Goal: Information Seeking & Learning: Compare options

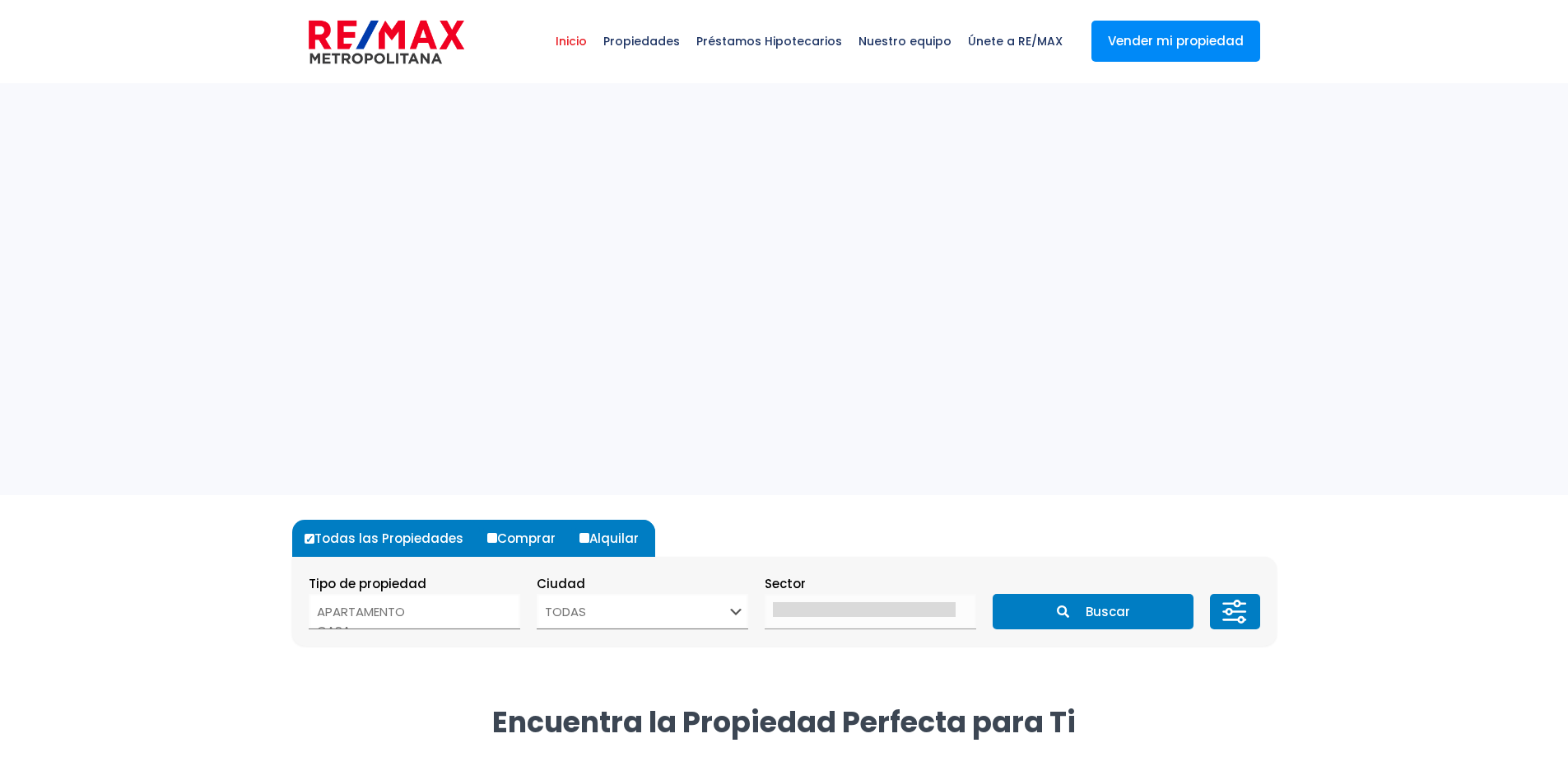
select select
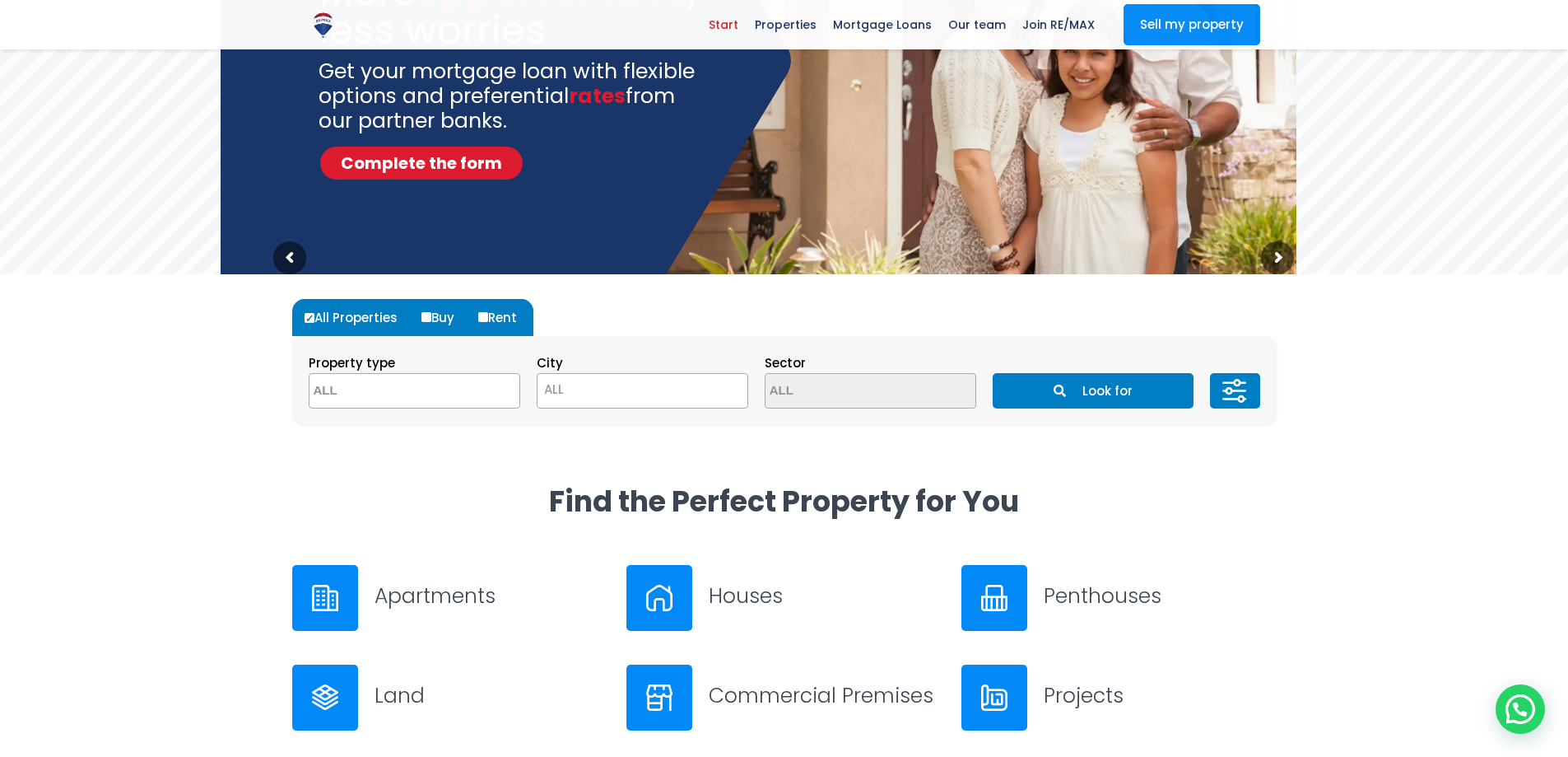
scroll to position [247, 0]
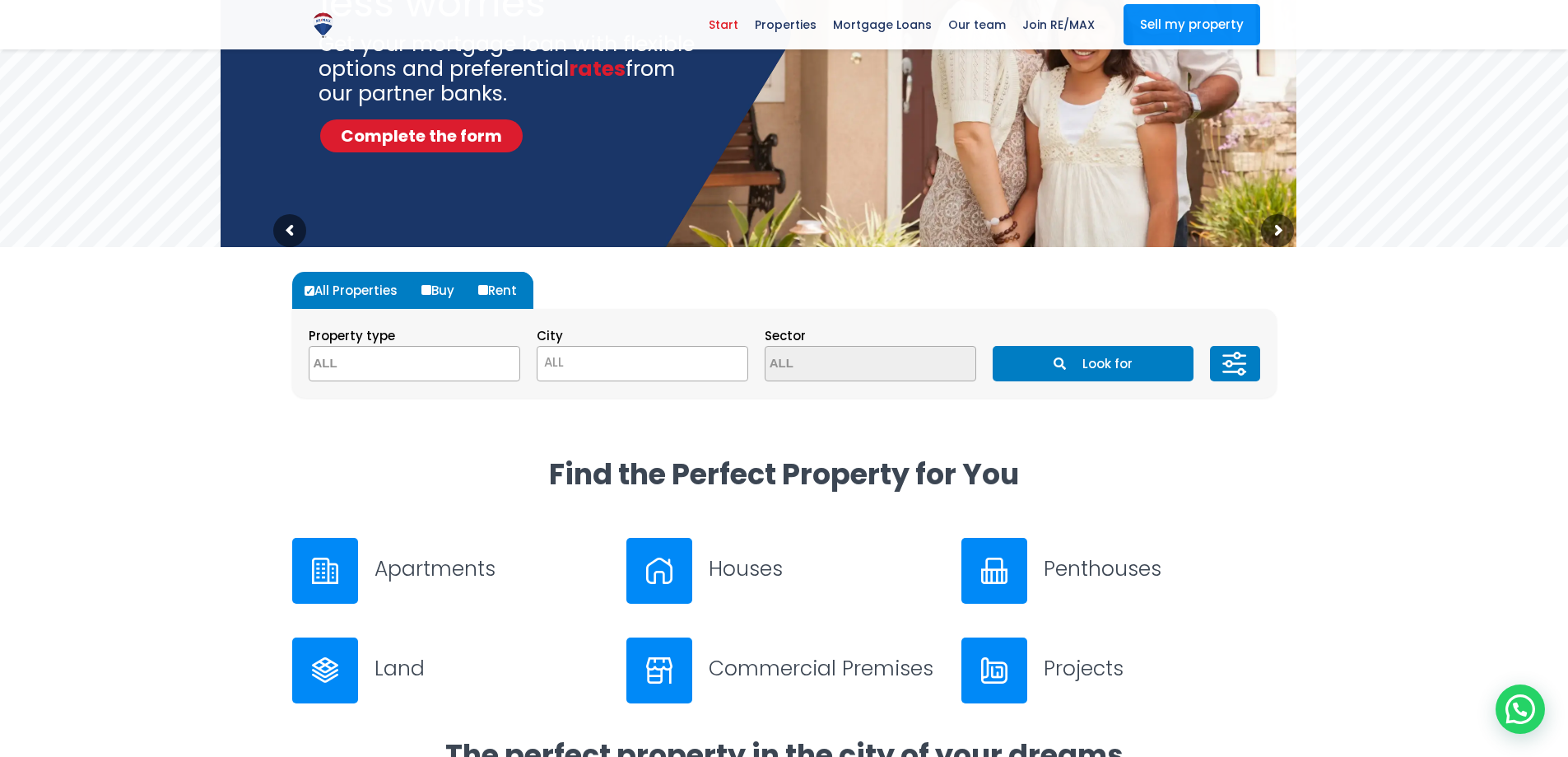
click at [424, 287] on input "Buy" at bounding box center [426, 290] width 10 height 10
radio input "true"
click at [1234, 366] on icon at bounding box center [1235, 364] width 33 height 49
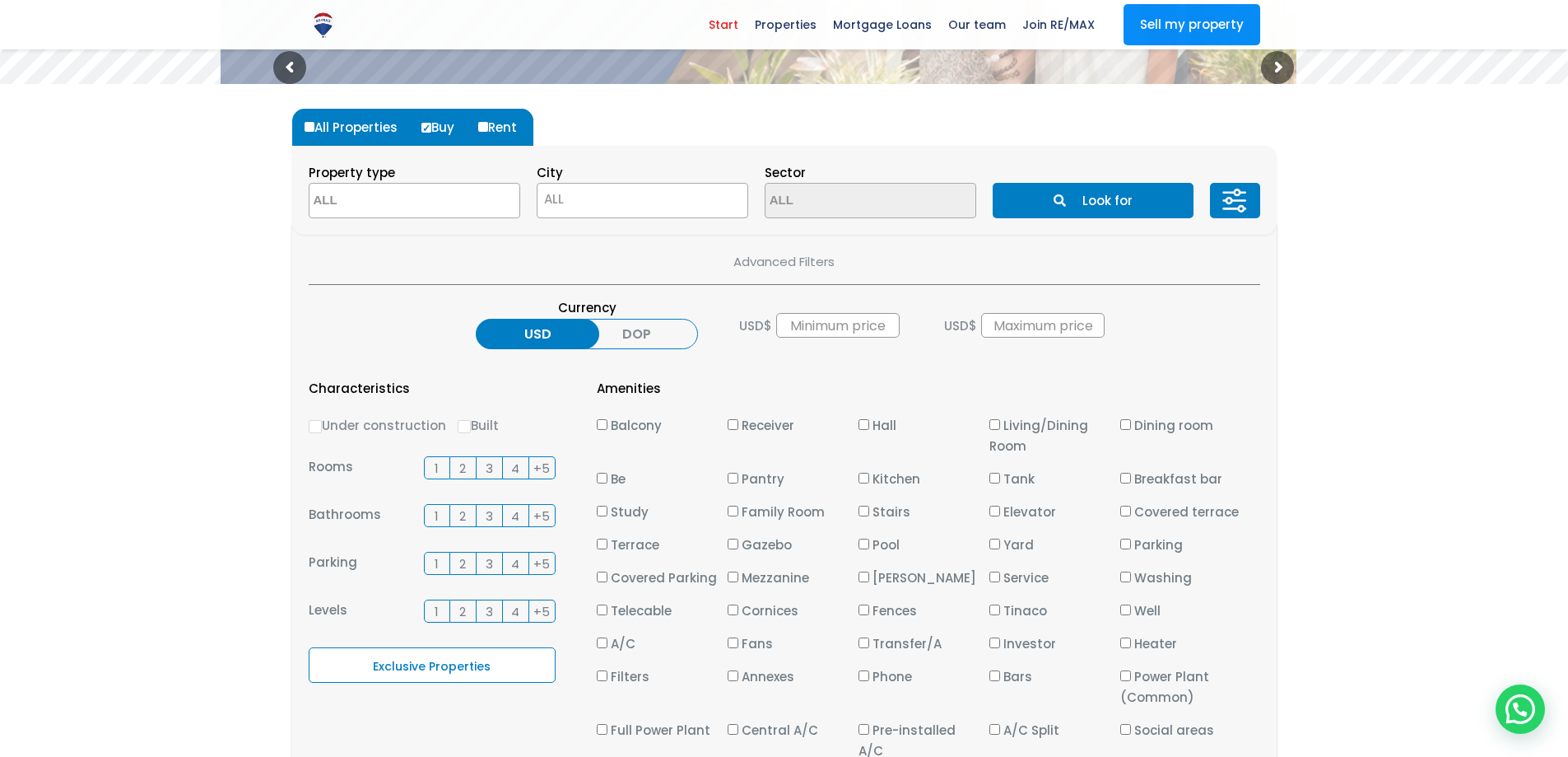
scroll to position [411, 0]
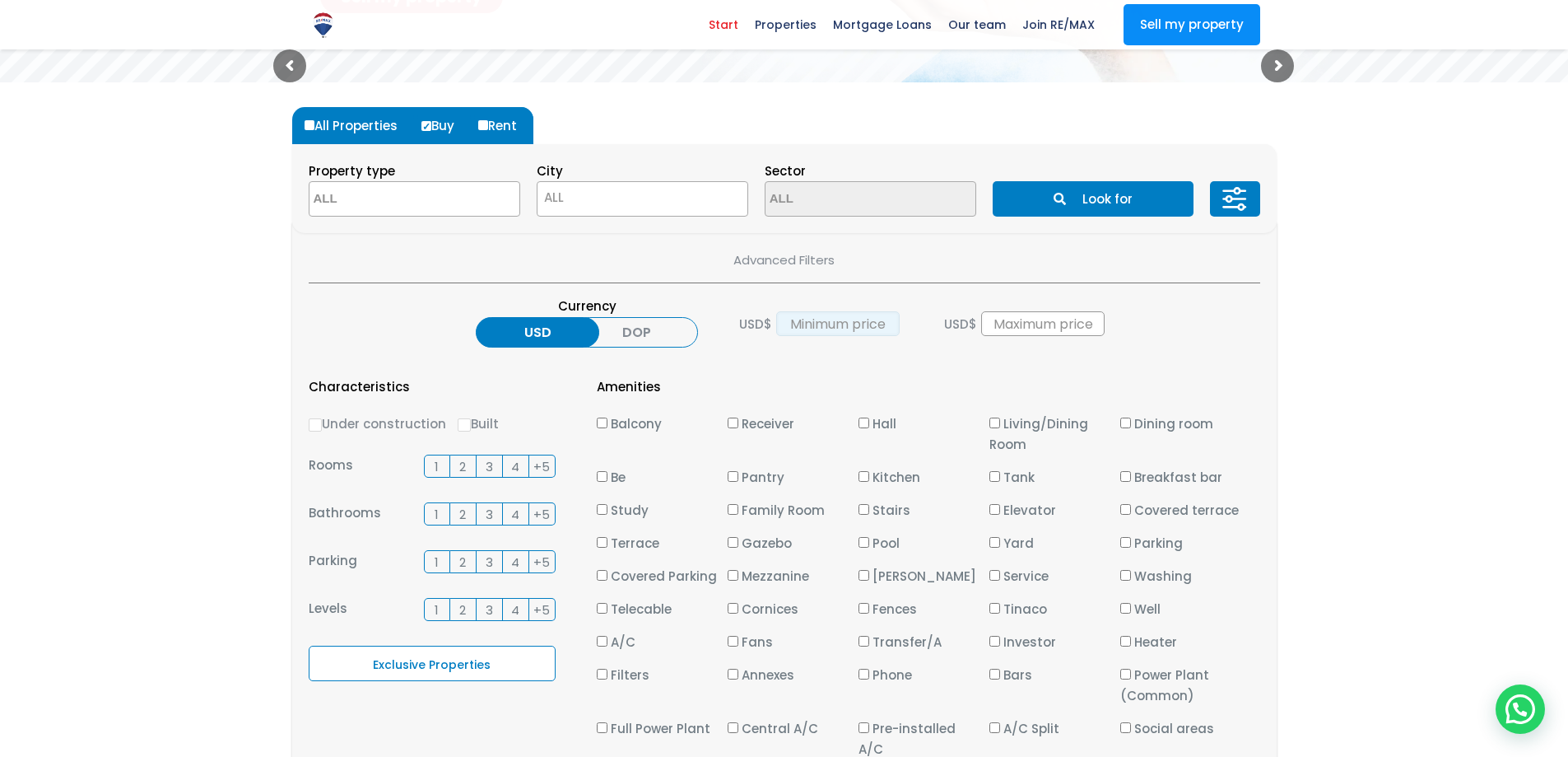
click at [847, 324] on input "text" at bounding box center [838, 324] width 124 height 25
type input "10,000"
click at [994, 318] on input "text" at bounding box center [1043, 324] width 124 height 25
type input "85,000"
click at [1238, 351] on div "Currency USD DOP USD $ 10,000 USD $ 85,000" at bounding box center [784, 324] width 951 height 56
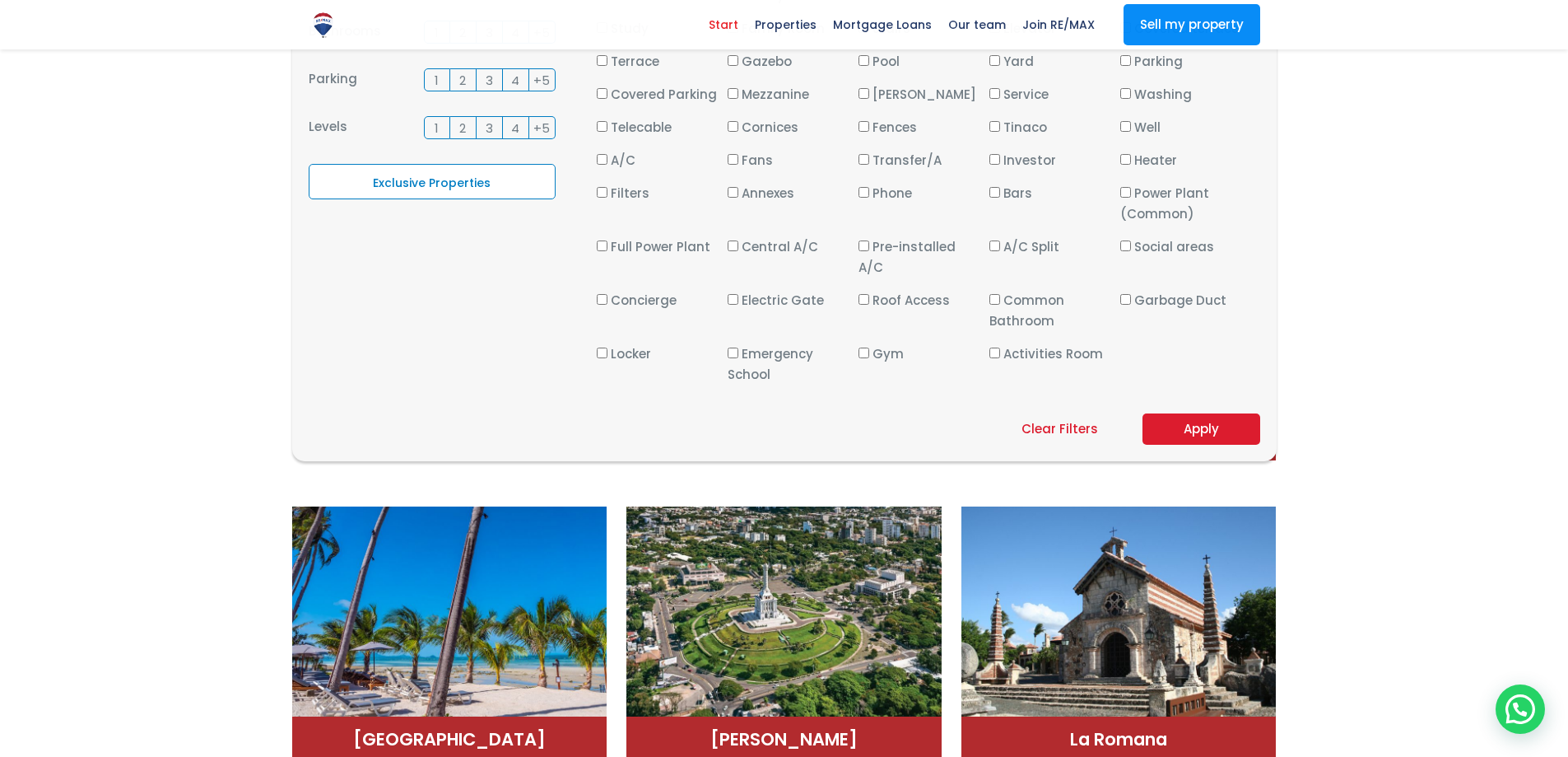
scroll to position [906, 0]
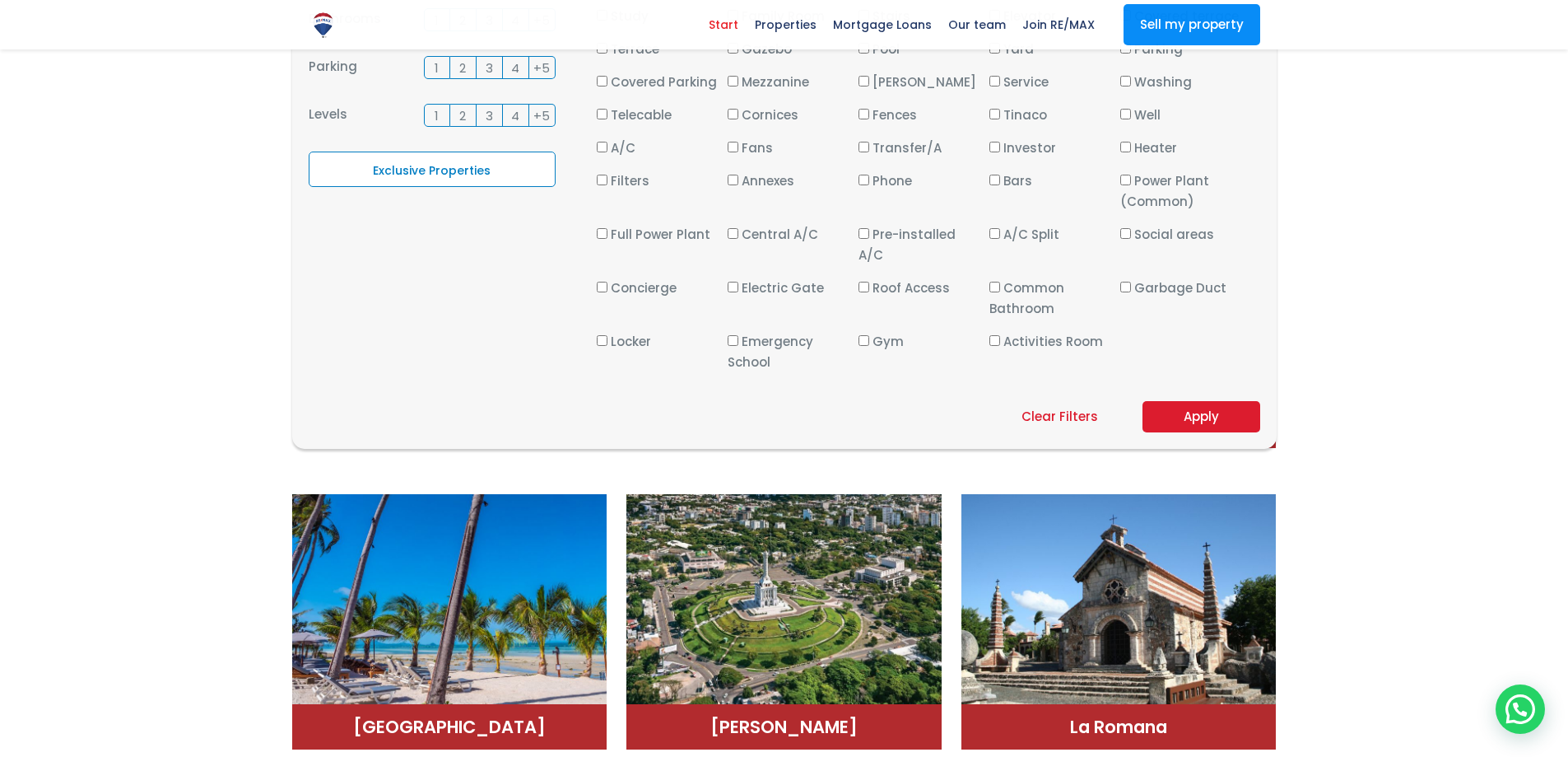
click at [1190, 407] on font "Apply" at bounding box center [1201, 415] width 35 height 17
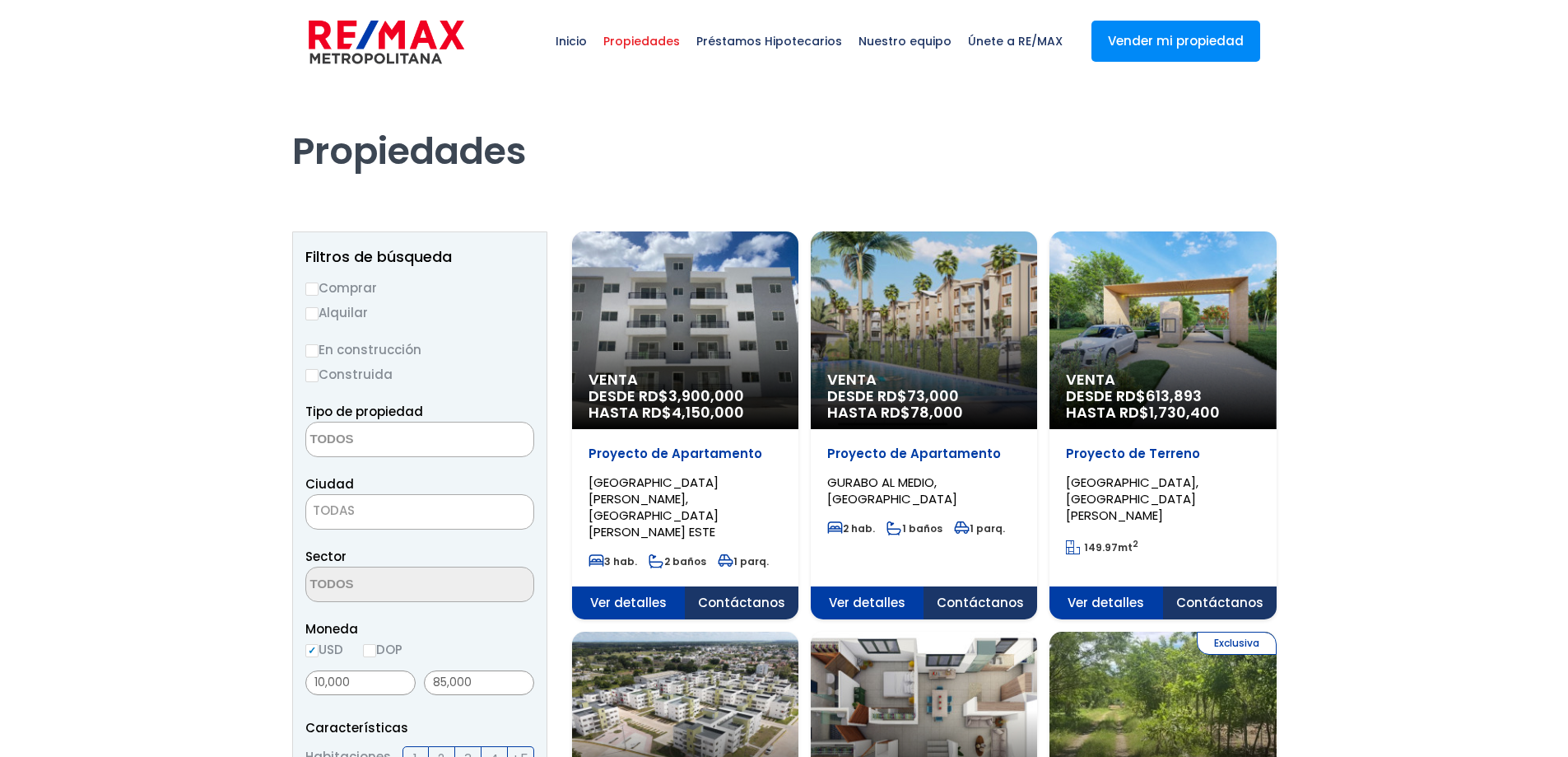
select select
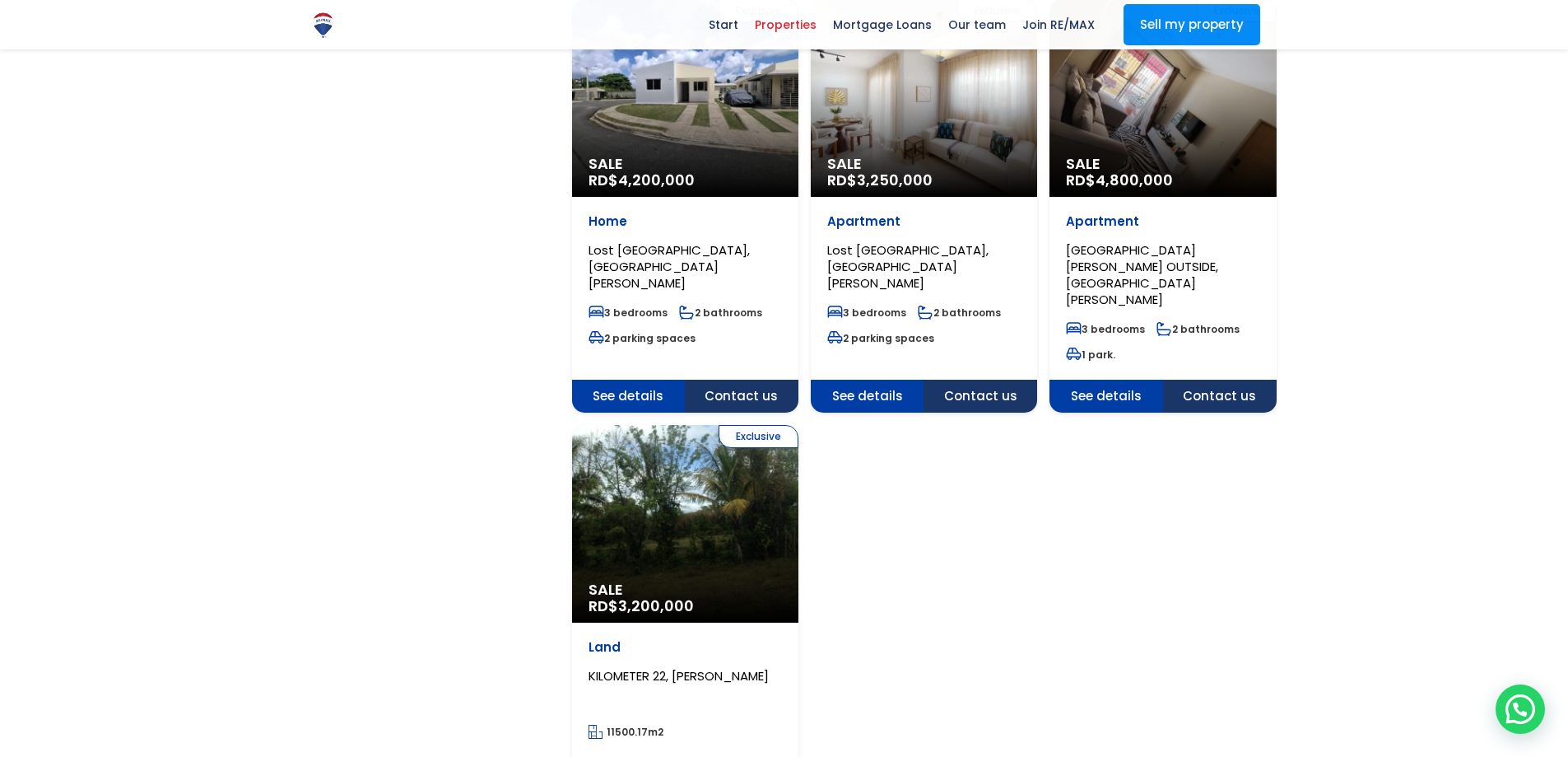
scroll to position [1977, 0]
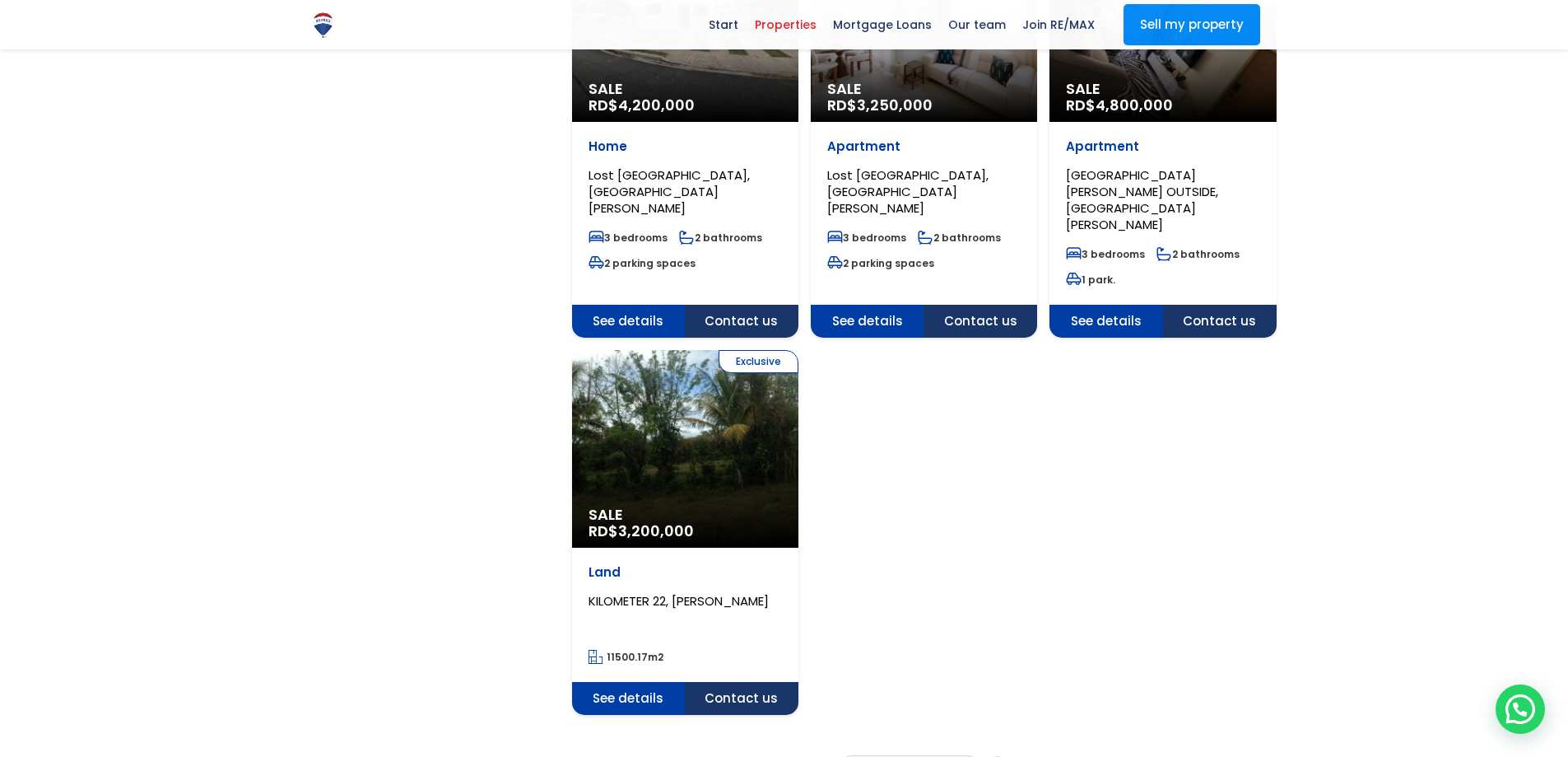
click at [894, 756] on font "2" at bounding box center [893, 768] width 7 height 17
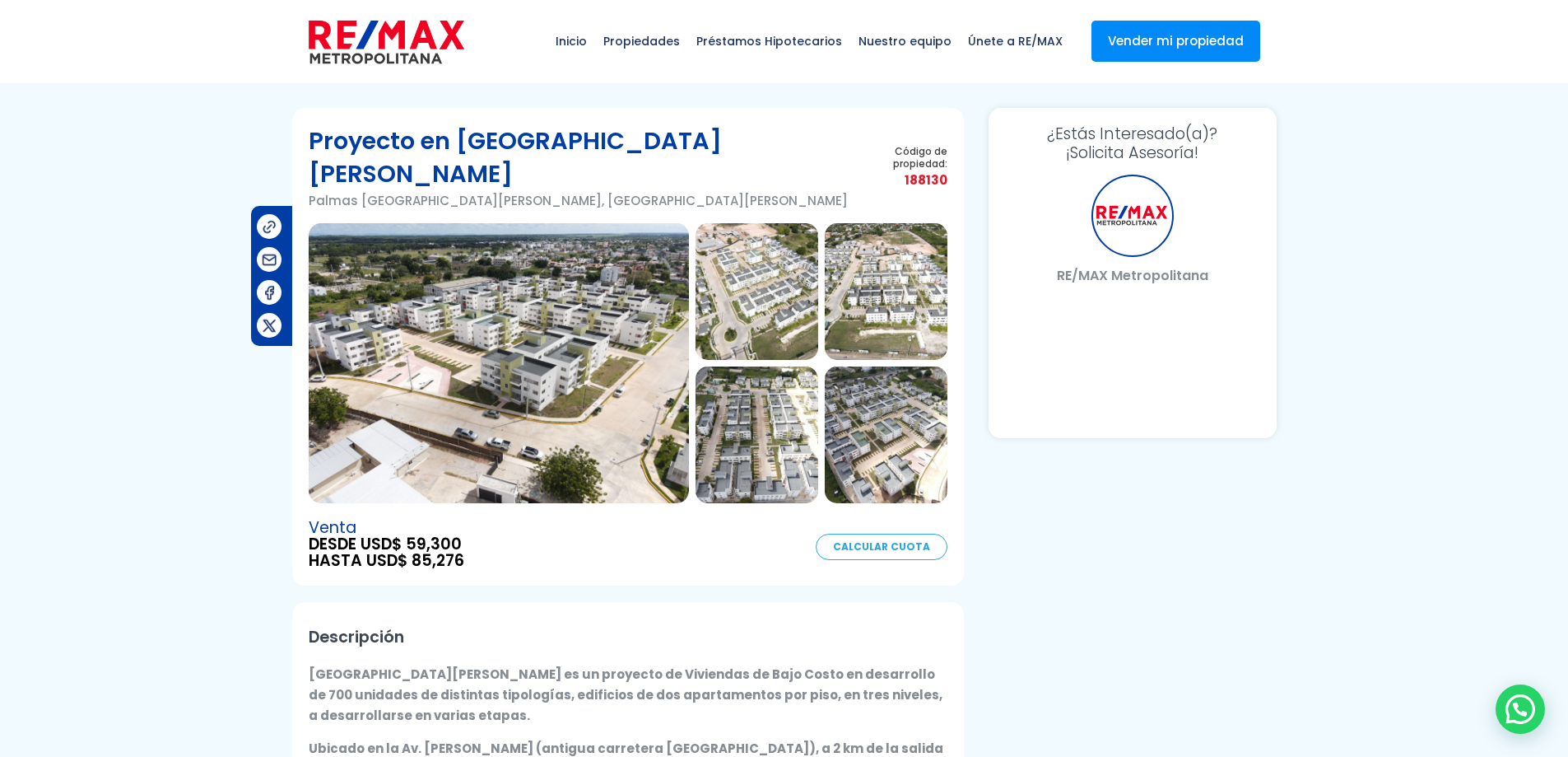
select select "US"
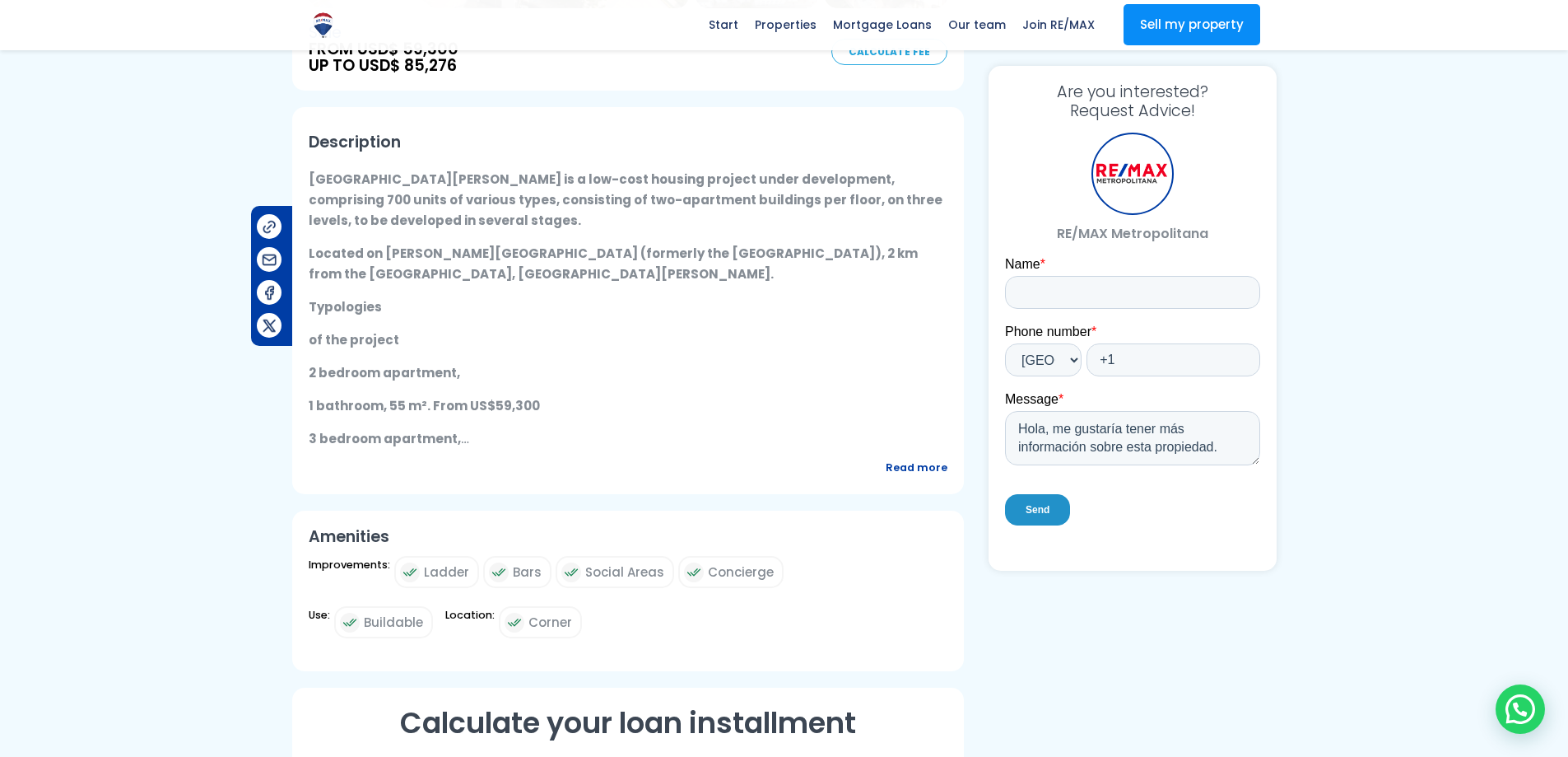
scroll to position [82, 0]
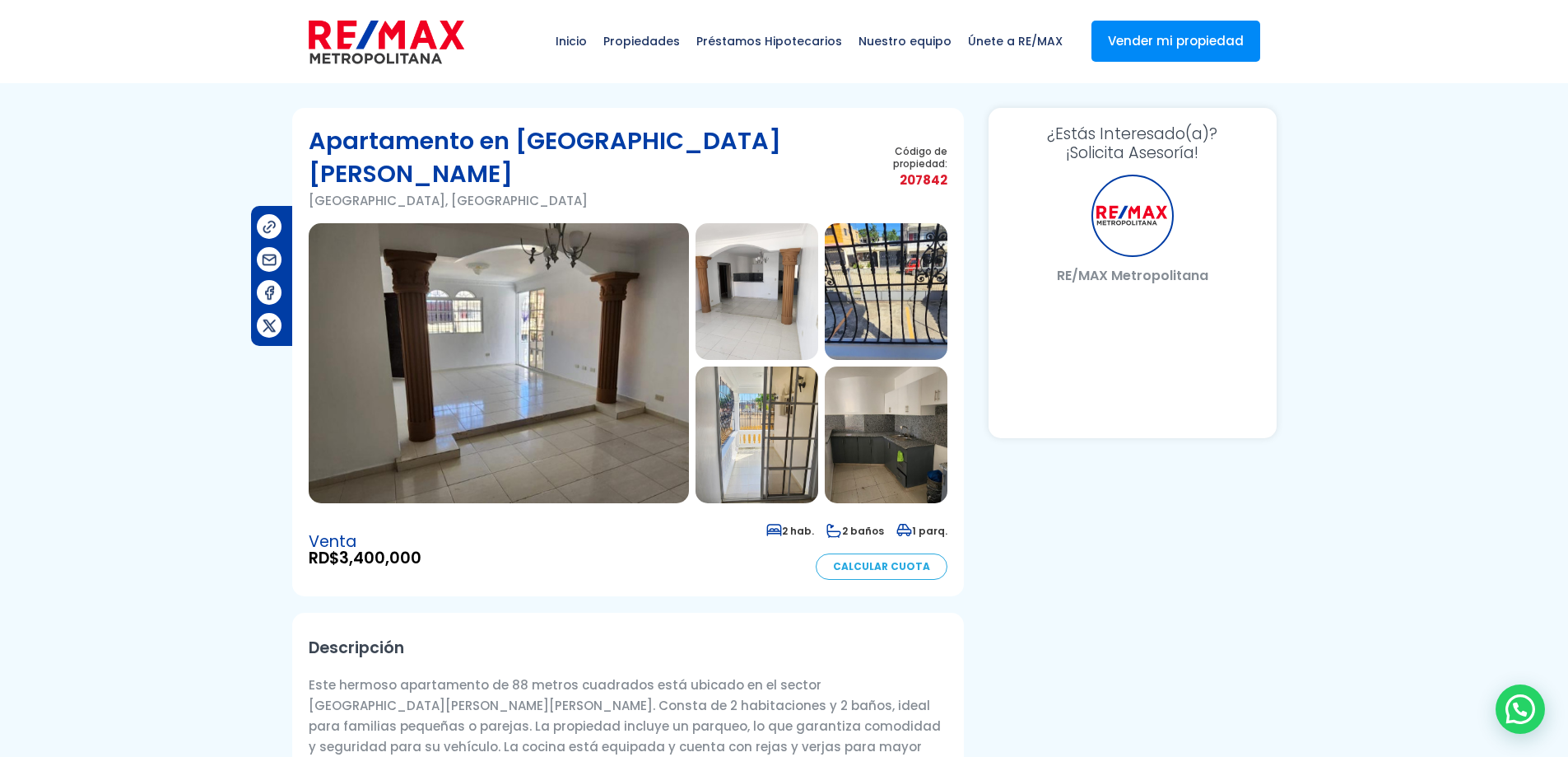
select select "US"
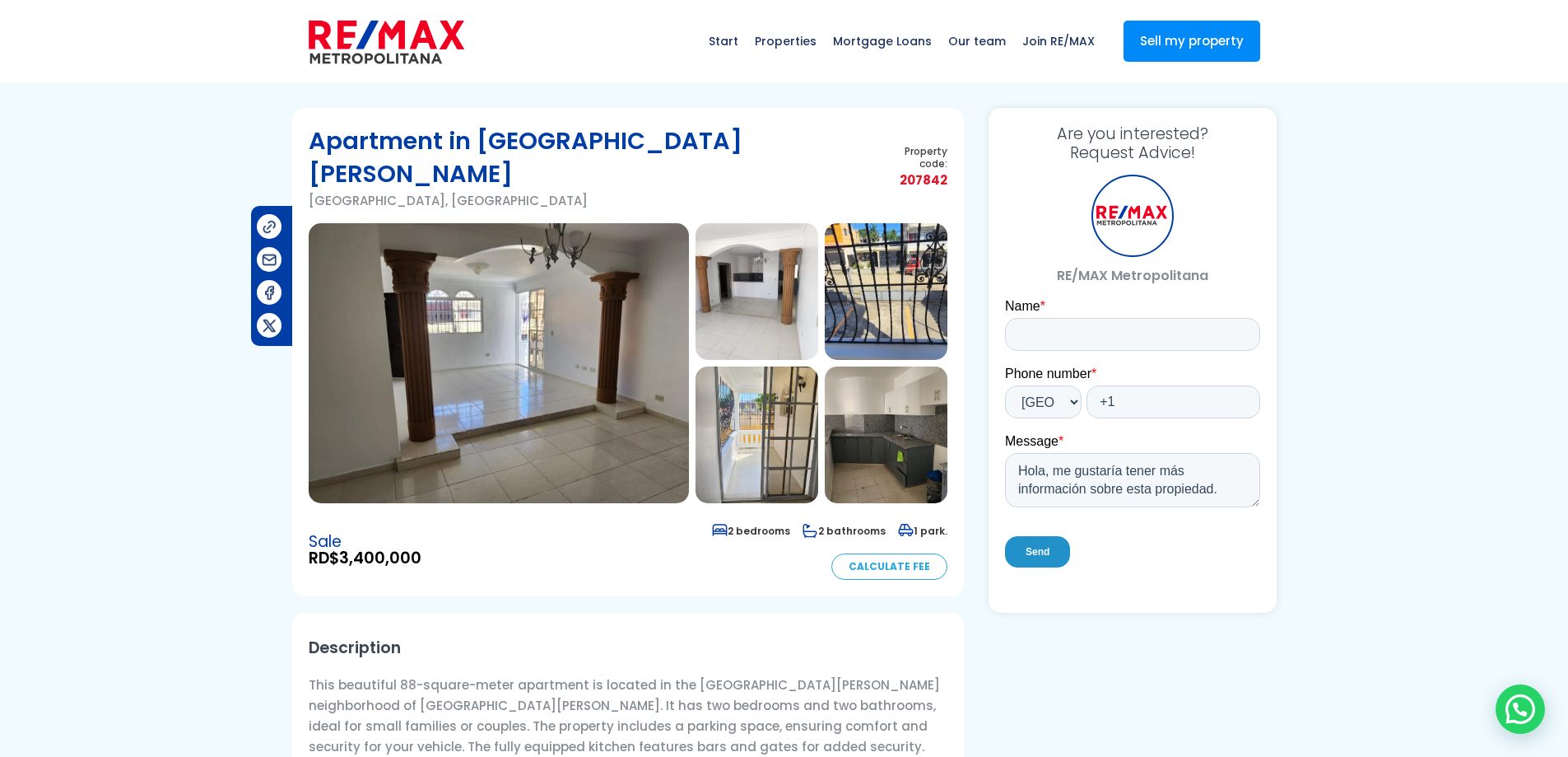
click at [761, 252] on img at bounding box center [757, 292] width 123 height 137
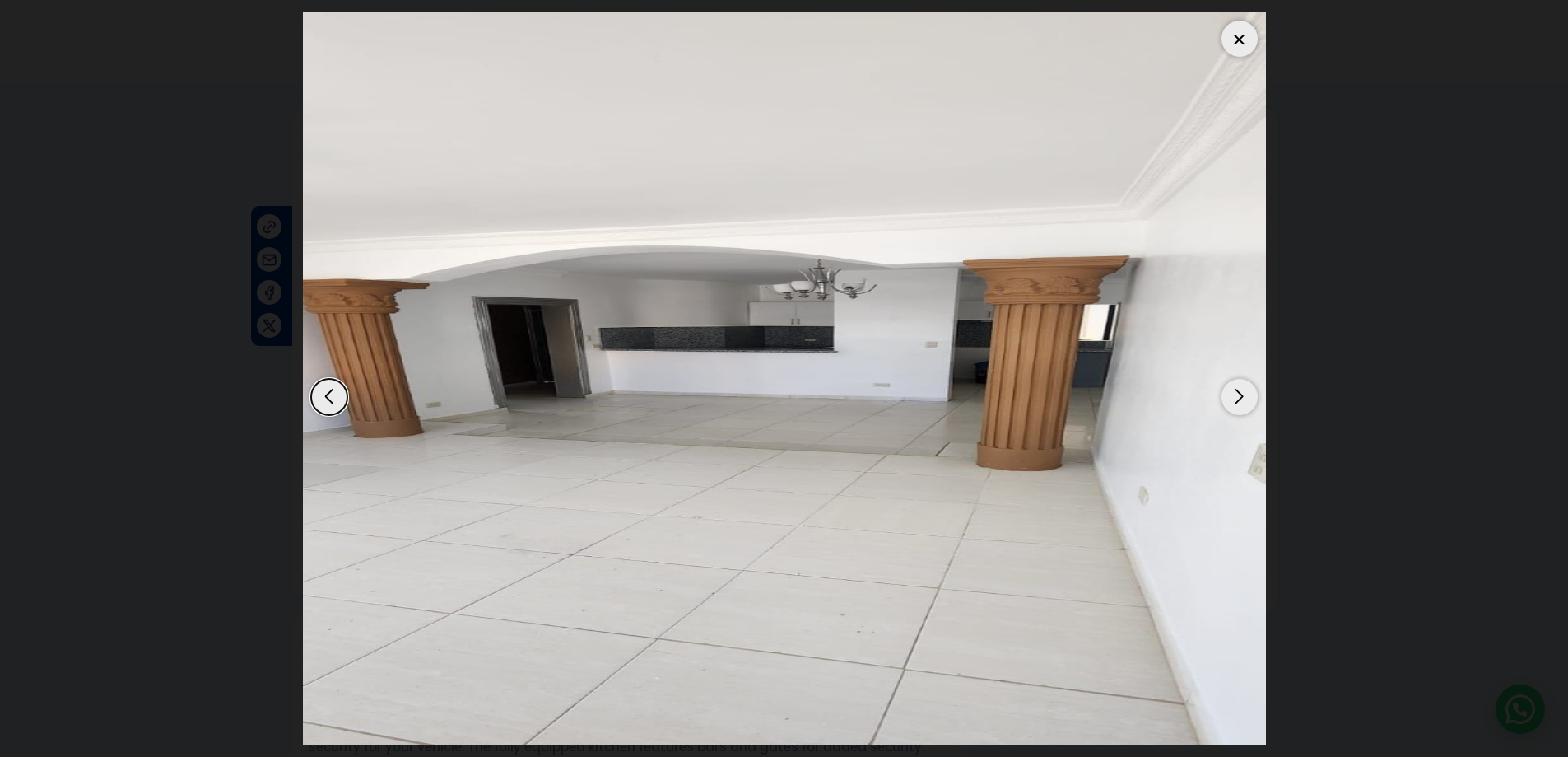
click at [1239, 397] on div "Next slide" at bounding box center [1240, 396] width 36 height 36
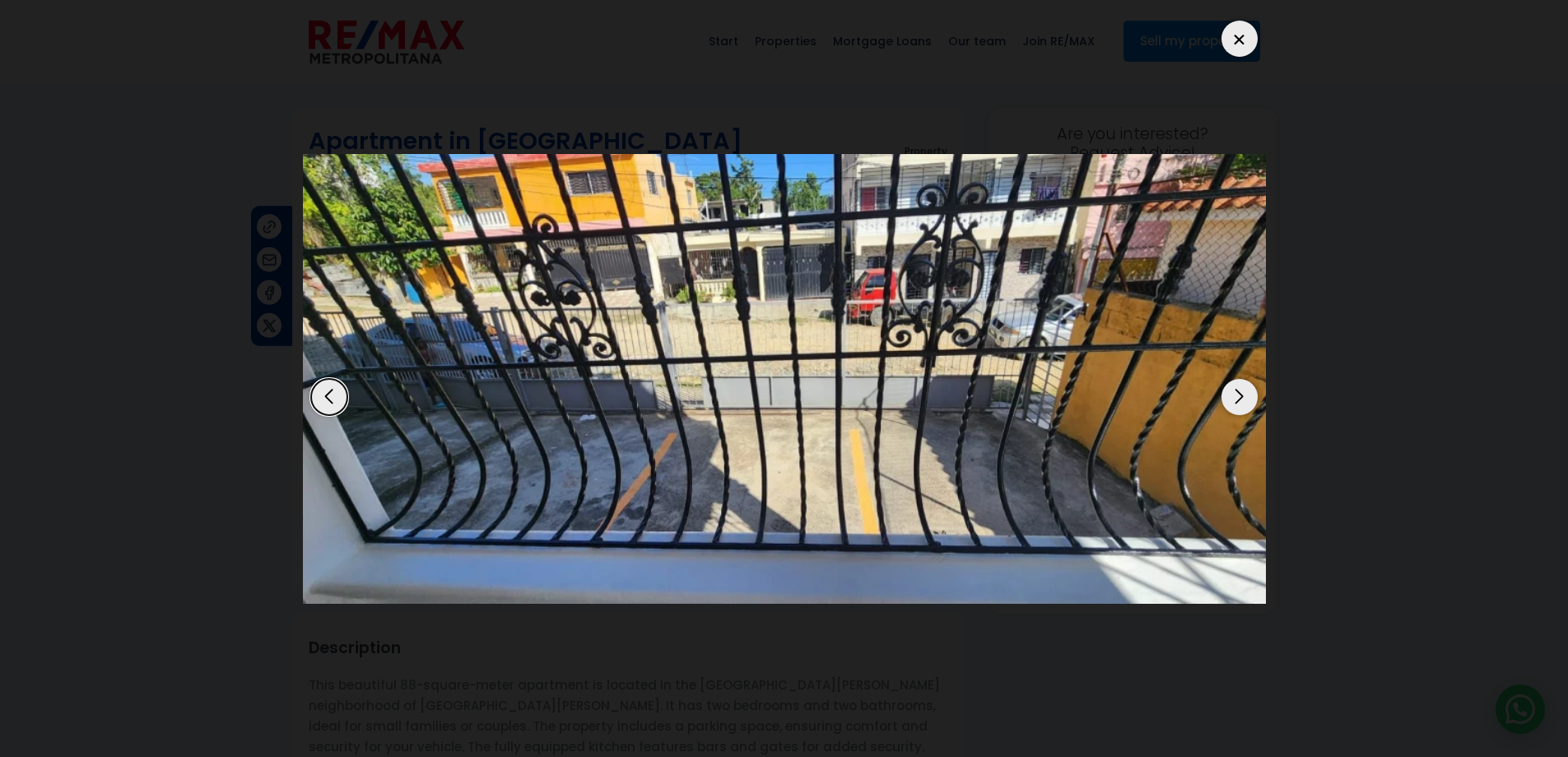
click at [1239, 397] on div "Next slide" at bounding box center [1240, 396] width 36 height 36
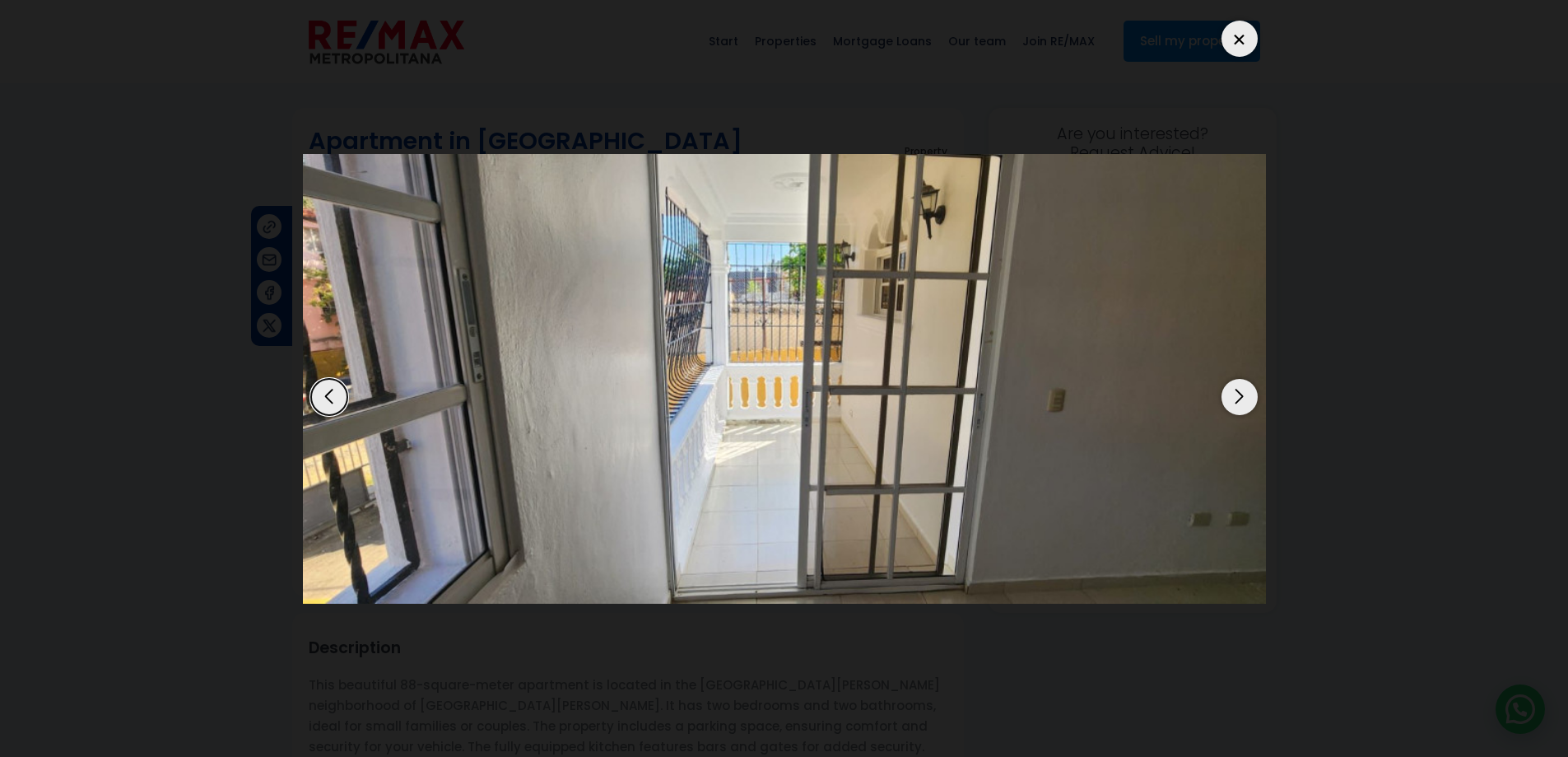
click at [1239, 397] on div "Next slide" at bounding box center [1240, 396] width 36 height 36
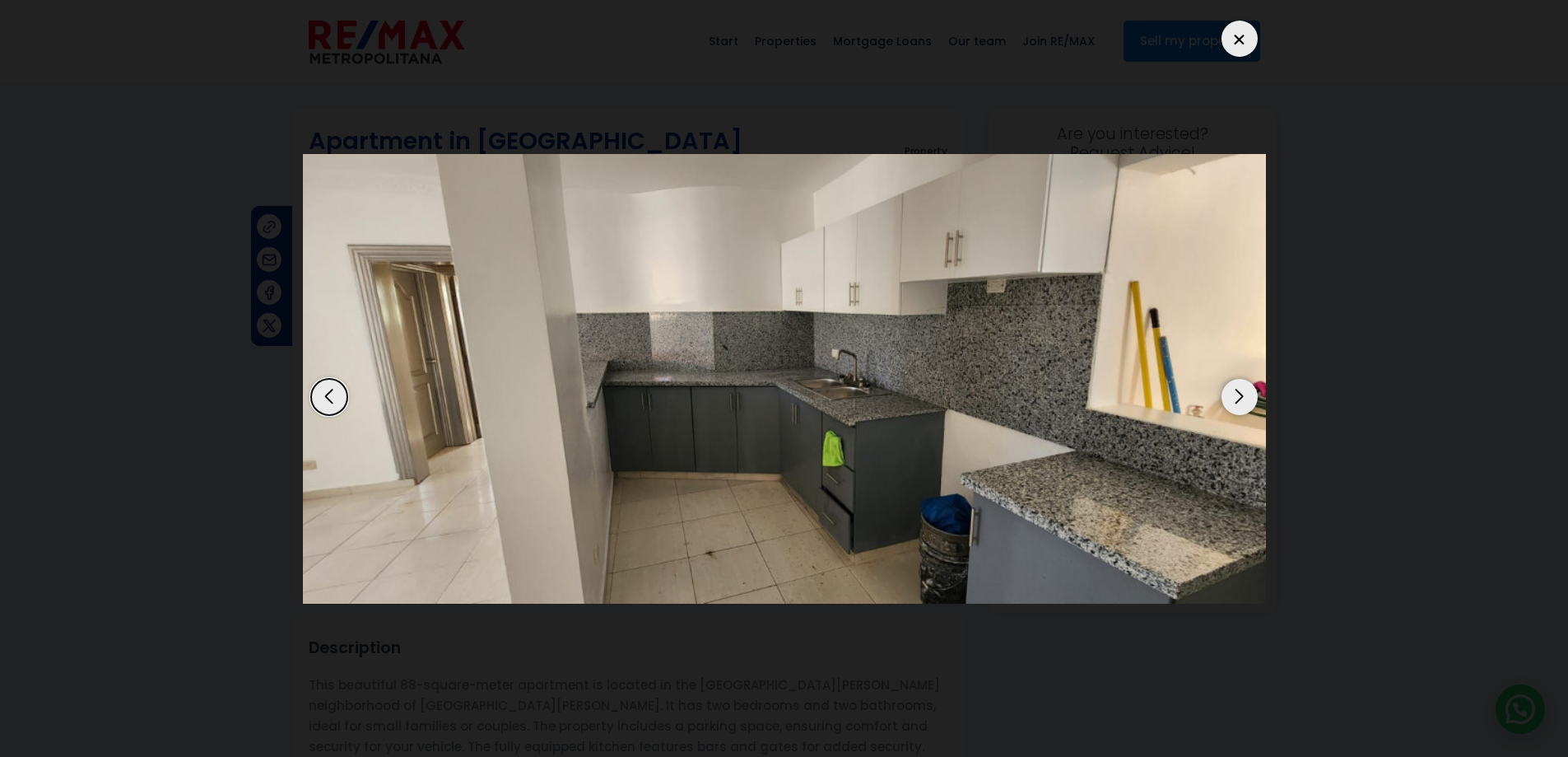
click at [1239, 397] on div "Next slide" at bounding box center [1240, 396] width 36 height 36
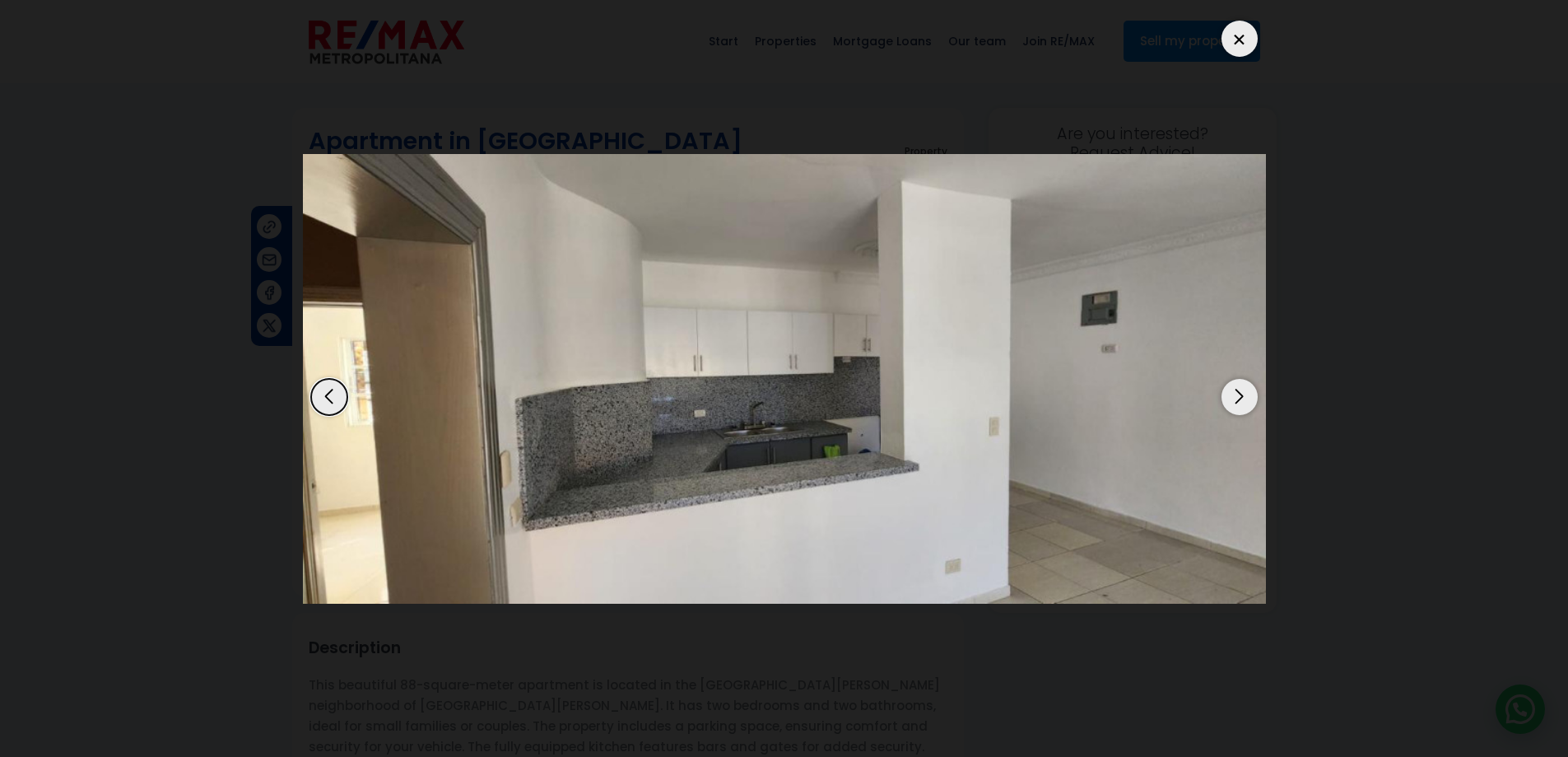
click at [1239, 397] on div "Next slide" at bounding box center [1240, 396] width 36 height 36
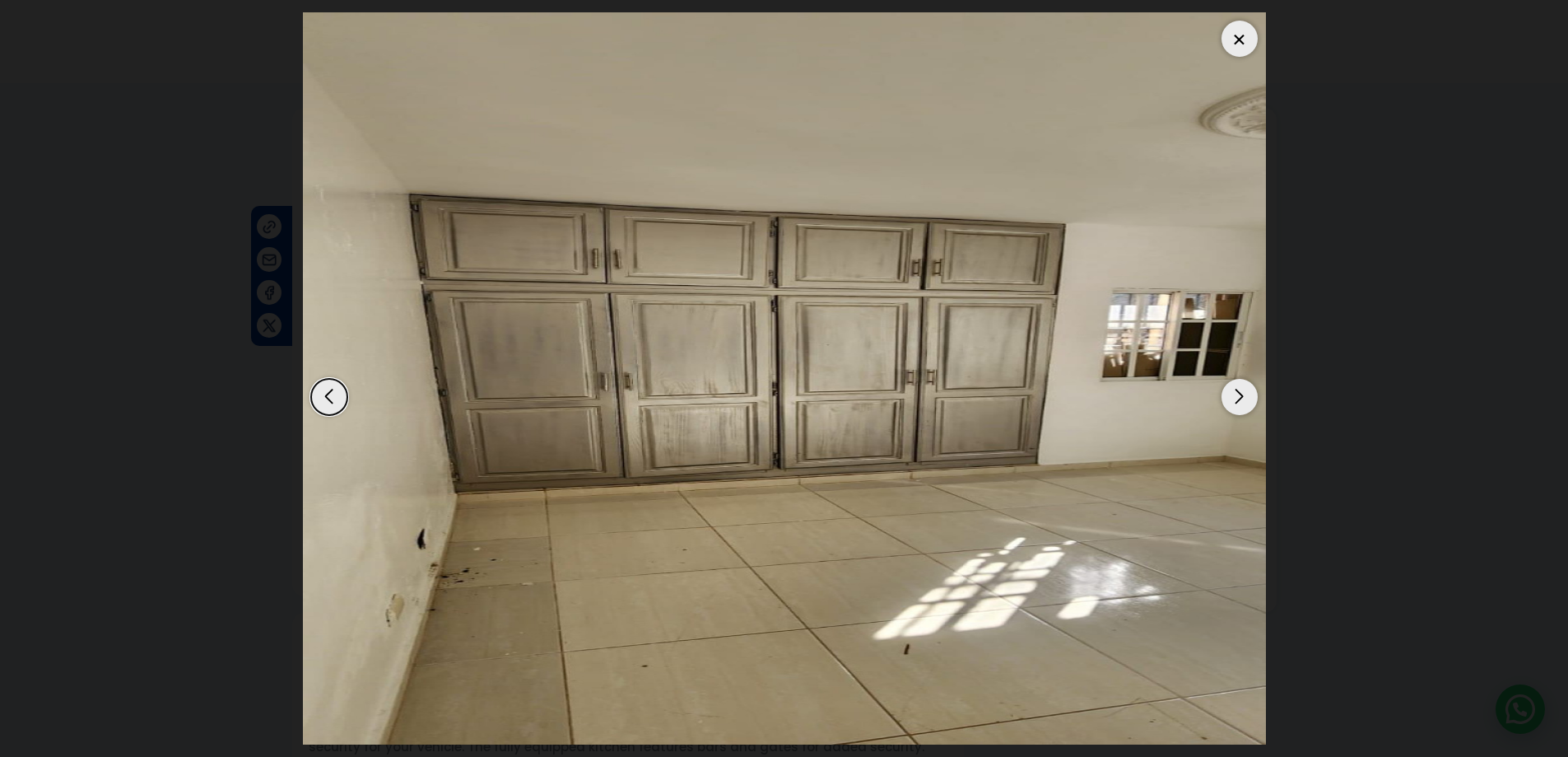
click at [1239, 397] on div "Next slide" at bounding box center [1240, 396] width 36 height 36
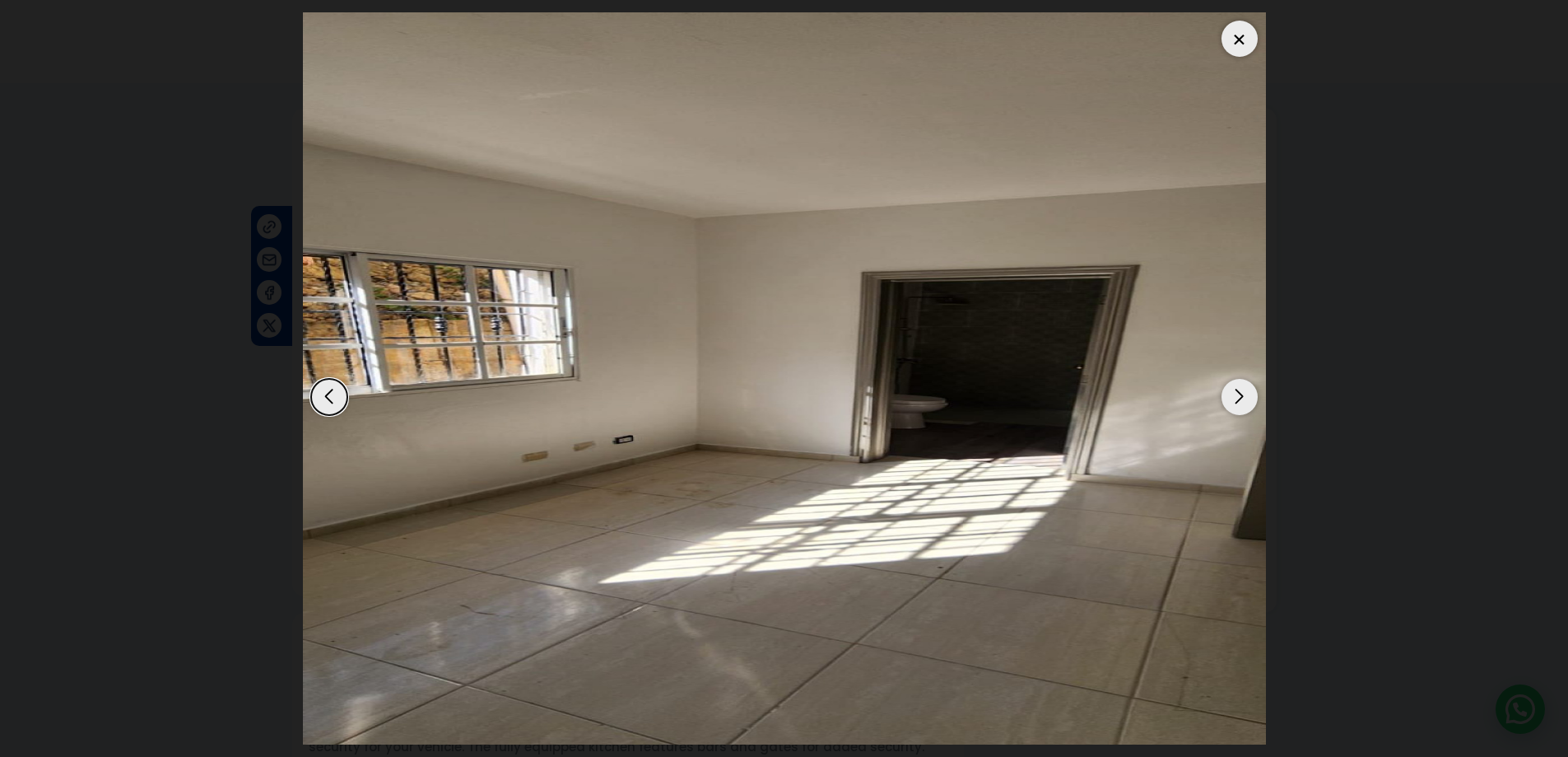
click at [1239, 397] on div "Next slide" at bounding box center [1240, 396] width 36 height 36
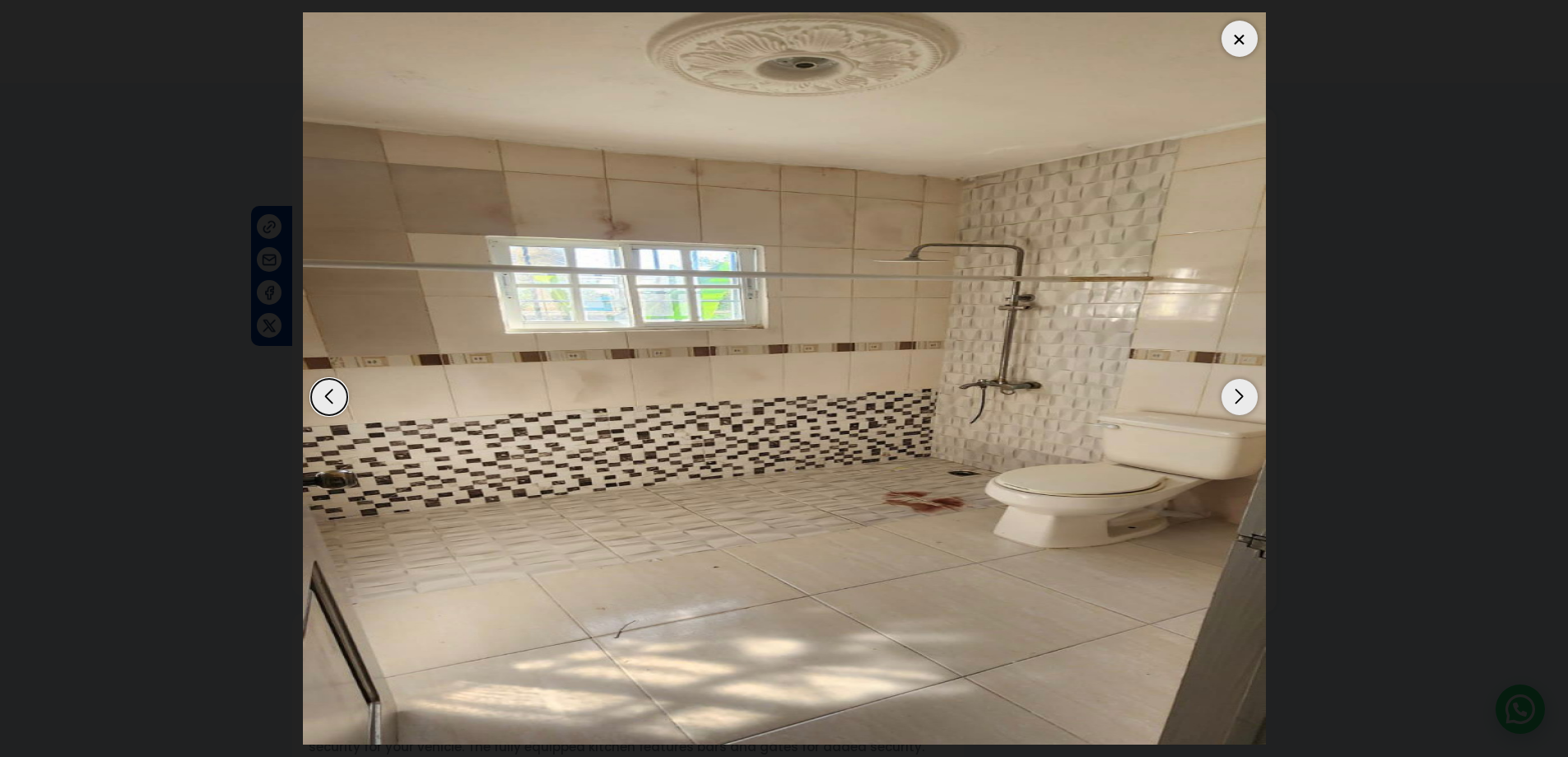
click at [1239, 397] on div "Next slide" at bounding box center [1240, 396] width 36 height 36
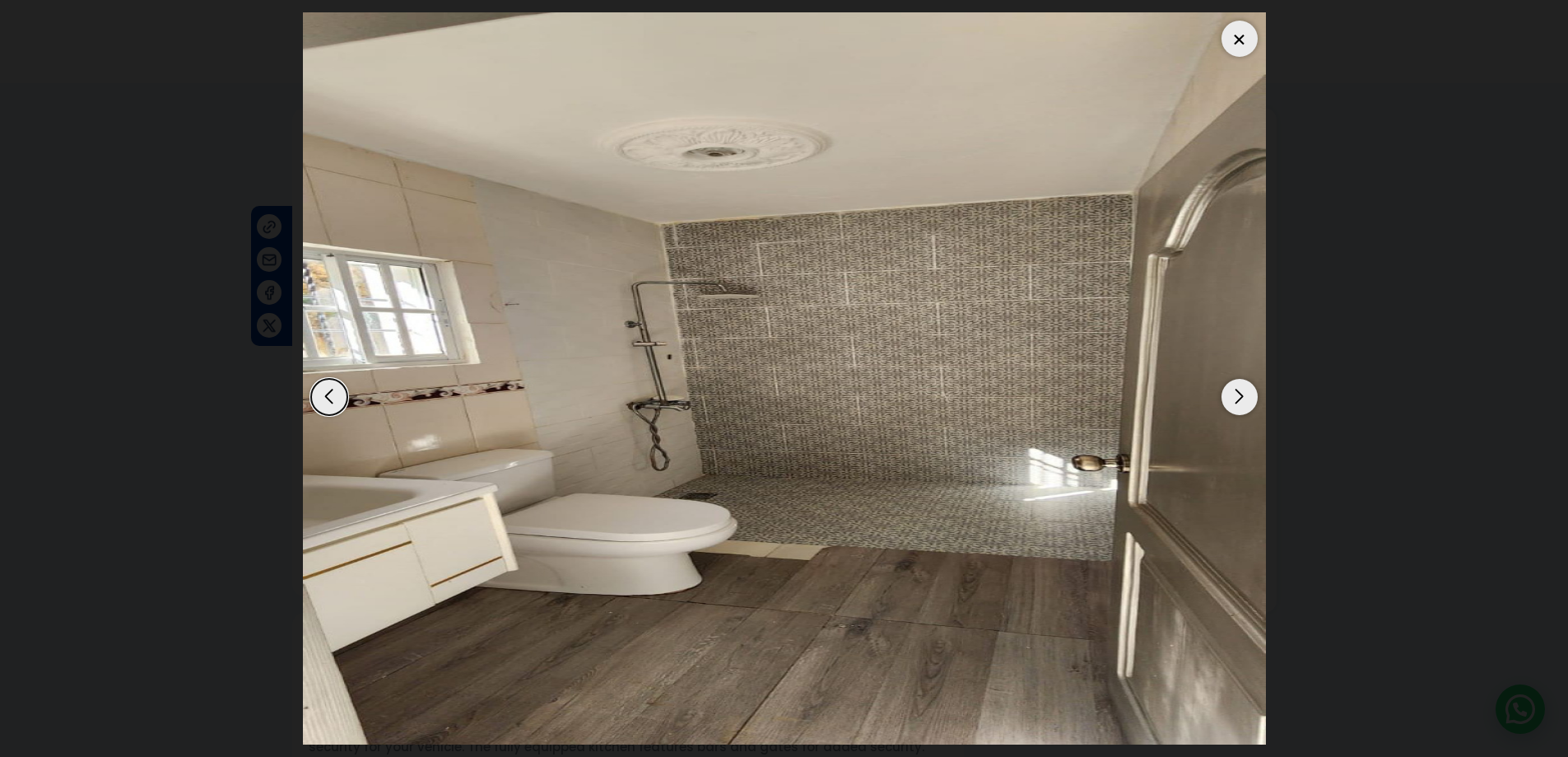
click at [1239, 397] on div "Next slide" at bounding box center [1240, 396] width 36 height 36
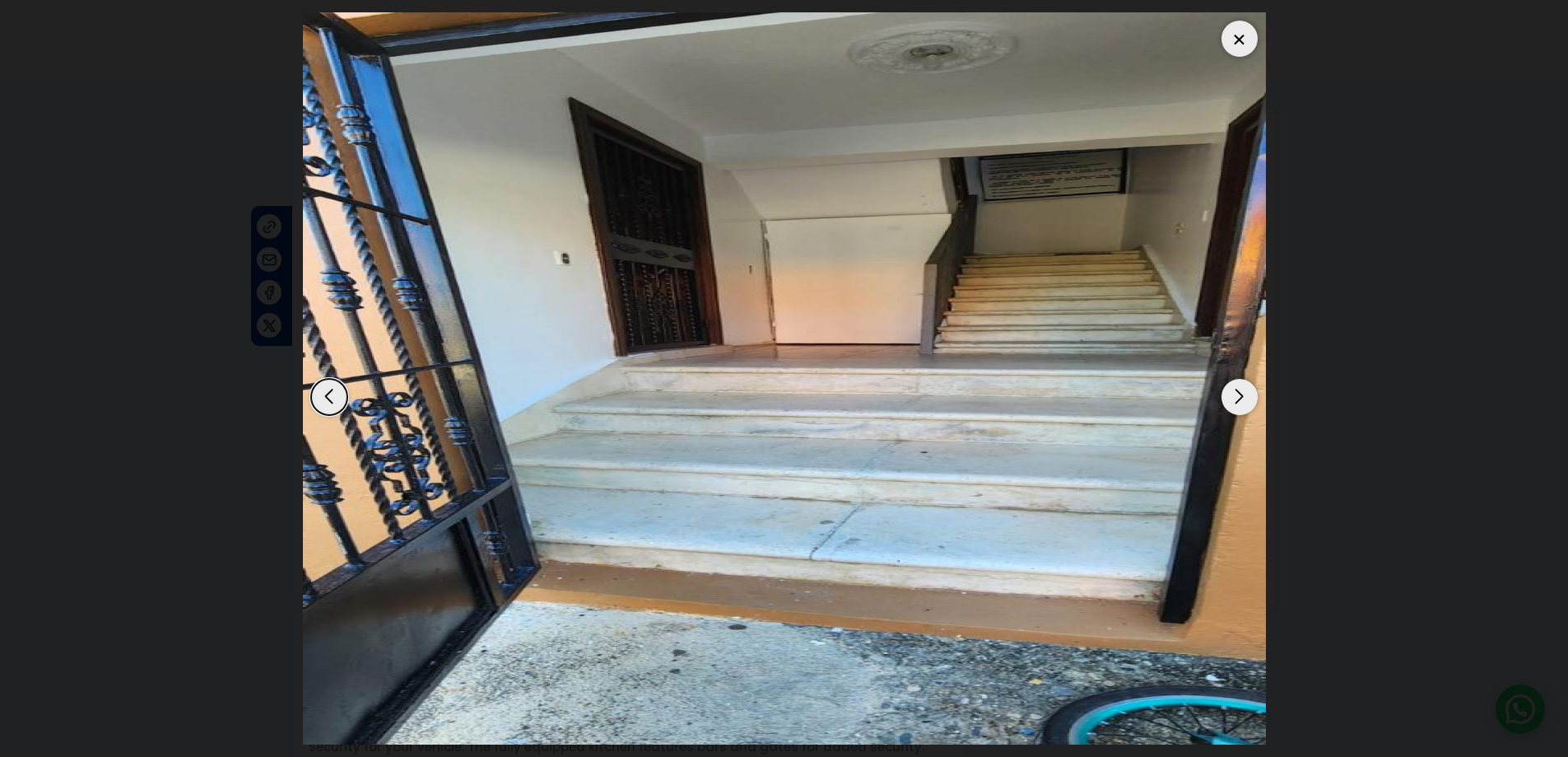
click at [1239, 397] on div "Next slide" at bounding box center [1240, 396] width 36 height 36
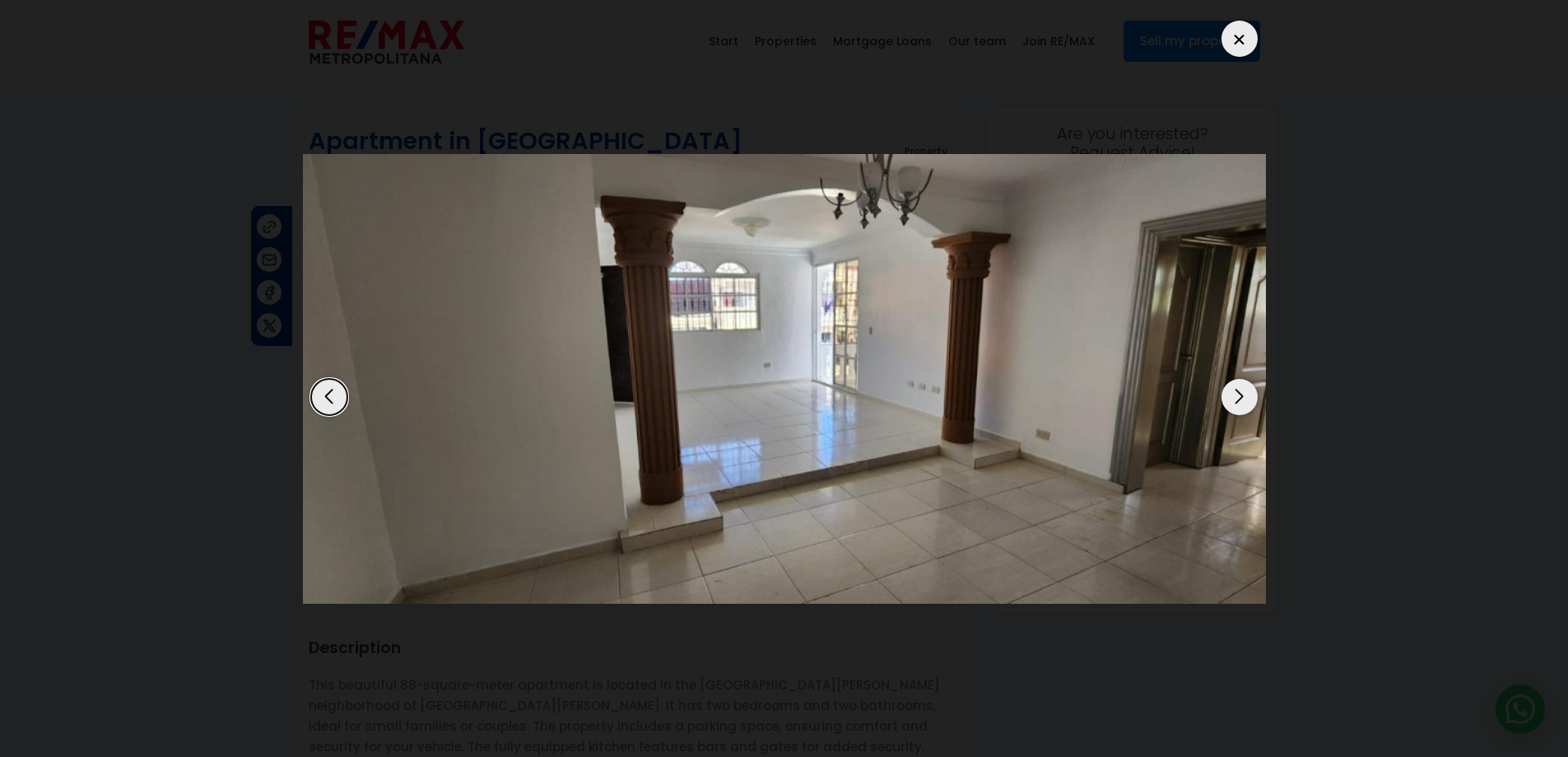
click at [1239, 397] on div "Next slide" at bounding box center [1240, 396] width 36 height 36
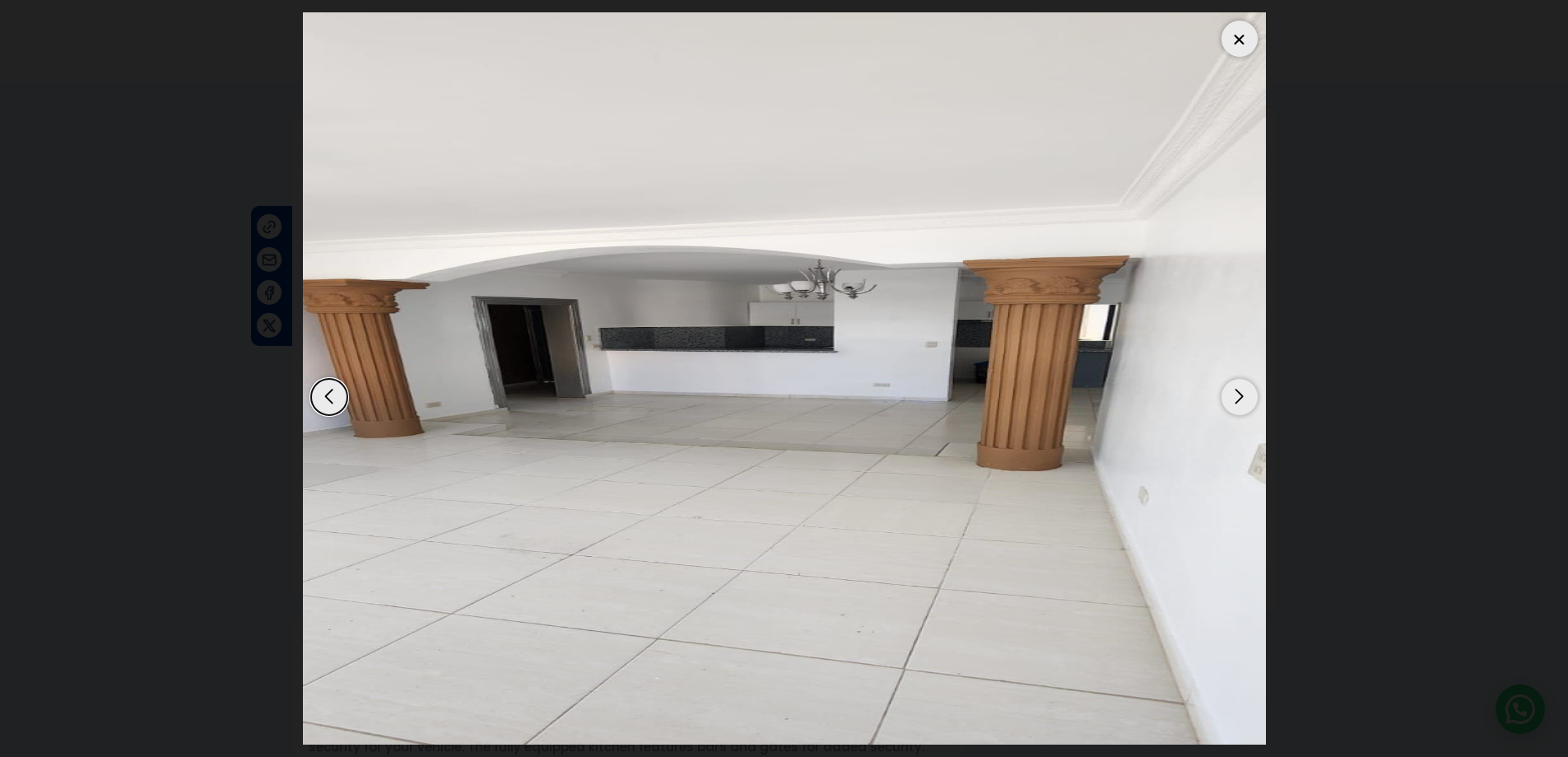
click at [1239, 397] on div "Next slide" at bounding box center [1240, 396] width 36 height 36
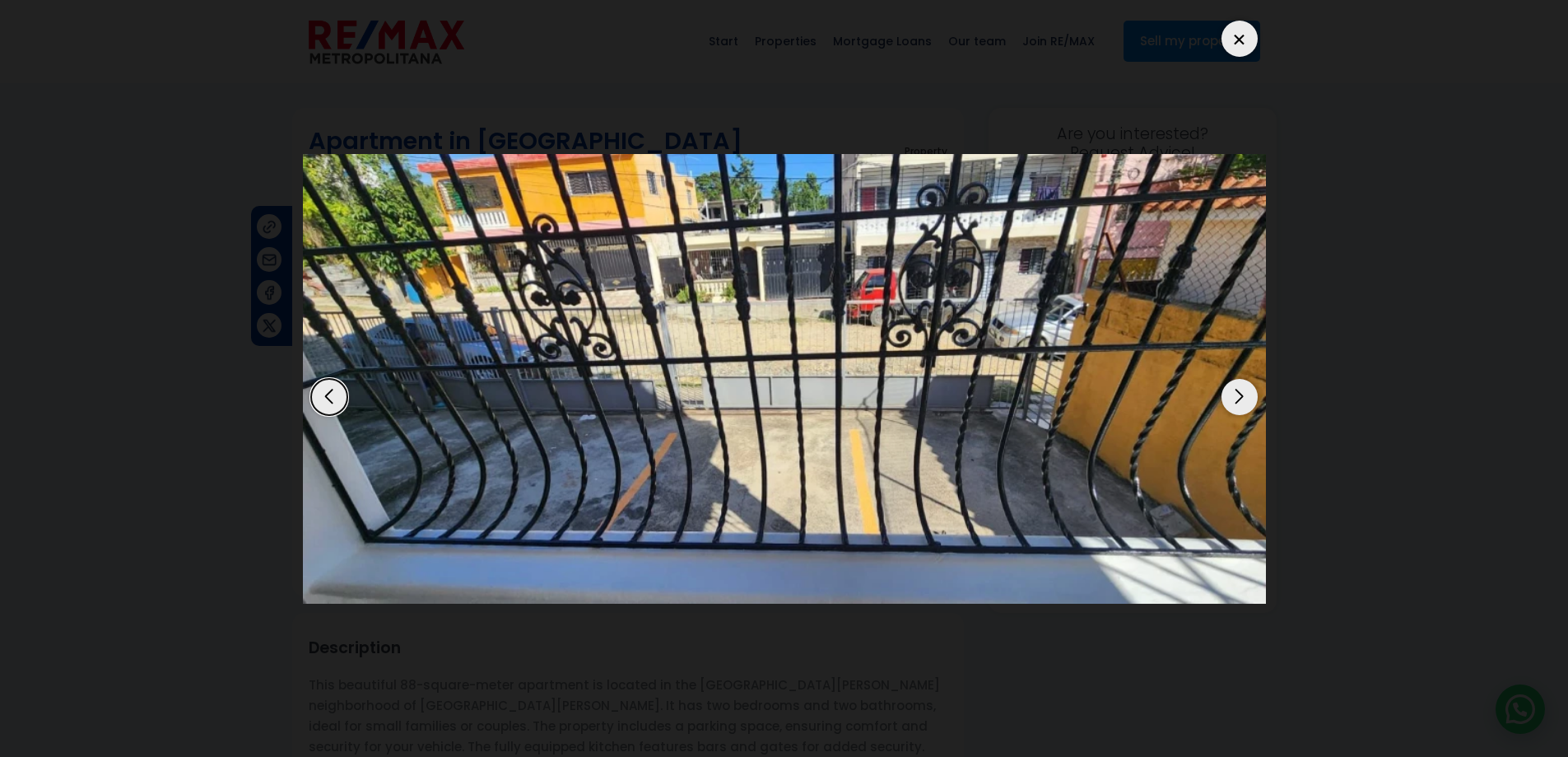
click at [1239, 397] on div "Next slide" at bounding box center [1240, 396] width 36 height 36
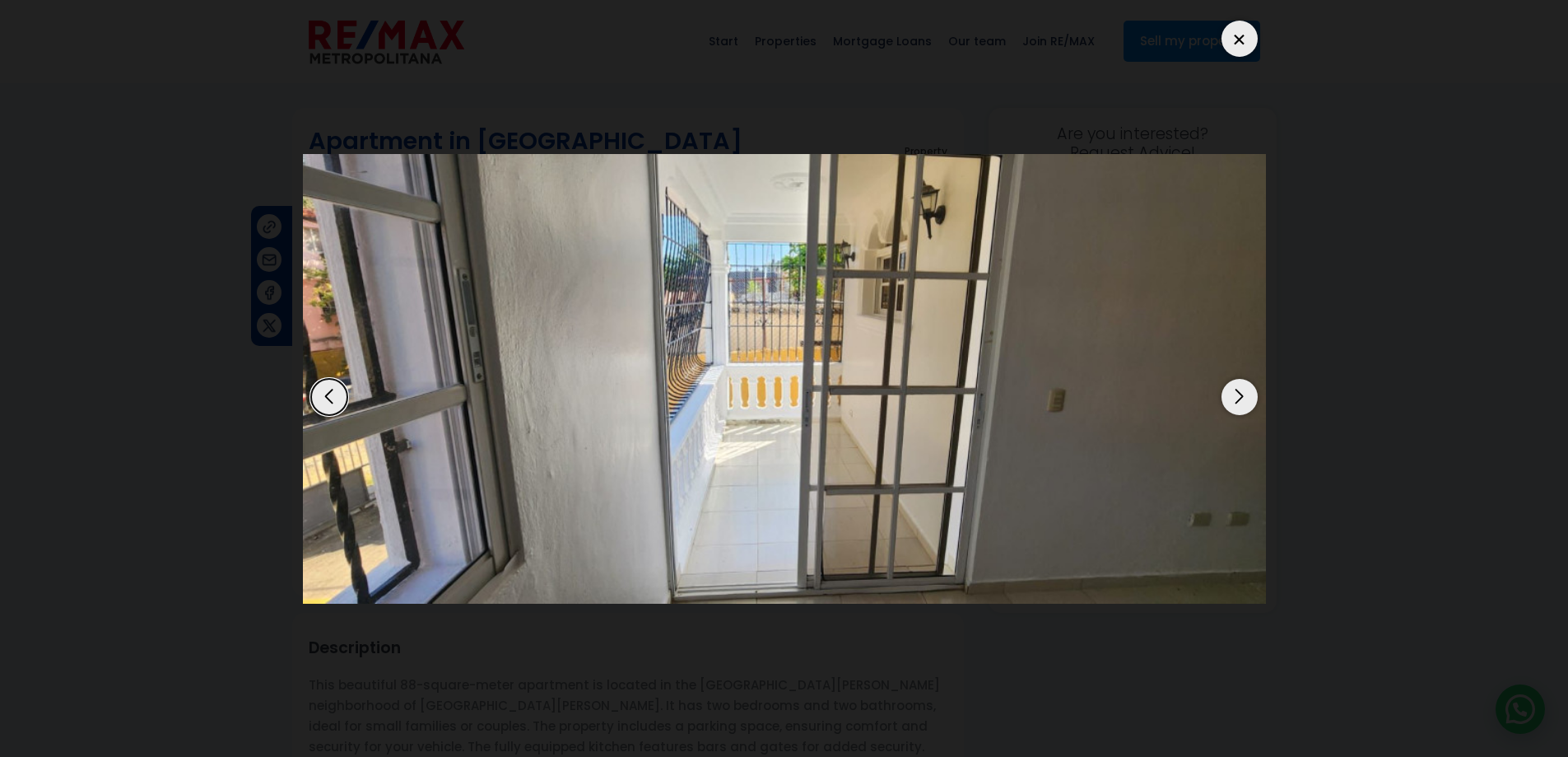
click at [1239, 397] on div "Next slide" at bounding box center [1240, 396] width 36 height 36
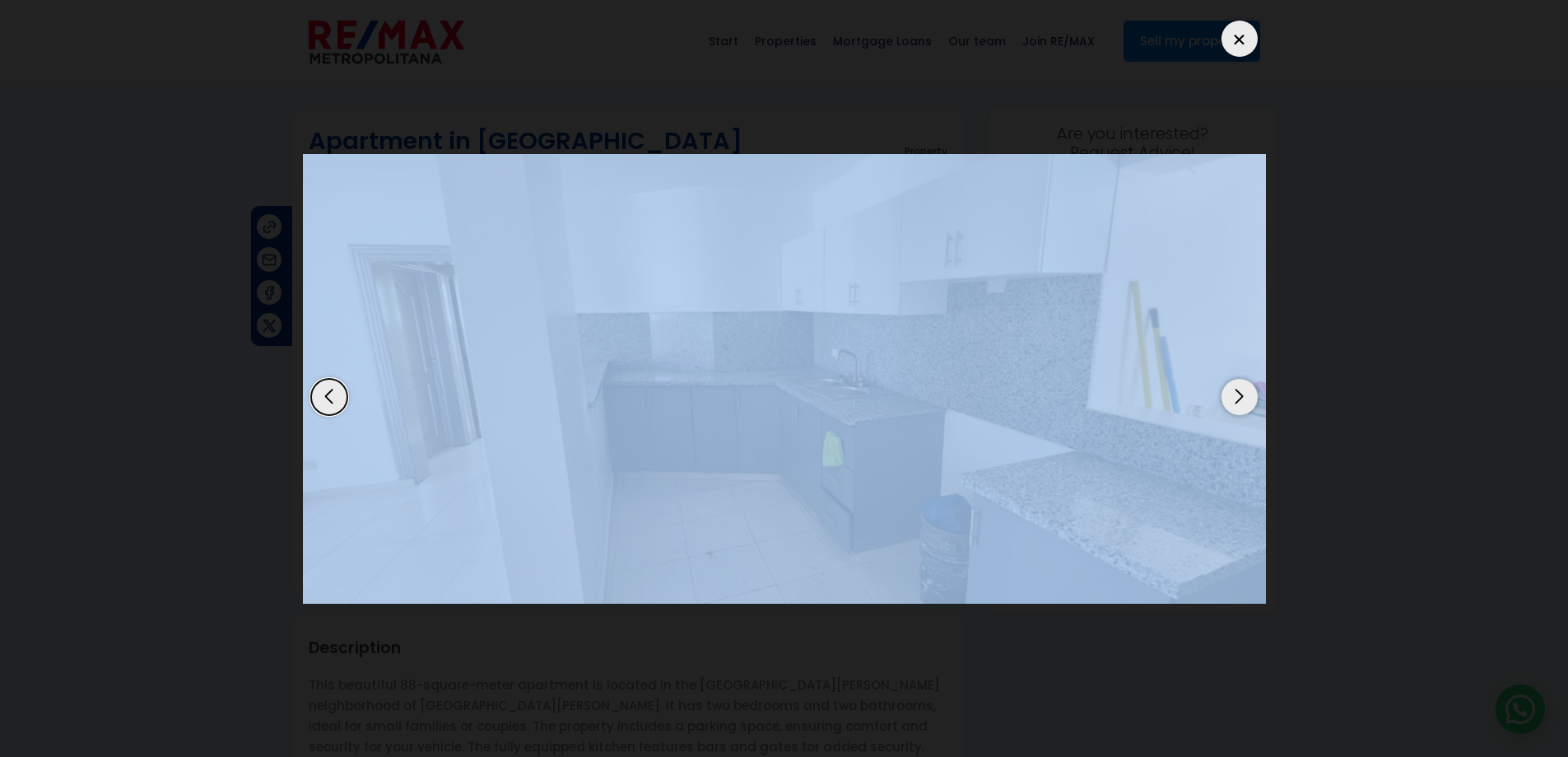
click at [1239, 397] on div "Next slide" at bounding box center [1240, 396] width 36 height 36
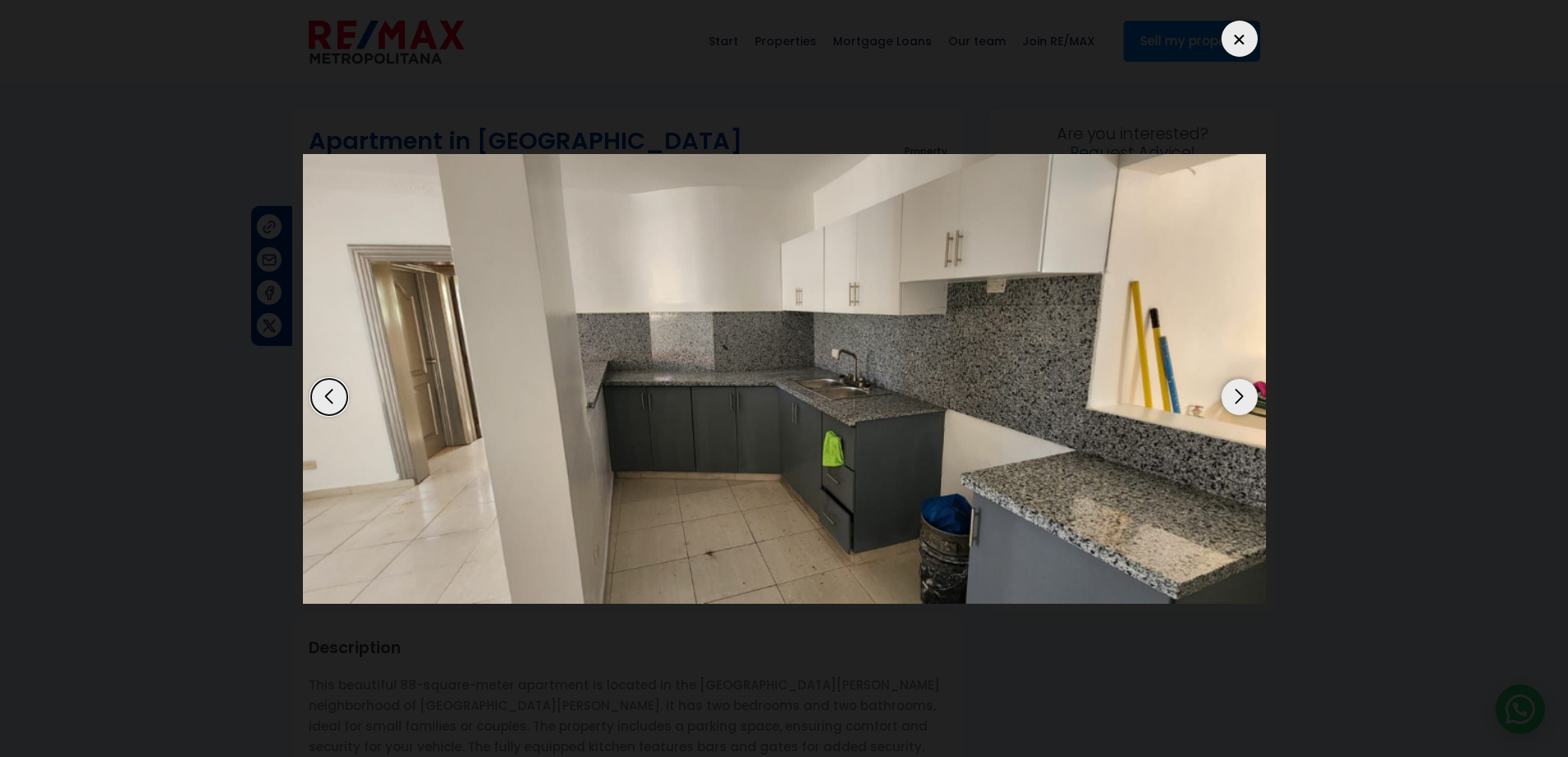
click at [1239, 396] on div "Next slide" at bounding box center [1240, 396] width 36 height 36
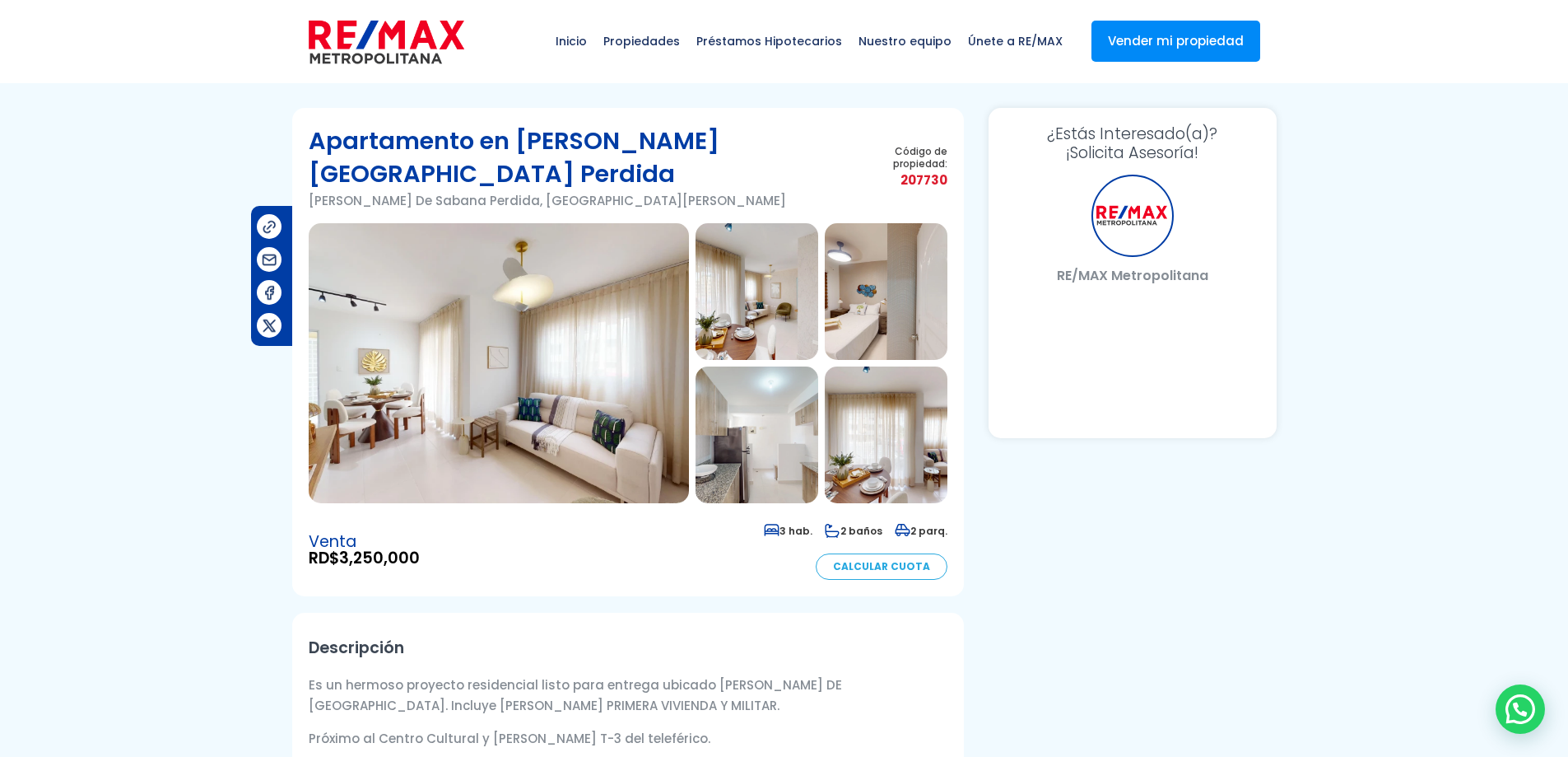
select select "US"
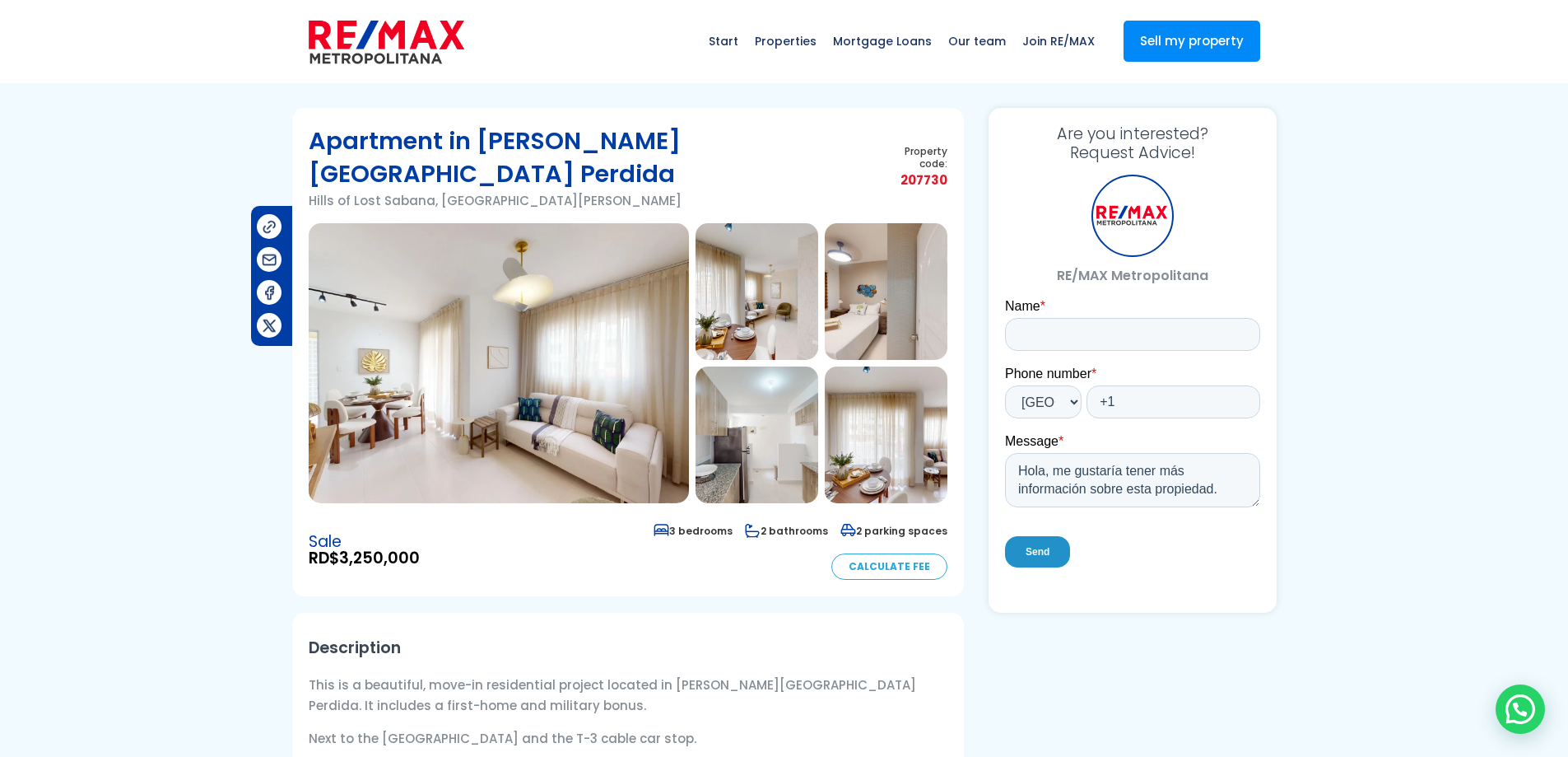
click at [563, 316] on img at bounding box center [498, 364] width 380 height 280
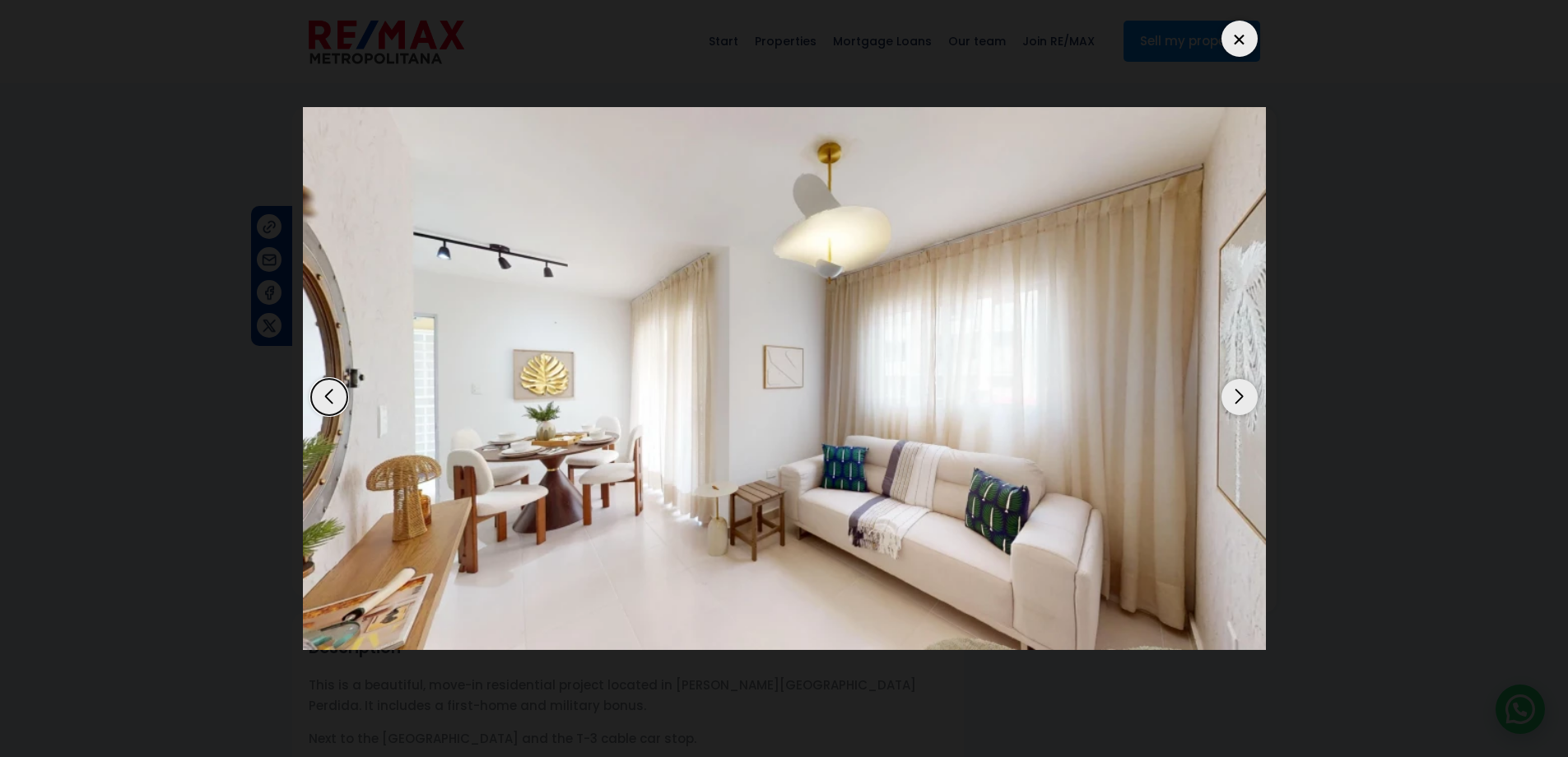
click at [1233, 392] on div "Next slide" at bounding box center [1240, 396] width 36 height 36
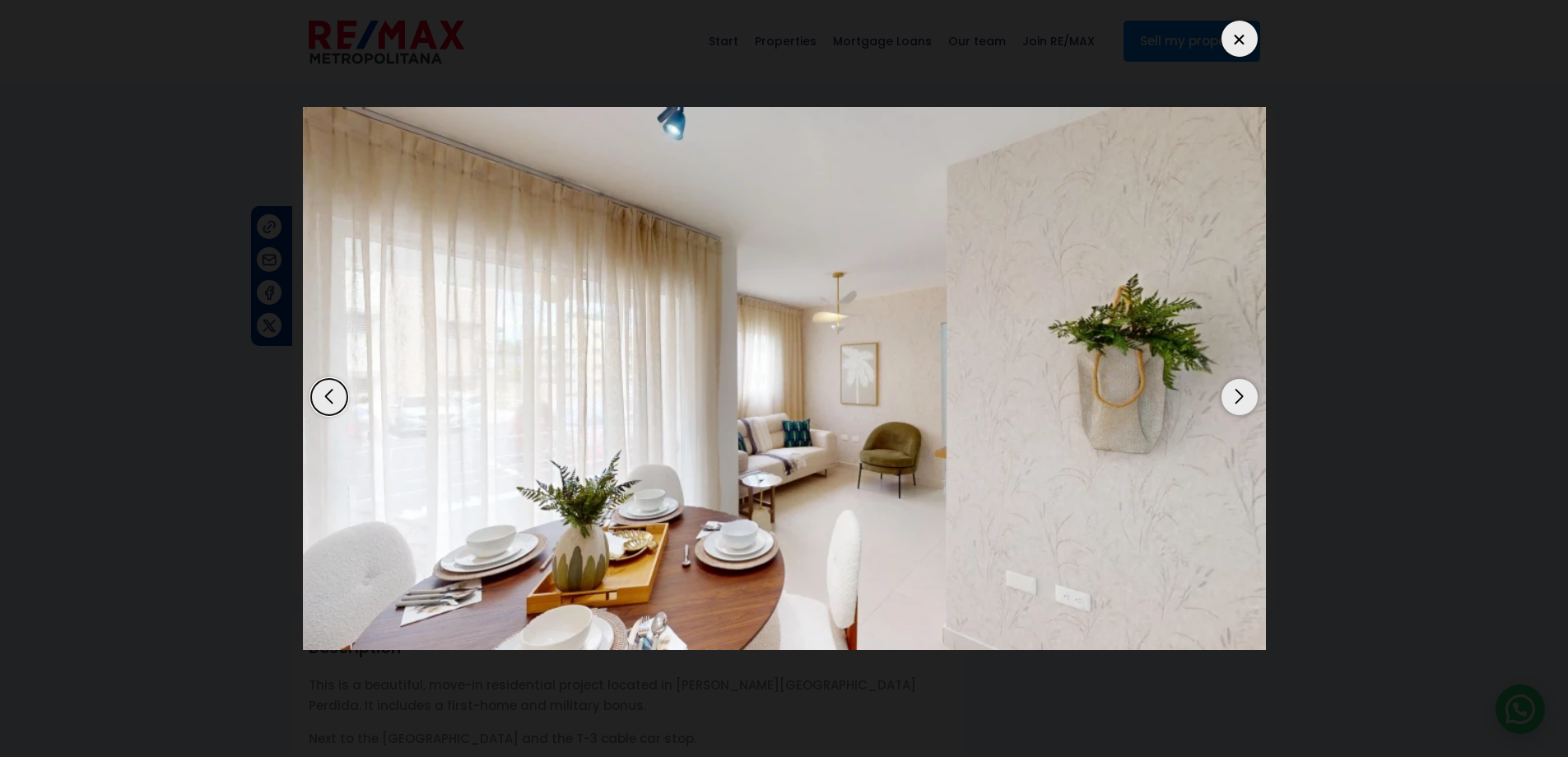
click at [1234, 392] on div "Next slide" at bounding box center [1240, 396] width 36 height 36
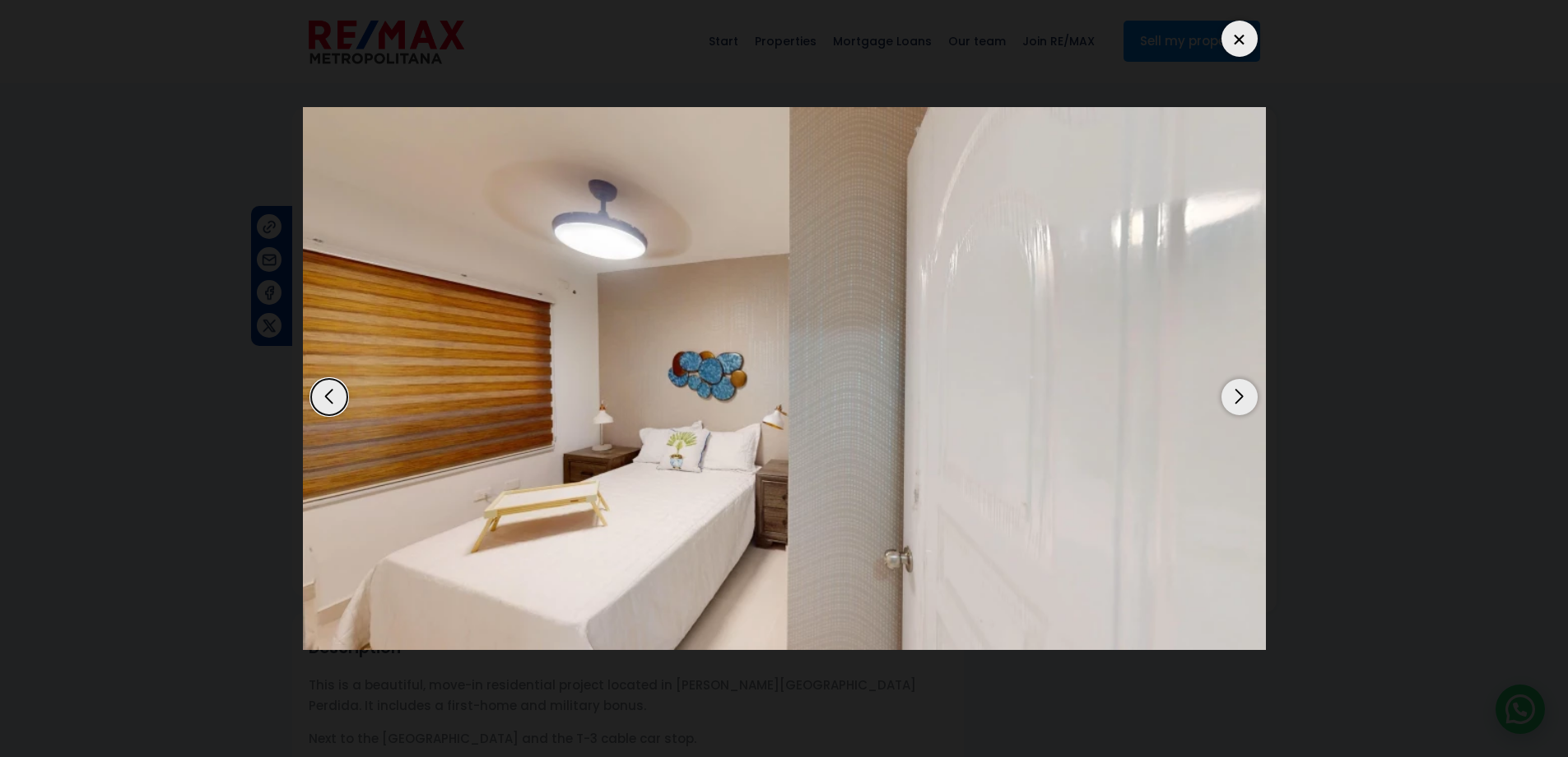
click at [1234, 392] on div "Next slide" at bounding box center [1240, 396] width 36 height 36
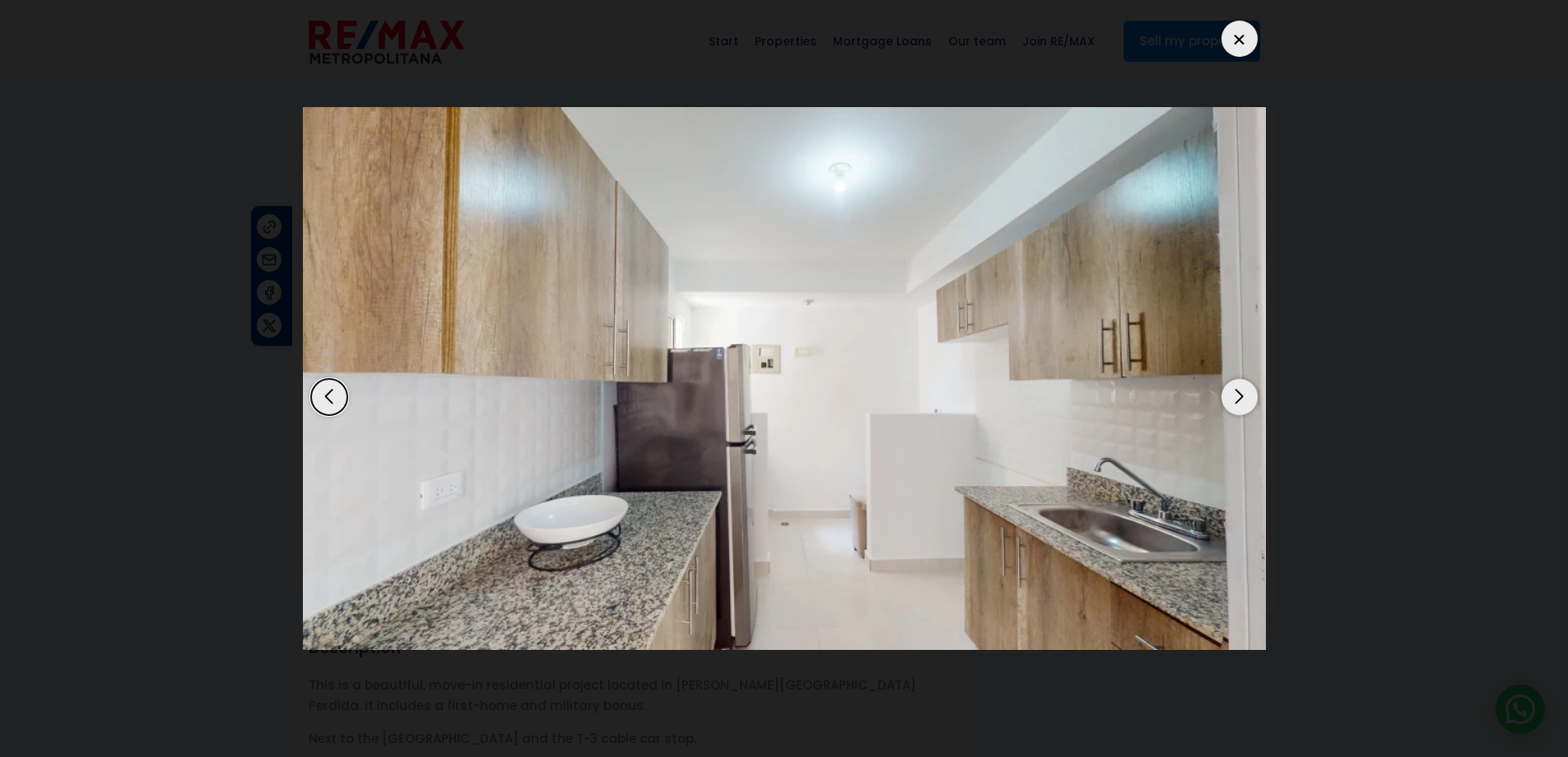
click at [1234, 392] on div "Next slide" at bounding box center [1240, 396] width 36 height 36
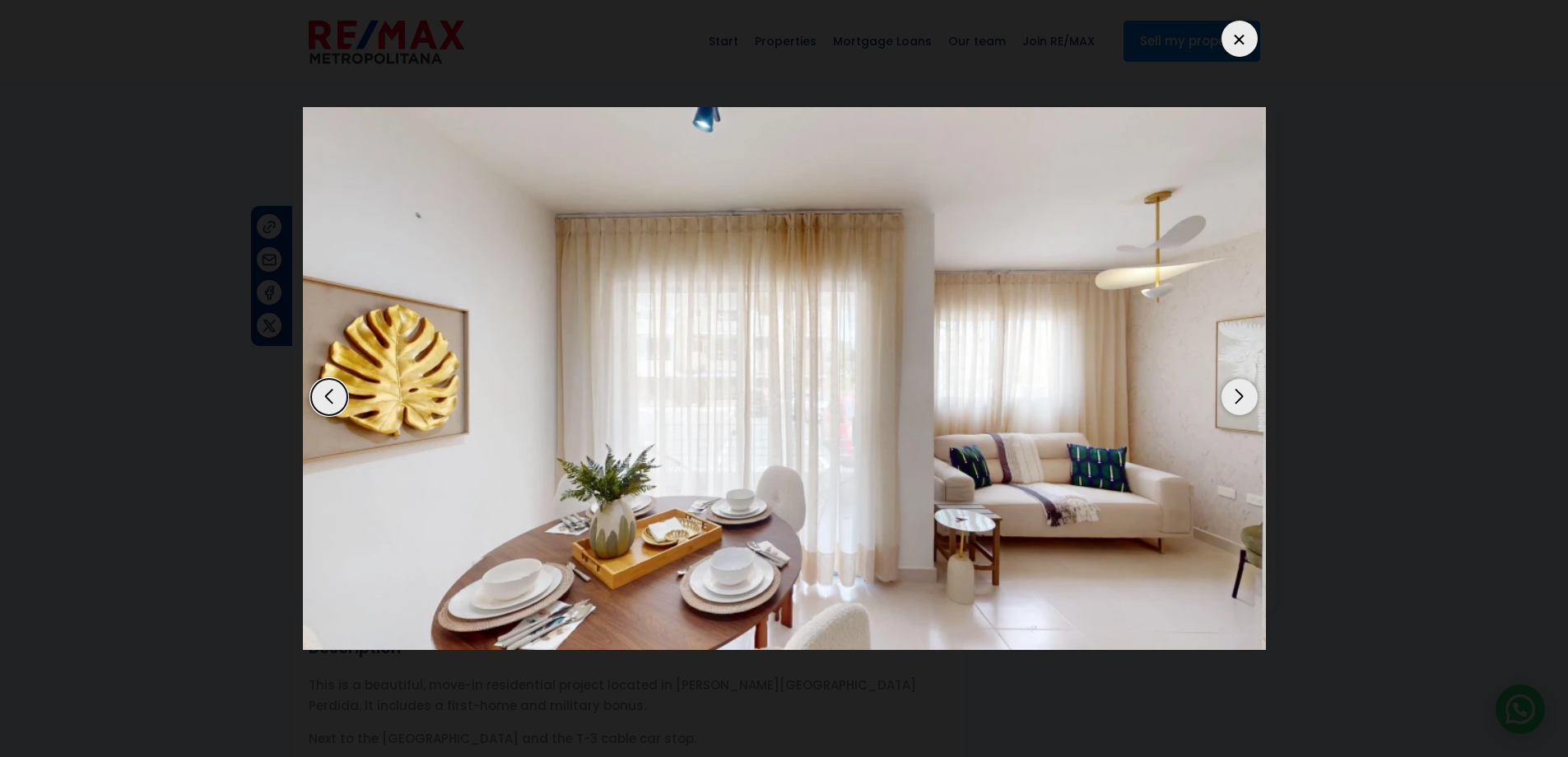
click at [1234, 392] on div "Next slide" at bounding box center [1240, 396] width 36 height 36
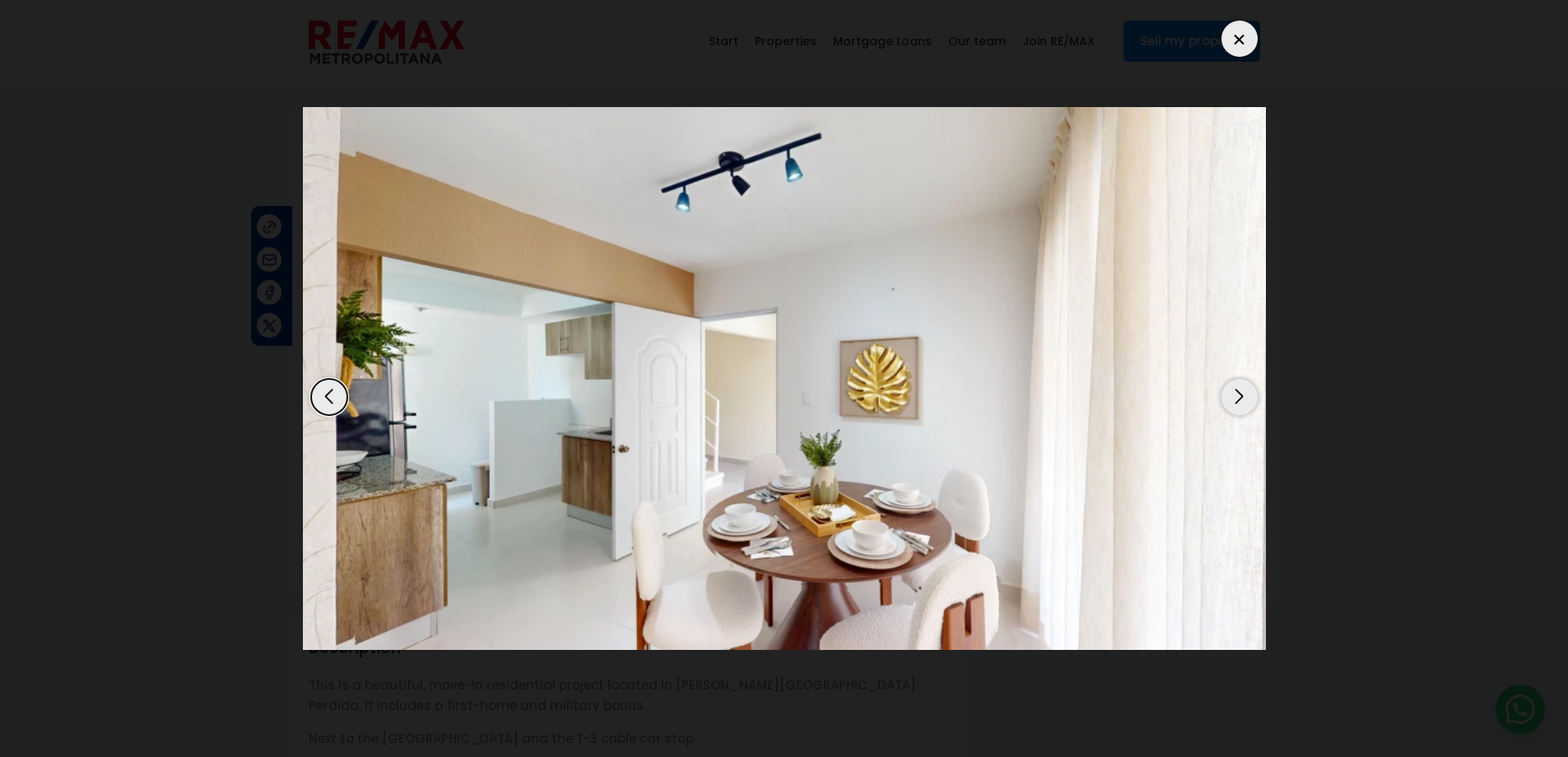
click at [1234, 392] on div "Next slide" at bounding box center [1240, 396] width 36 height 36
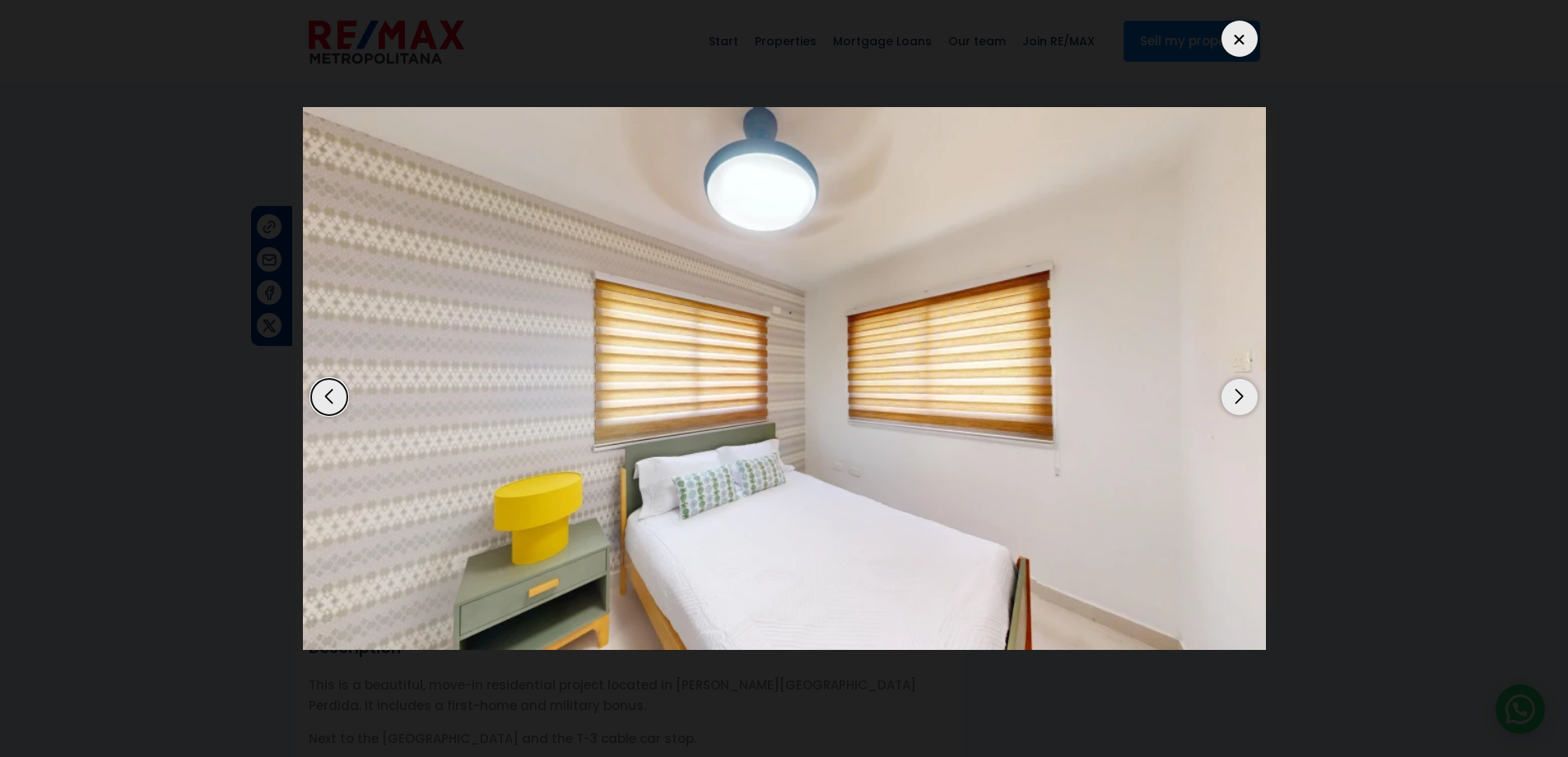
click at [1234, 392] on div "Next slide" at bounding box center [1240, 396] width 36 height 36
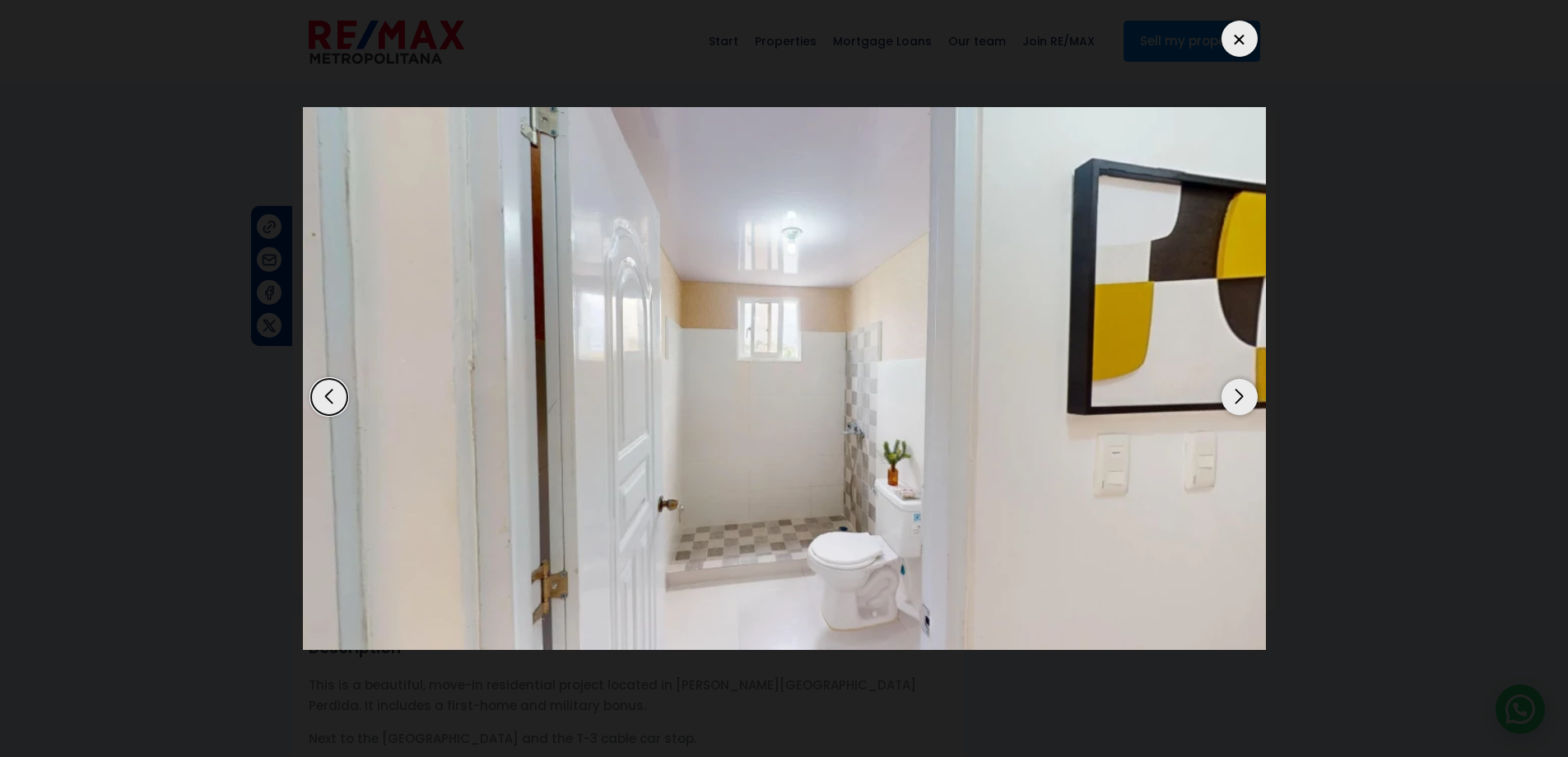
click at [1234, 392] on div "Next slide" at bounding box center [1240, 396] width 36 height 36
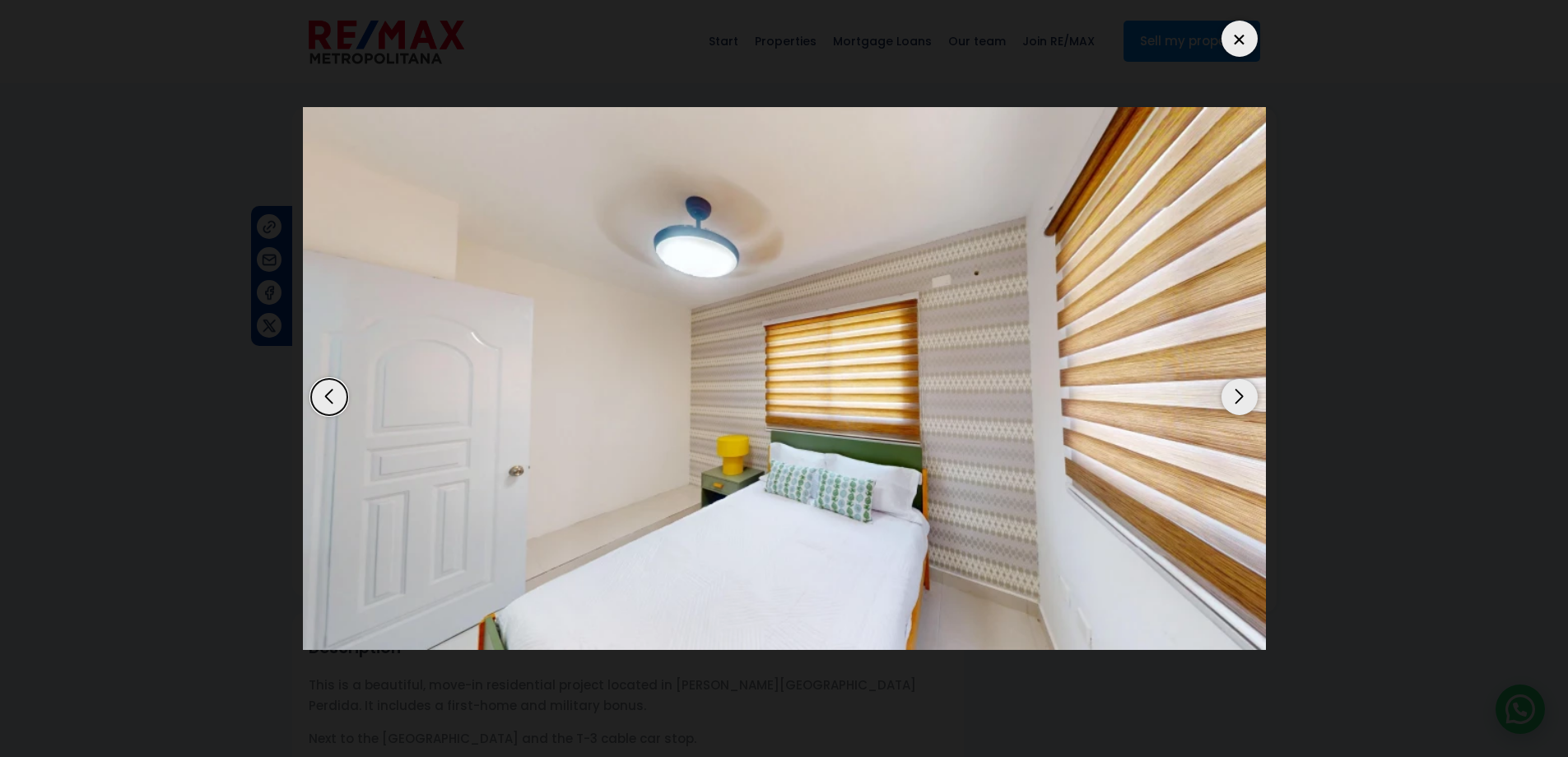
click at [1234, 392] on div "Next slide" at bounding box center [1240, 396] width 36 height 36
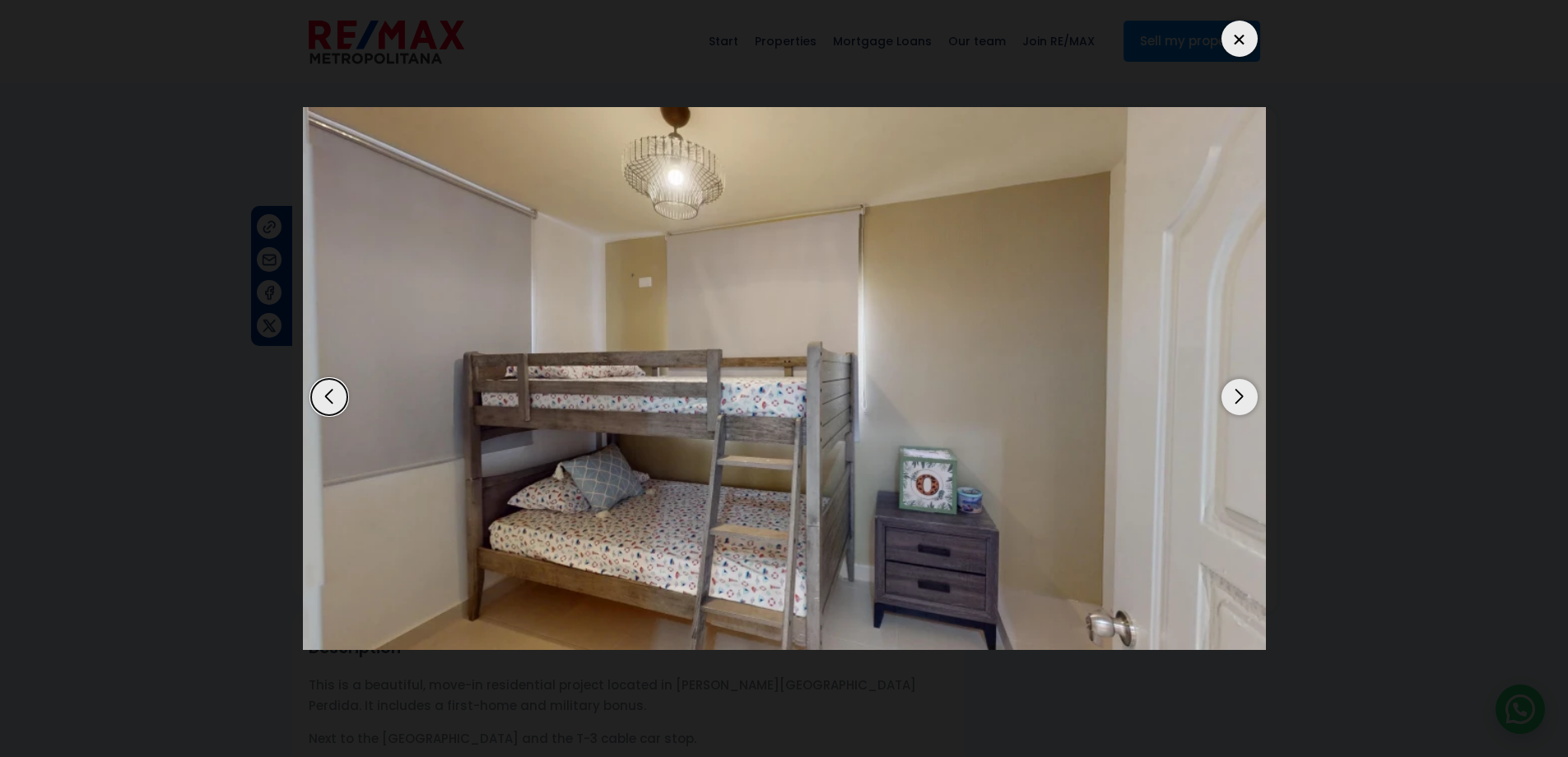
click at [1234, 392] on div "Next slide" at bounding box center [1240, 396] width 36 height 36
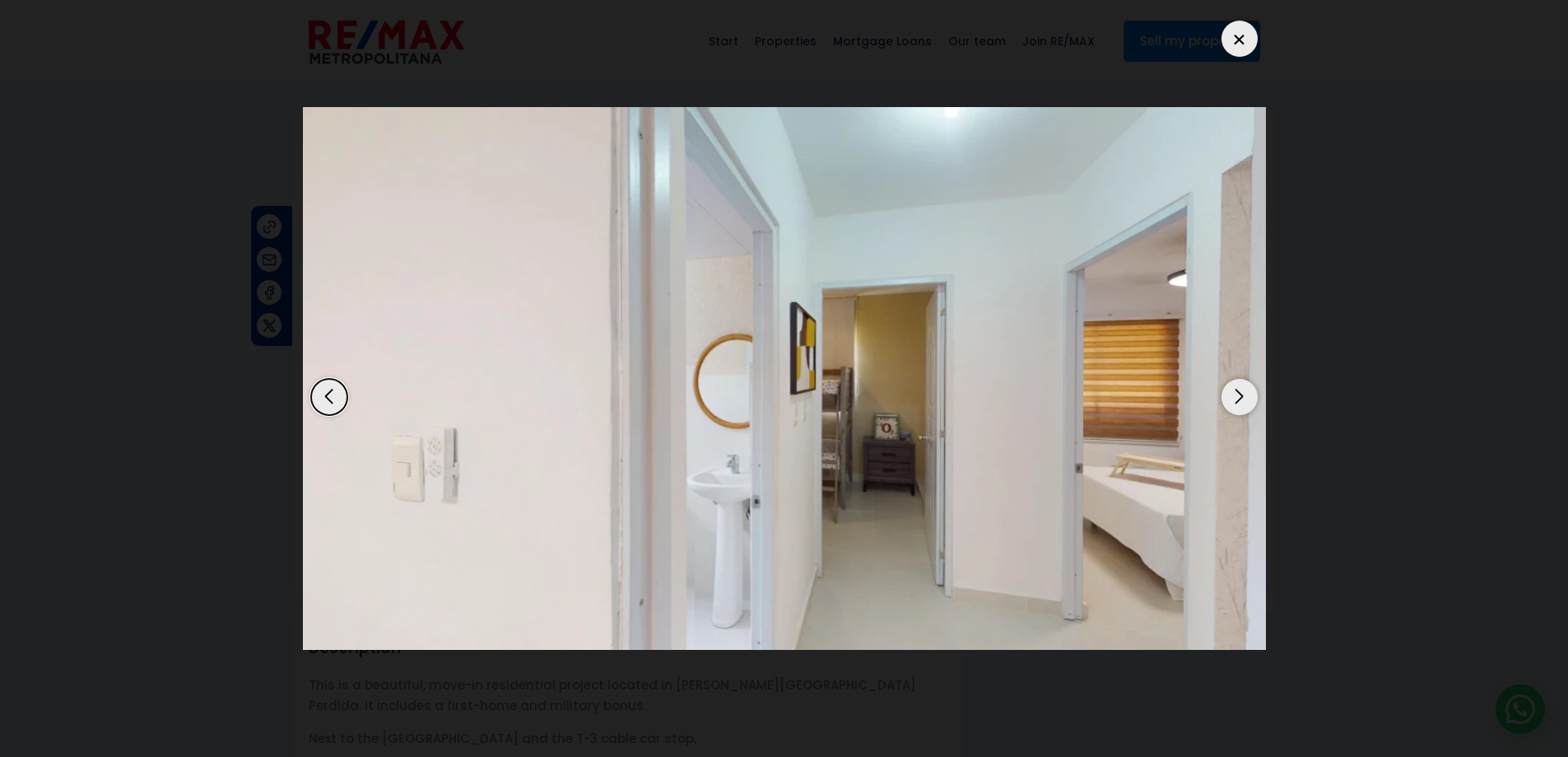
click at [1234, 392] on div "Next slide" at bounding box center [1240, 396] width 36 height 36
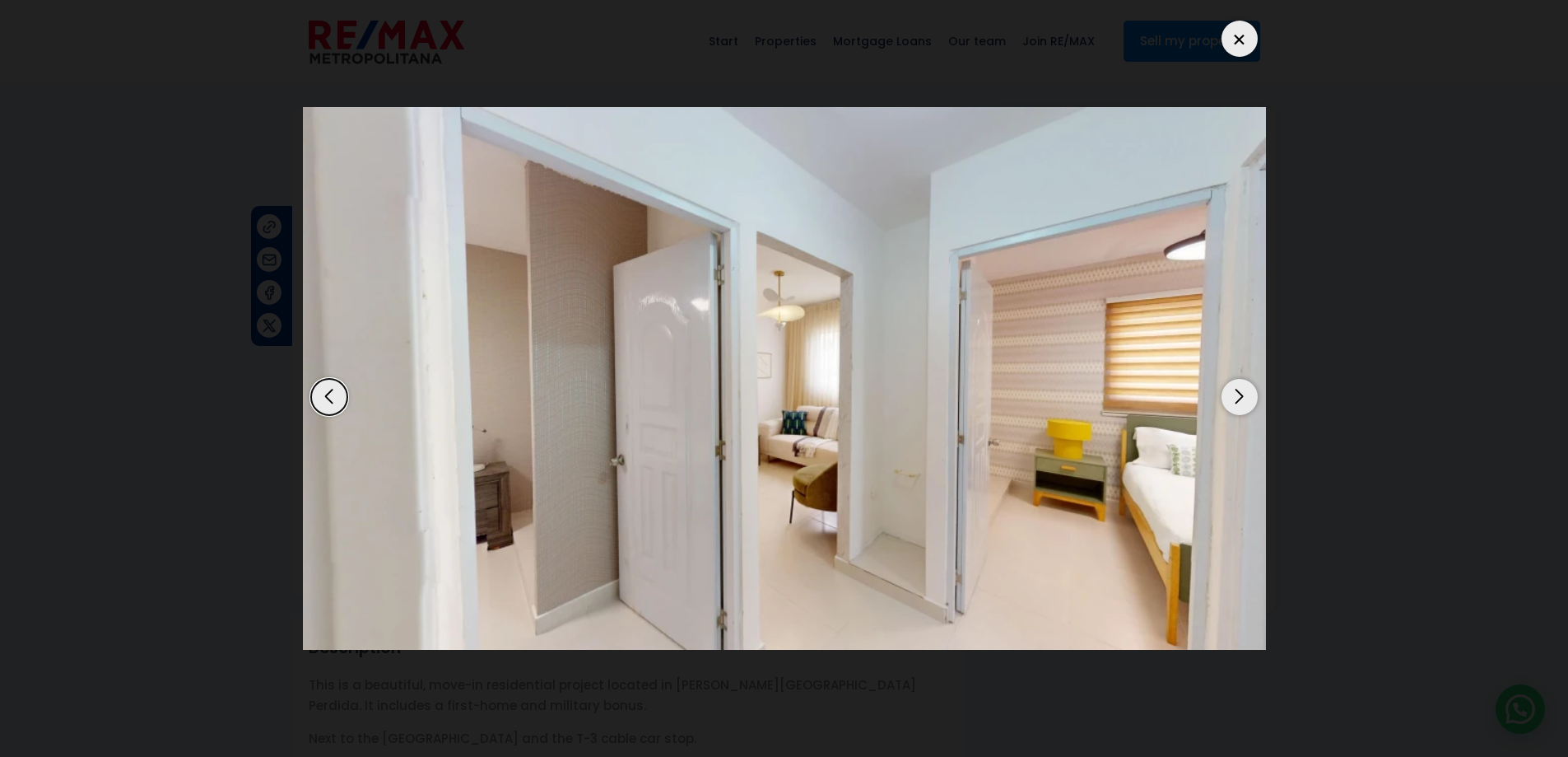
click at [1234, 392] on div "Next slide" at bounding box center [1240, 396] width 36 height 36
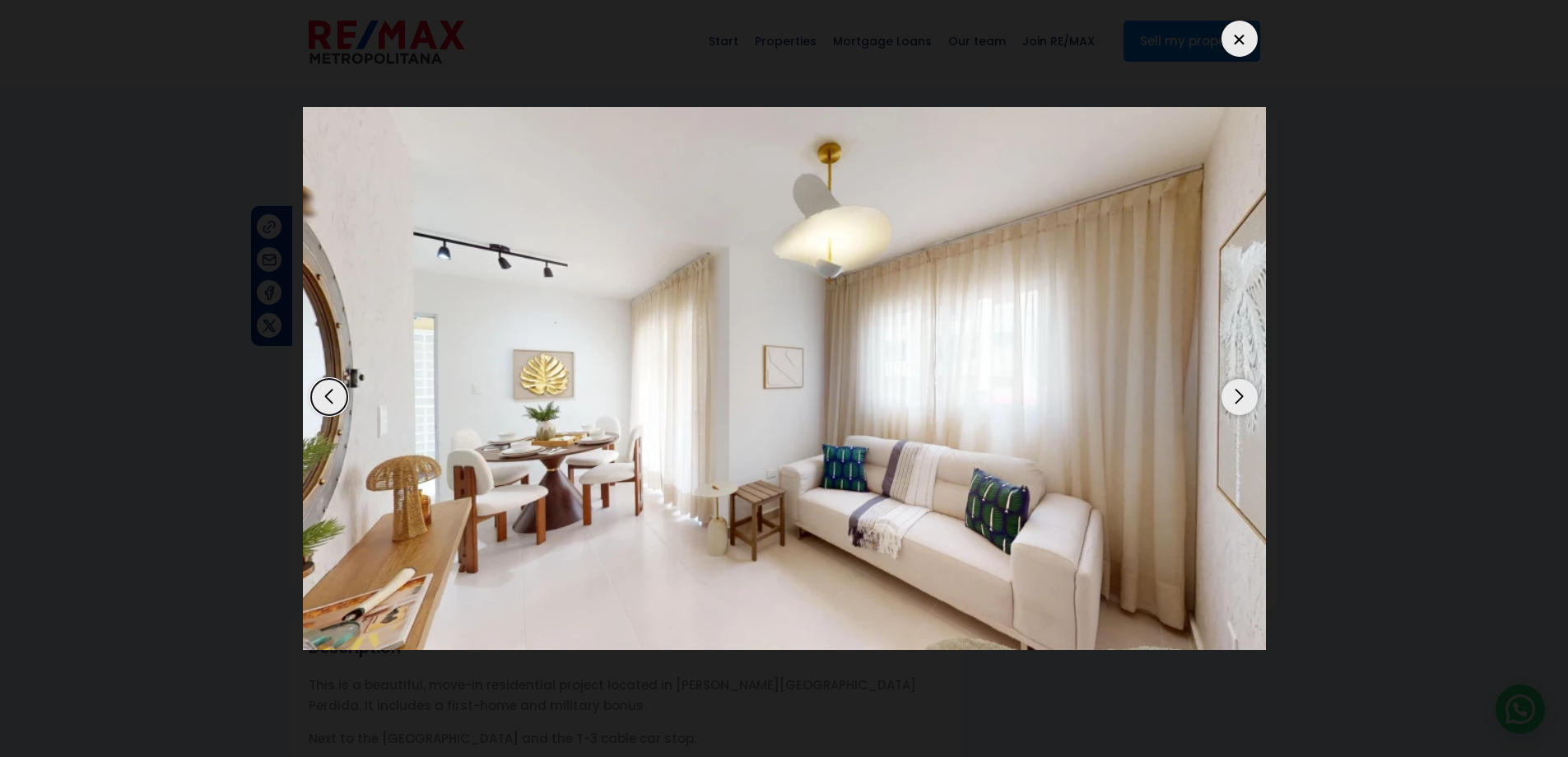
click at [1234, 392] on div "Next slide" at bounding box center [1240, 396] width 36 height 36
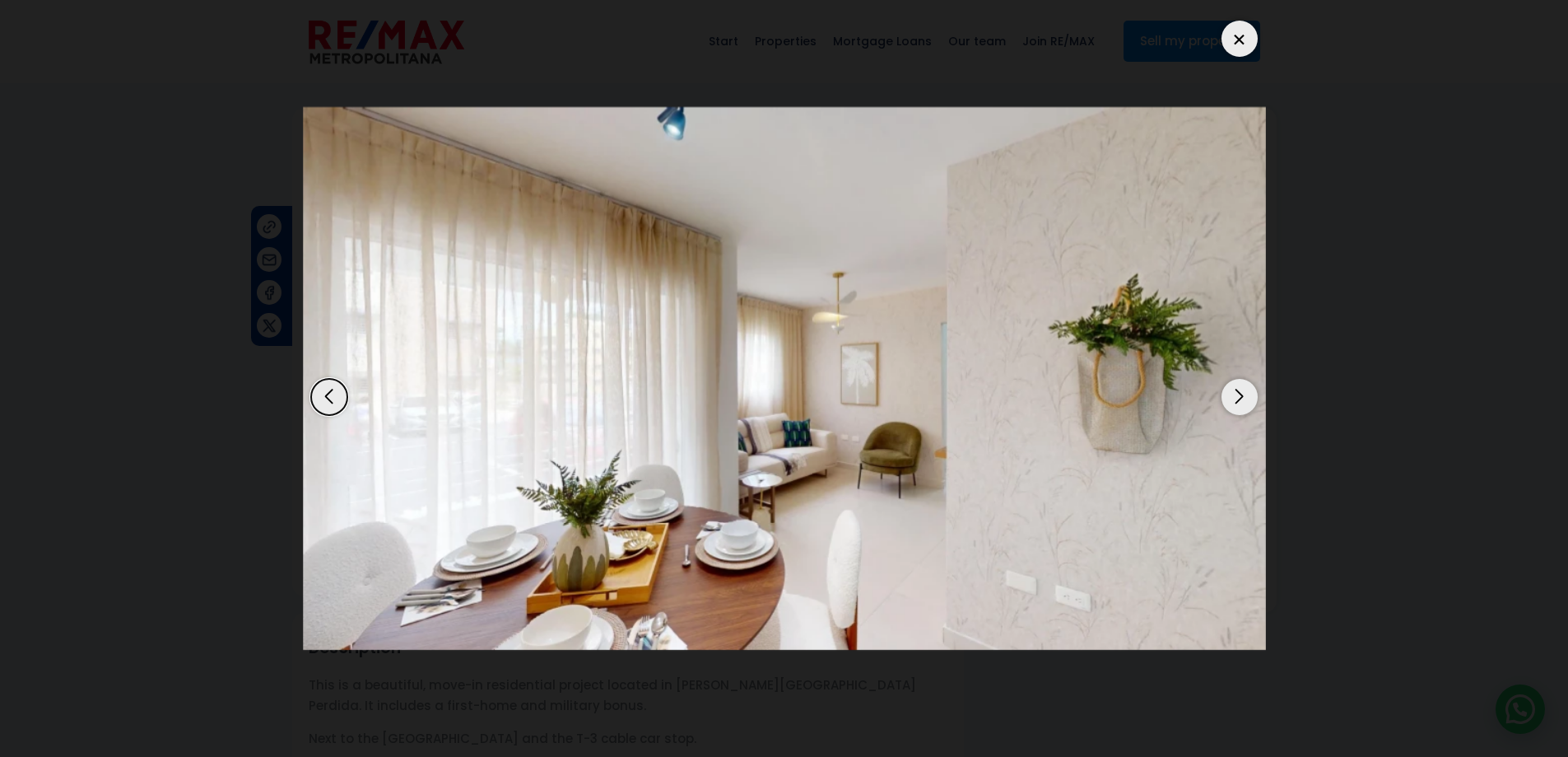
click at [1234, 392] on div "Next slide" at bounding box center [1240, 396] width 36 height 36
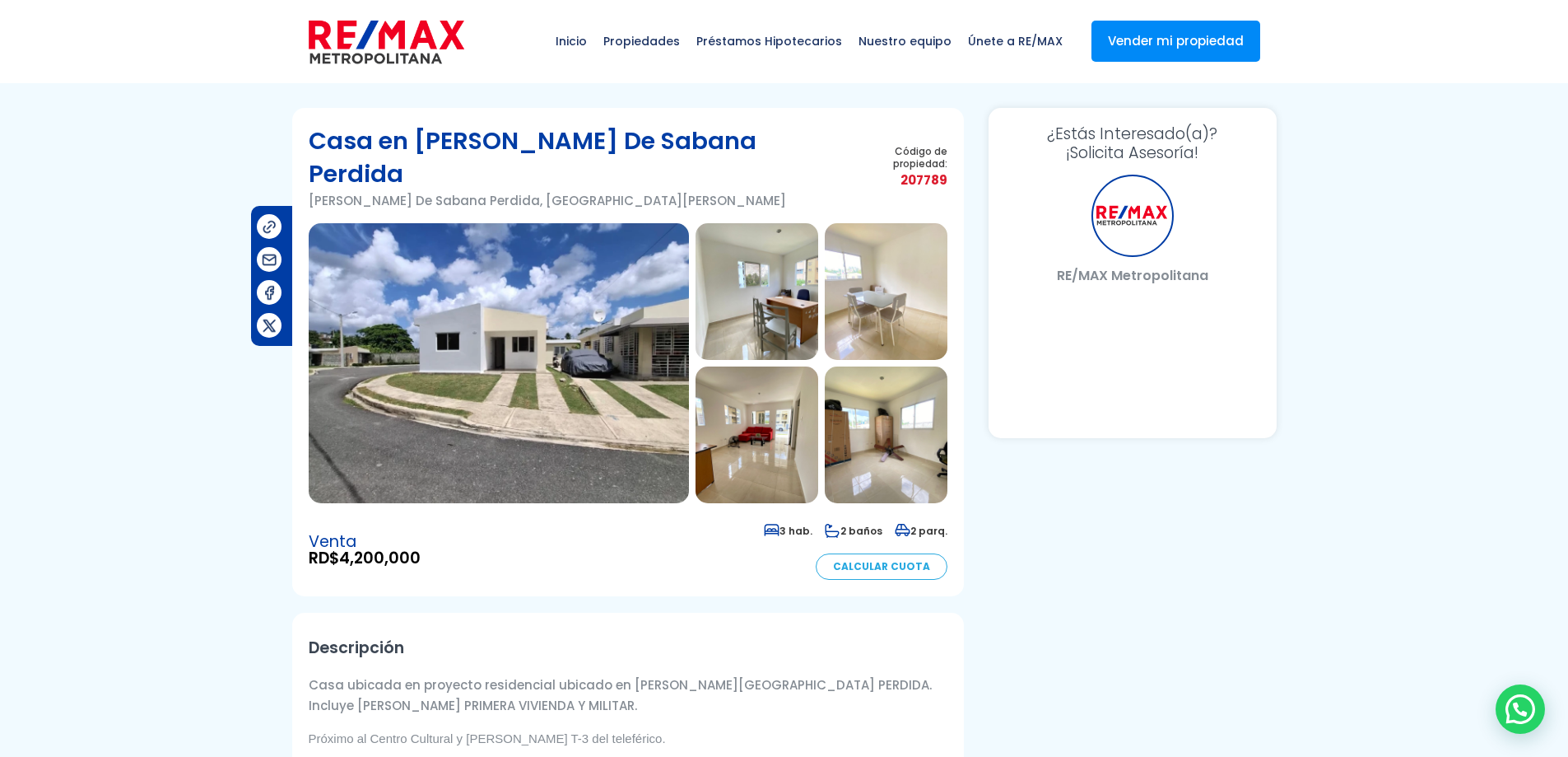
select select "US"
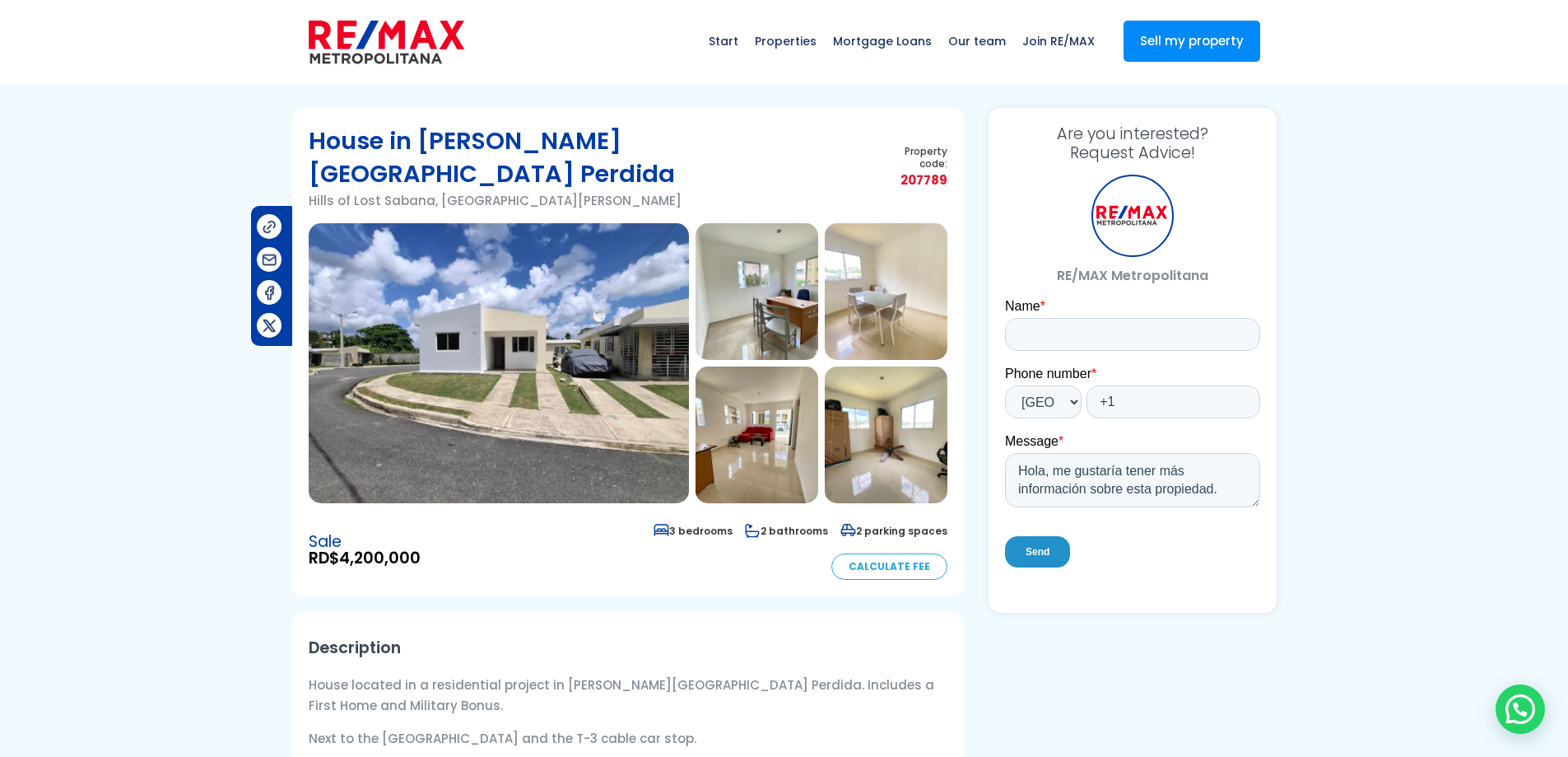
click at [604, 325] on img at bounding box center [498, 364] width 380 height 280
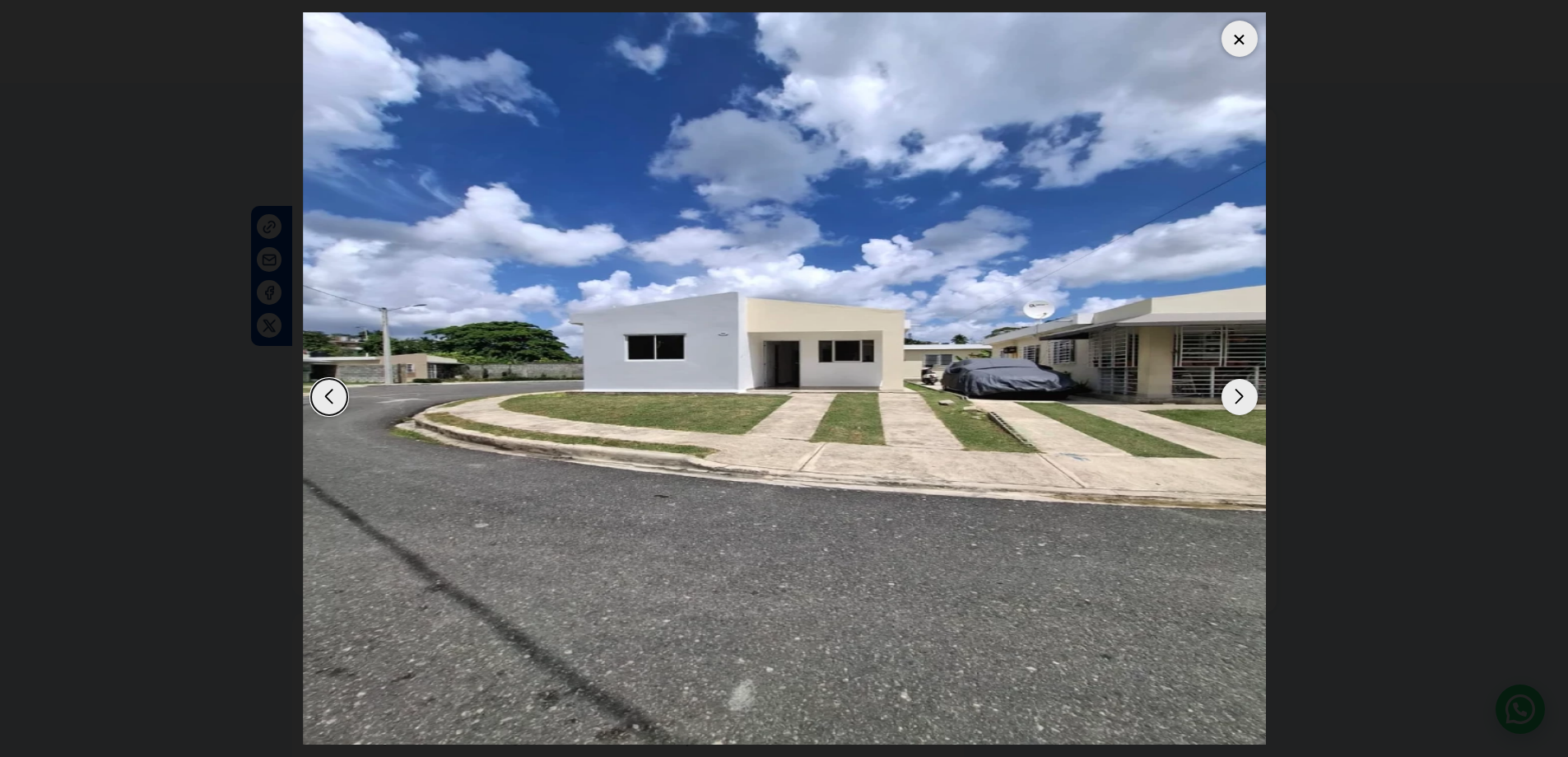
click at [1238, 389] on div "Next slide" at bounding box center [1240, 396] width 36 height 36
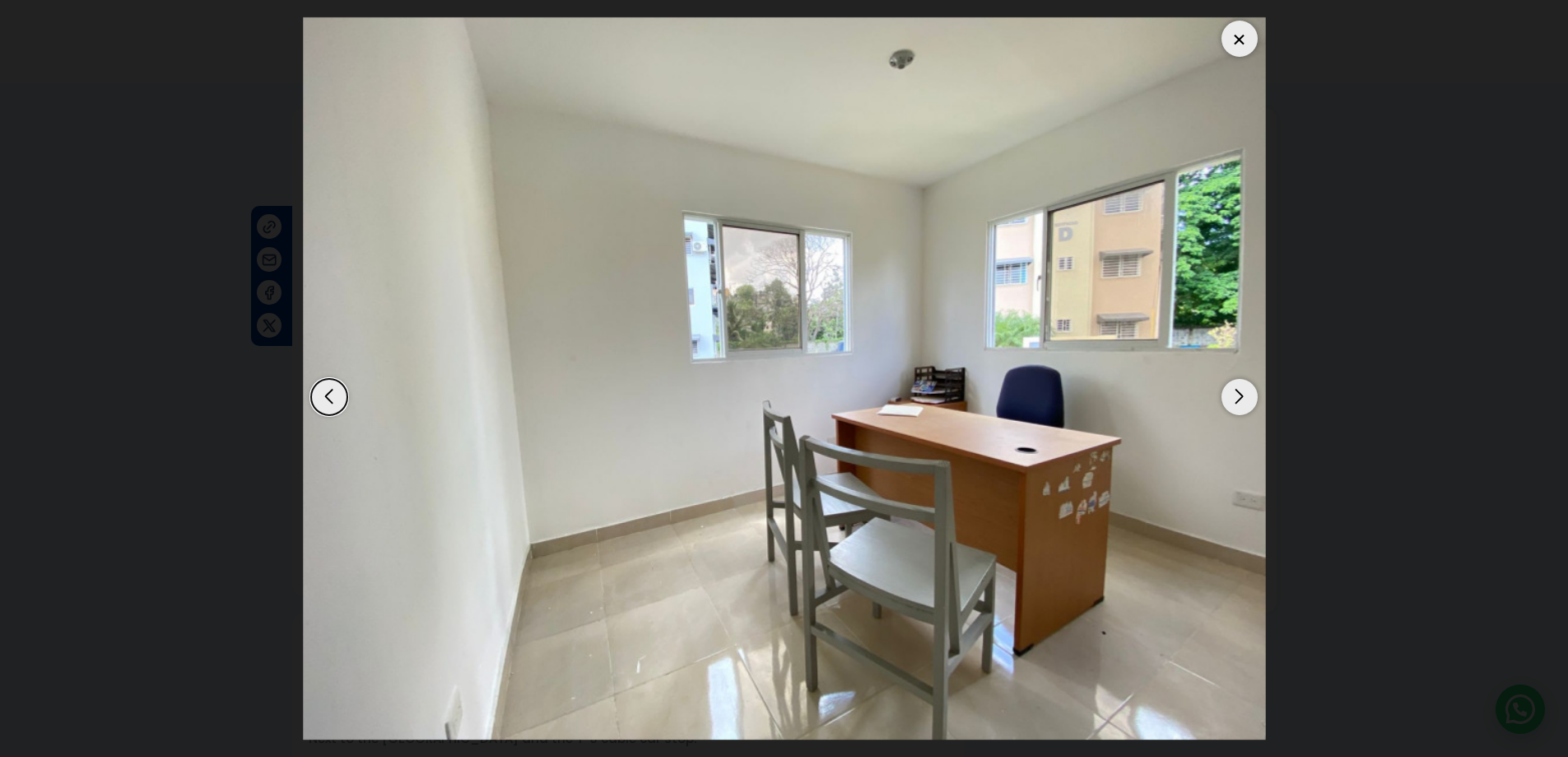
click at [1238, 389] on div "Next slide" at bounding box center [1240, 396] width 36 height 36
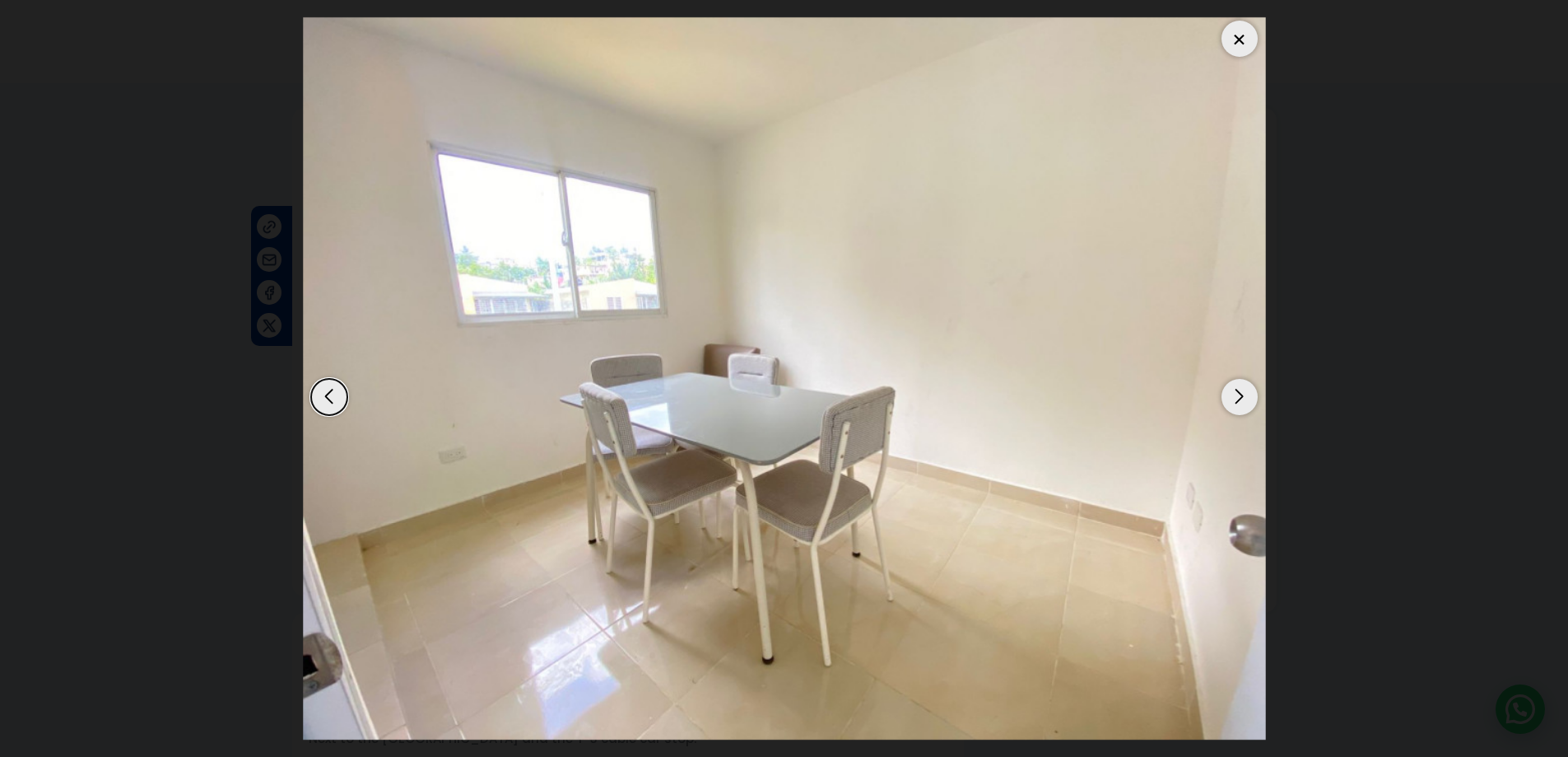
click at [1238, 389] on div "Next slide" at bounding box center [1240, 396] width 36 height 36
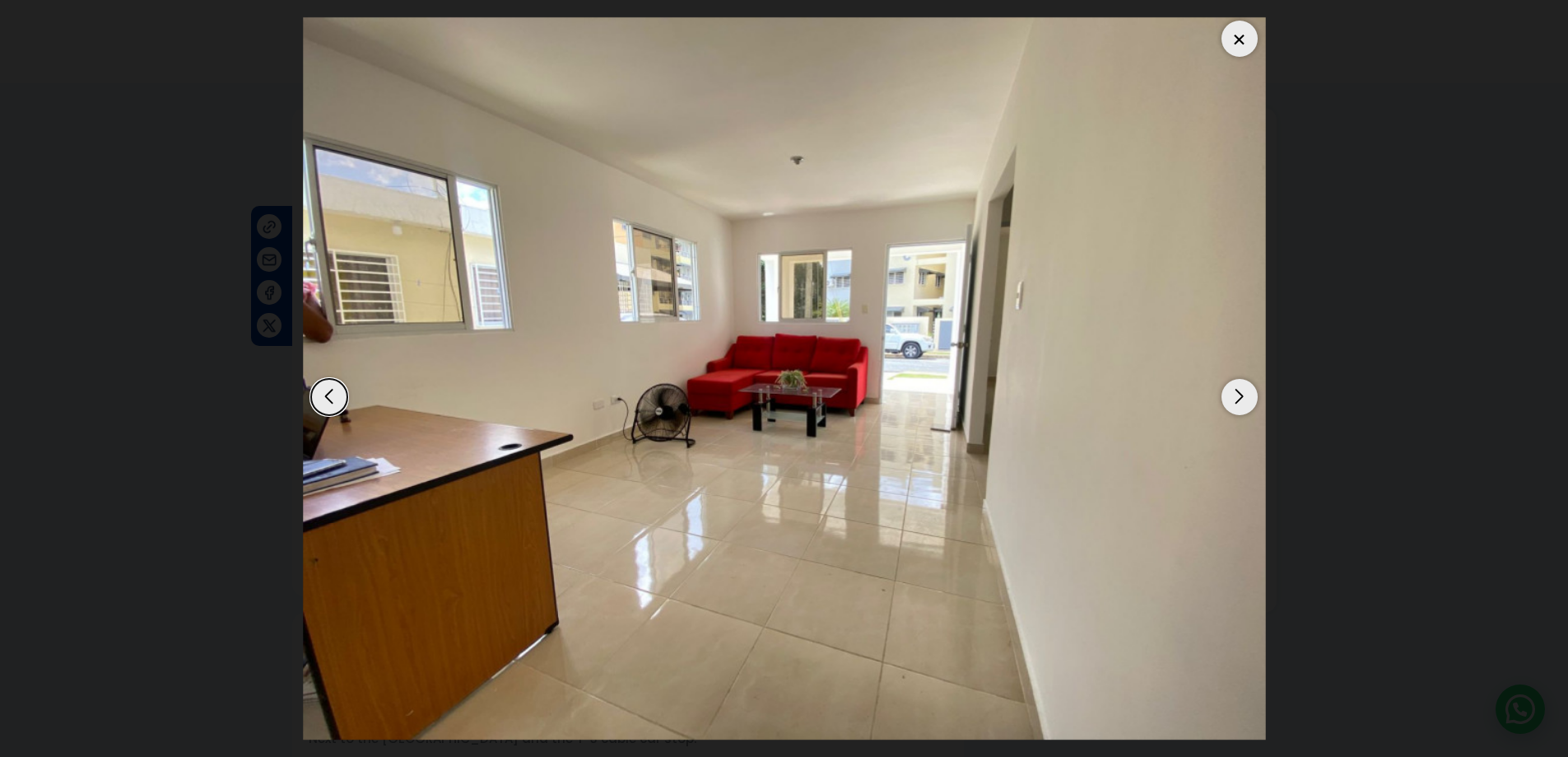
click at [1238, 389] on div "Next slide" at bounding box center [1240, 396] width 36 height 36
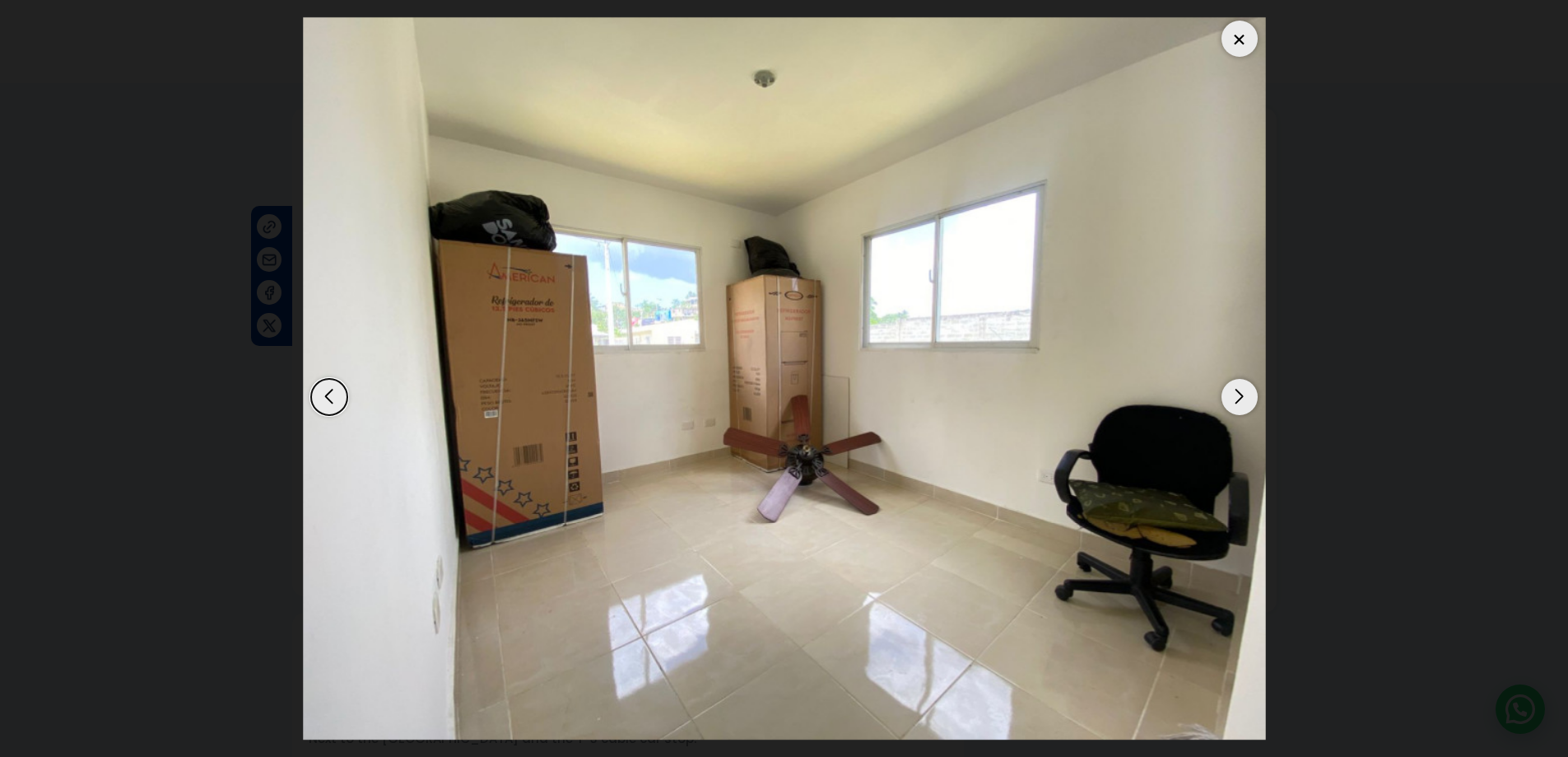
click at [1238, 389] on div "Next slide" at bounding box center [1240, 396] width 36 height 36
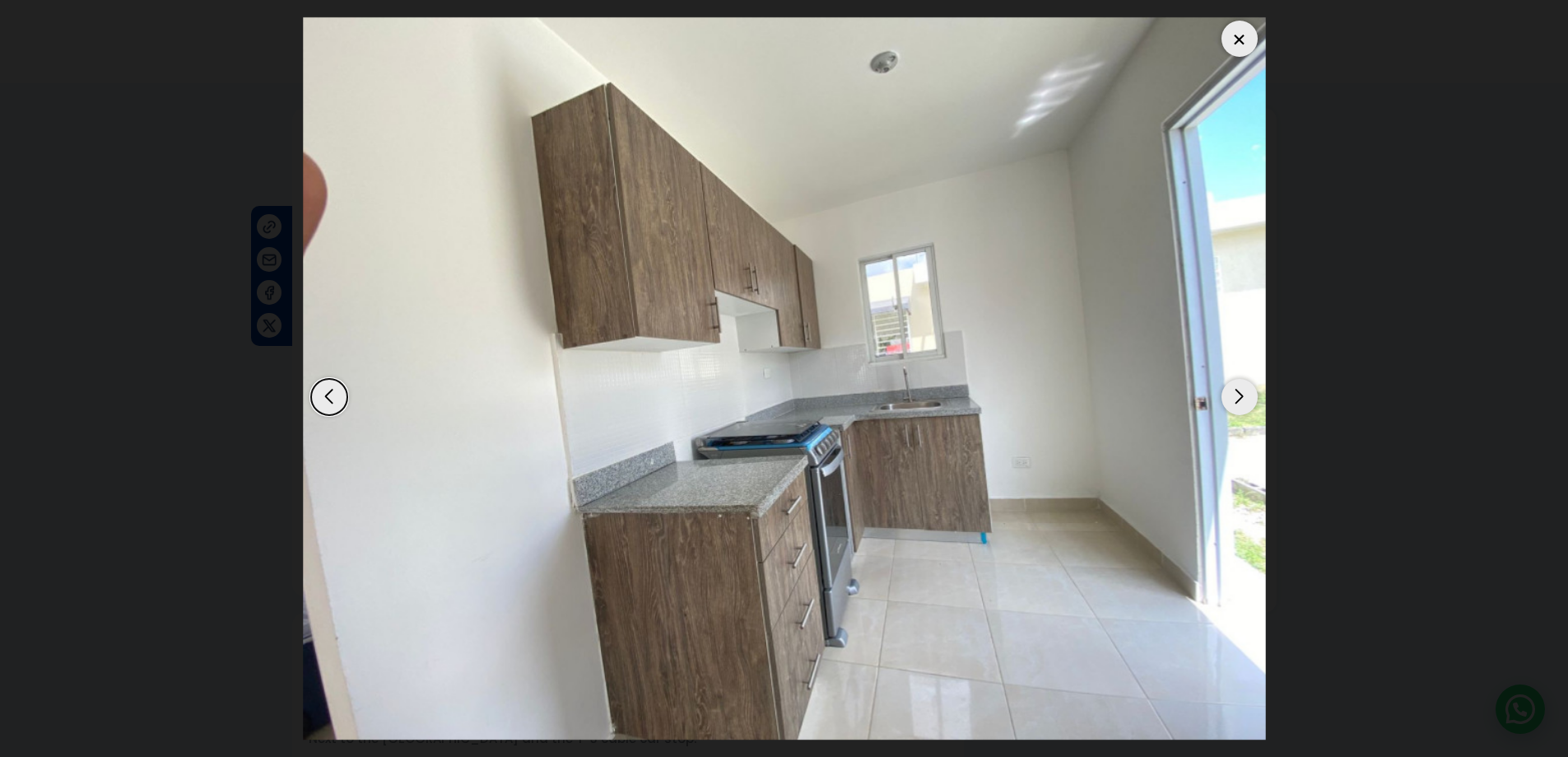
click at [1238, 389] on div "Next slide" at bounding box center [1240, 396] width 36 height 36
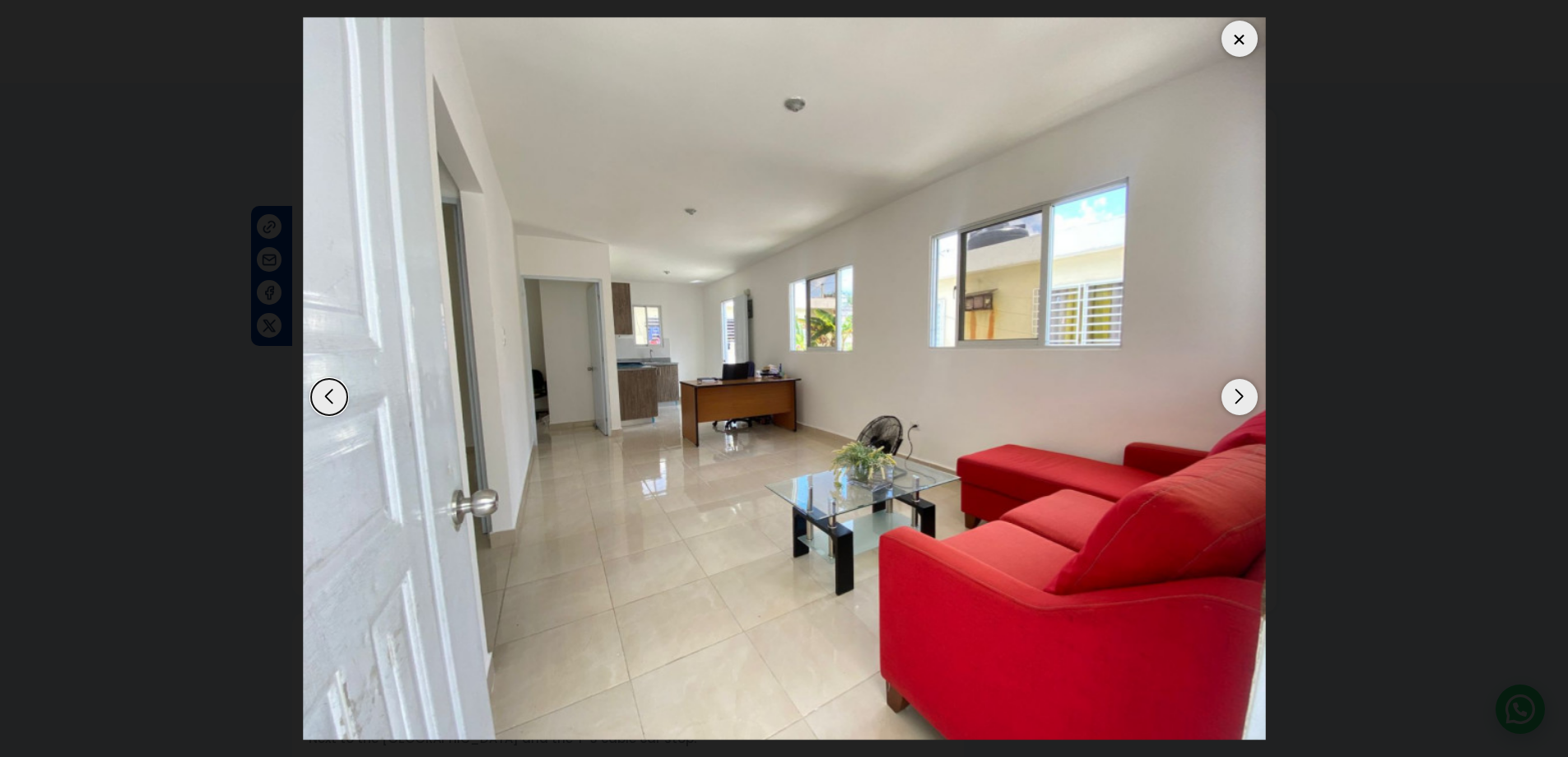
click at [1238, 389] on div "Next slide" at bounding box center [1240, 396] width 36 height 36
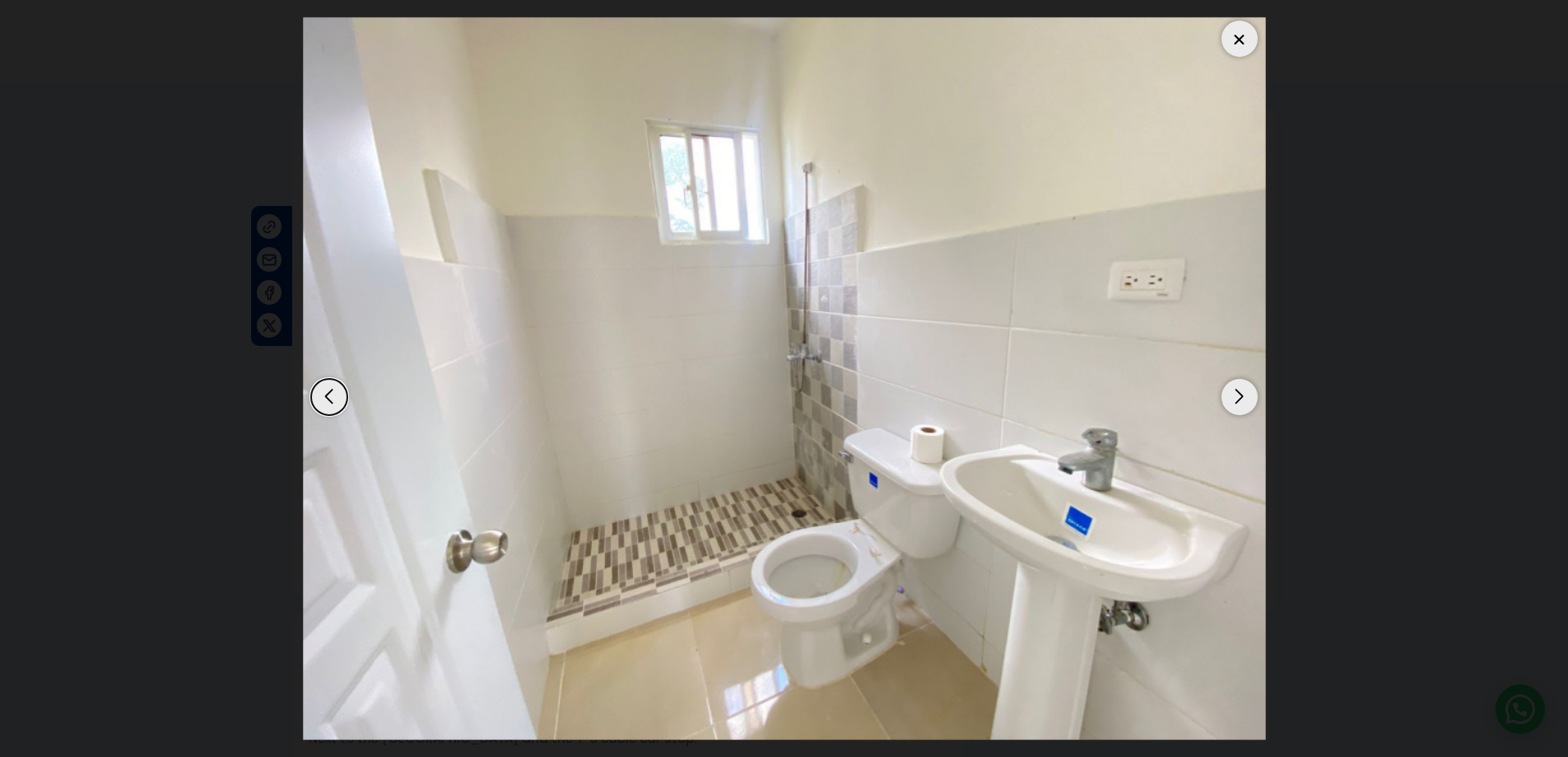
click at [1238, 389] on div "Next slide" at bounding box center [1240, 396] width 36 height 36
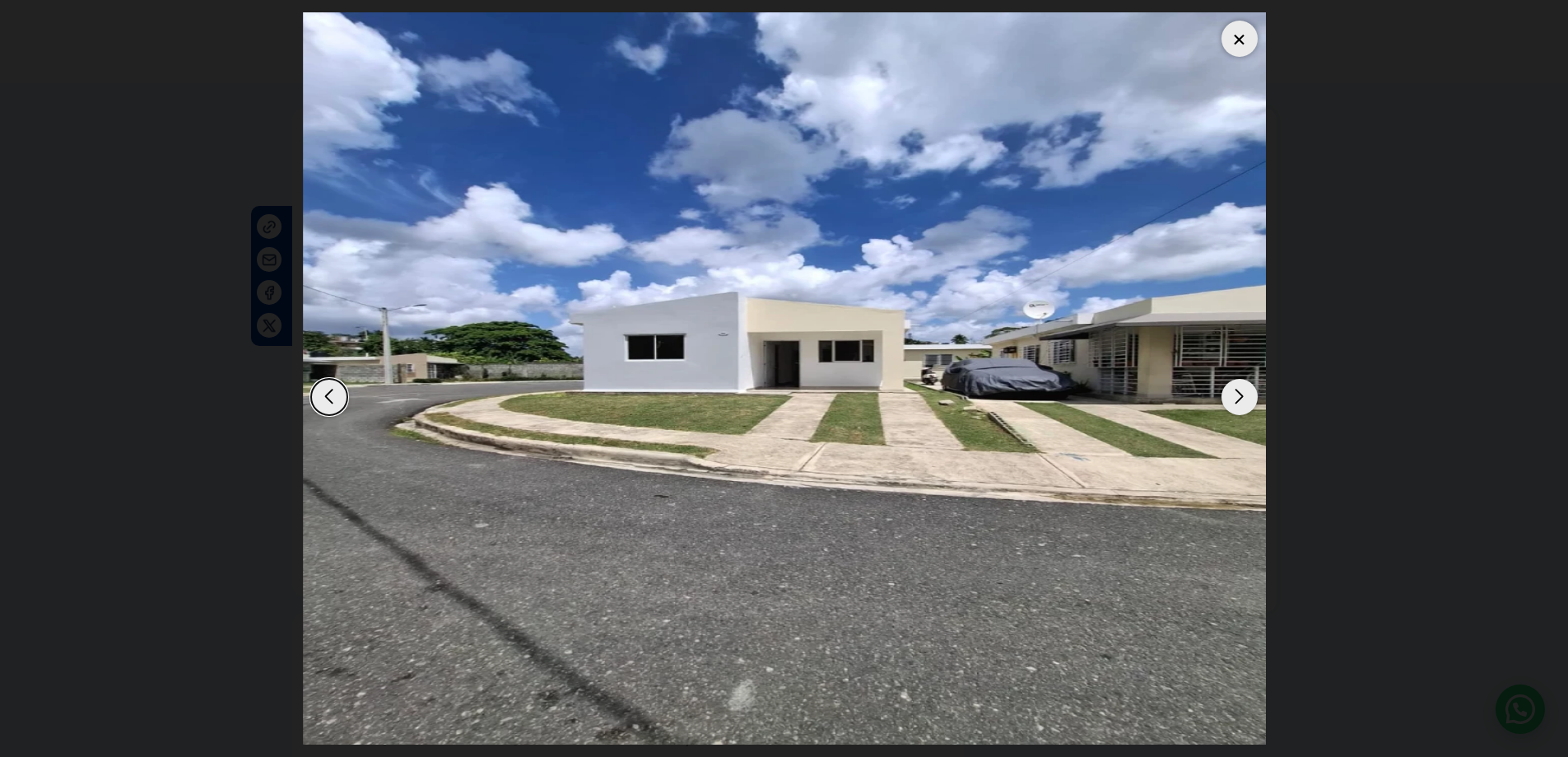
click at [1238, 389] on div "Next slide" at bounding box center [1240, 396] width 36 height 36
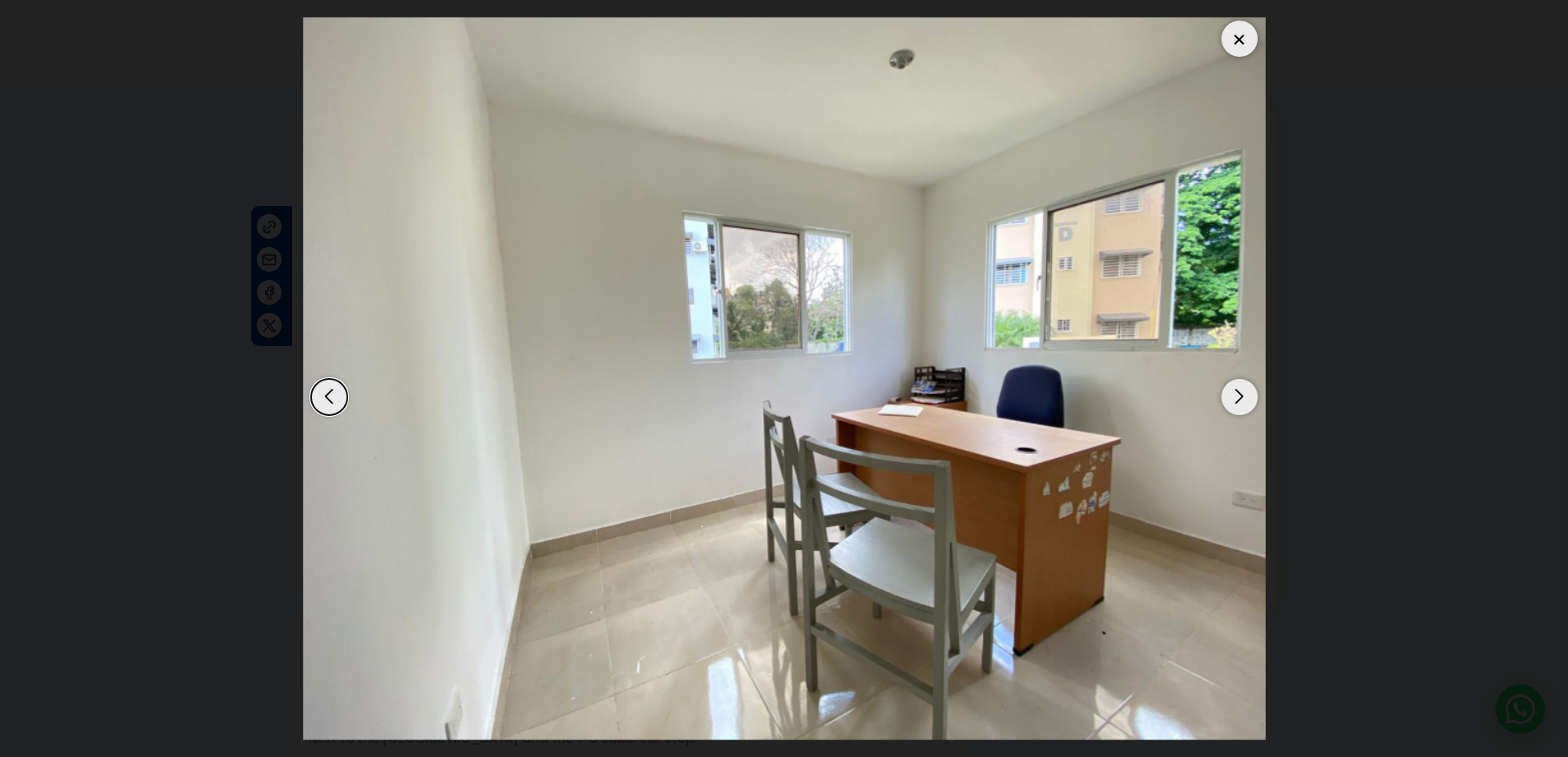
click at [1238, 389] on div "Next slide" at bounding box center [1240, 396] width 36 height 36
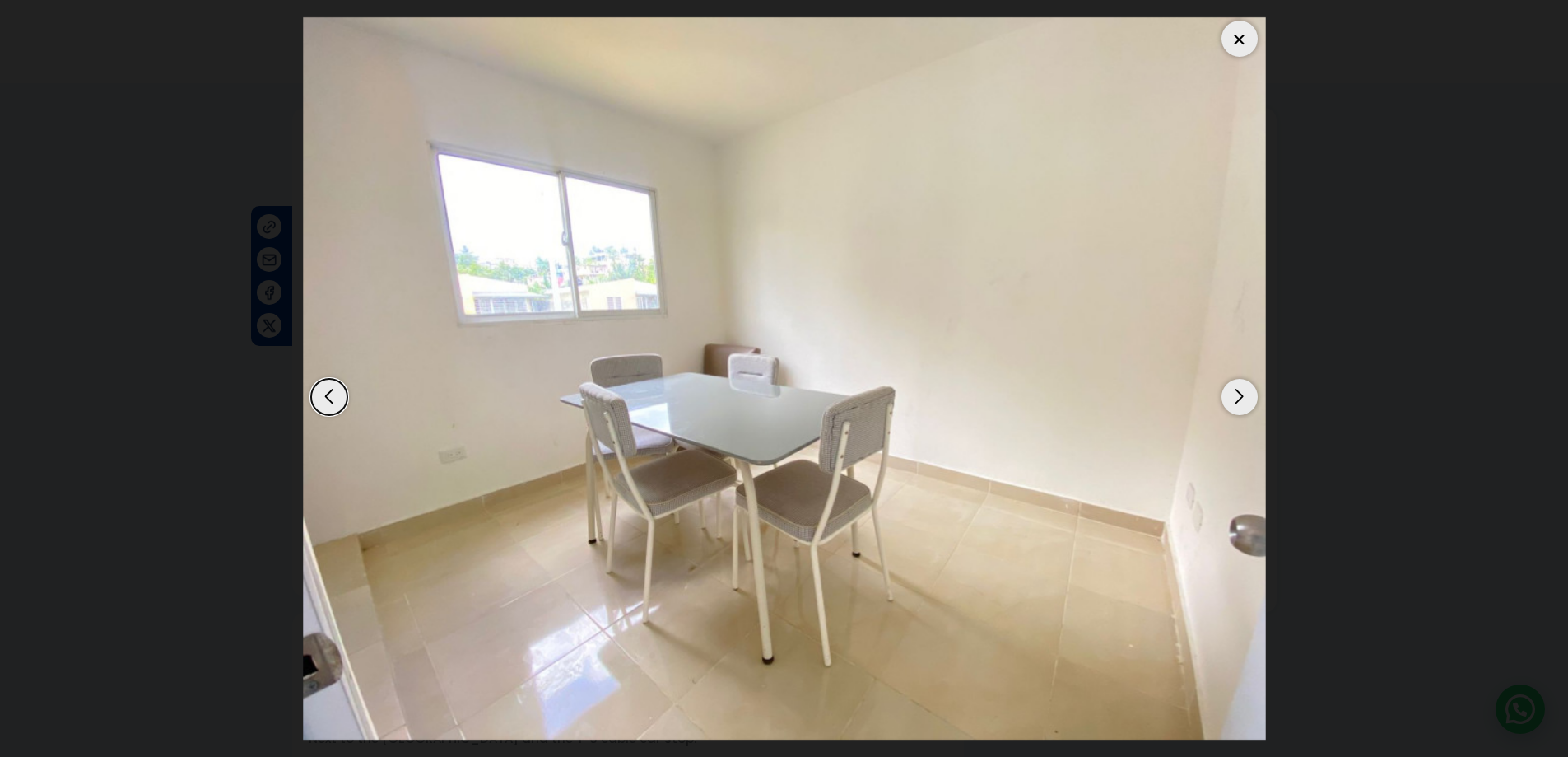
click at [1238, 389] on div "Next slide" at bounding box center [1240, 396] width 36 height 36
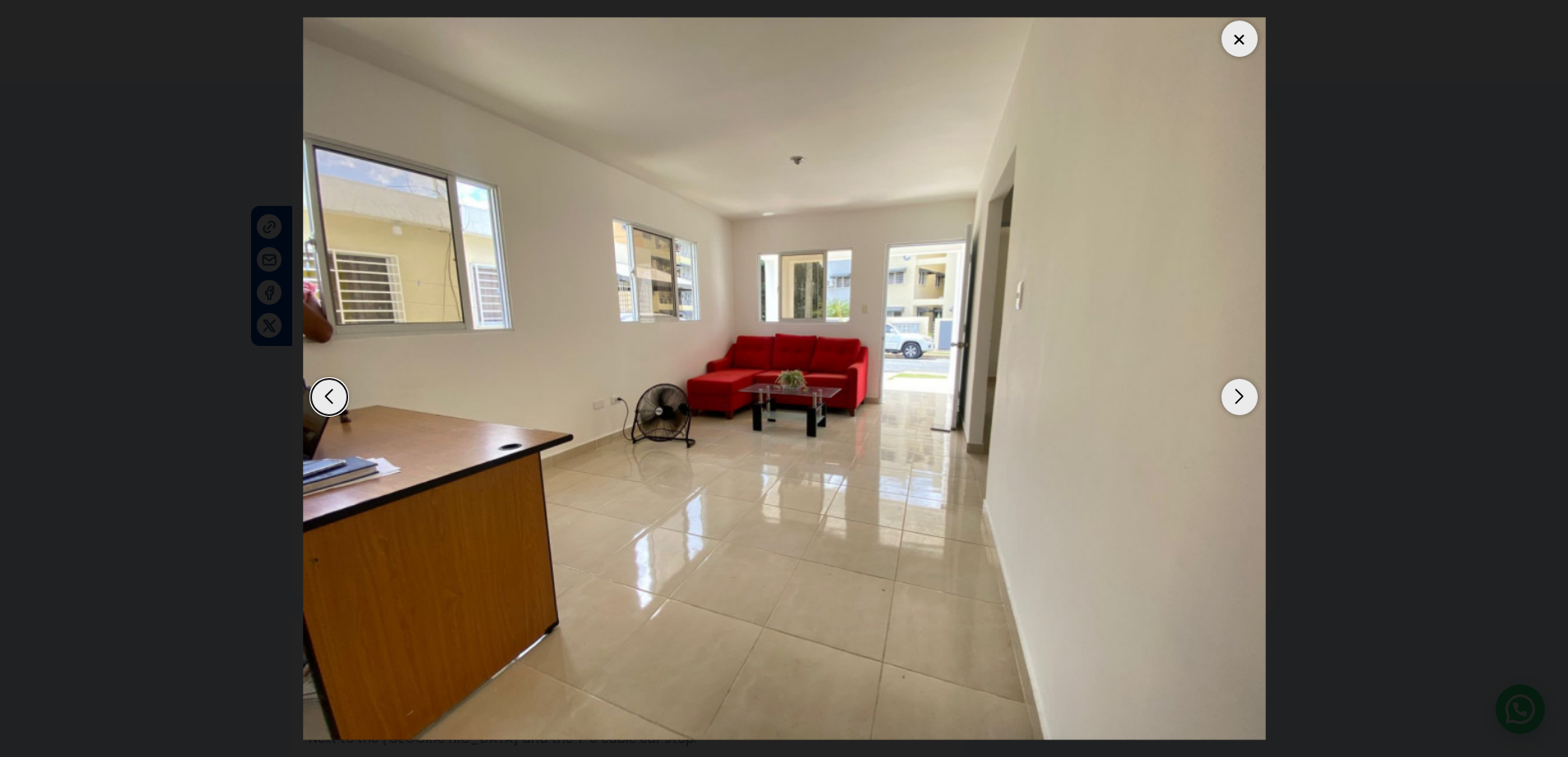
click at [1238, 389] on div "Next slide" at bounding box center [1240, 396] width 36 height 36
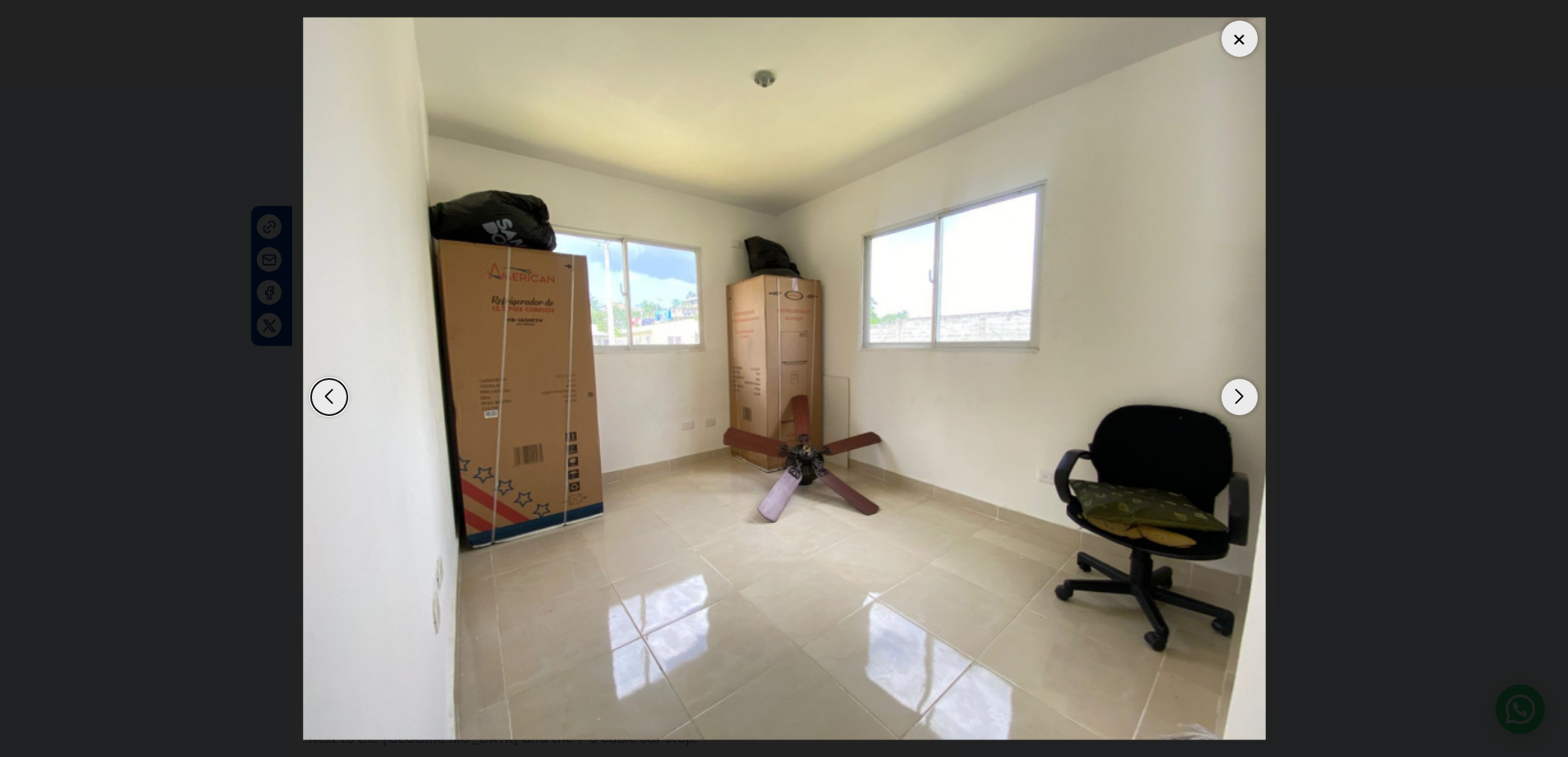
click at [1238, 389] on div "Next slide" at bounding box center [1240, 396] width 36 height 36
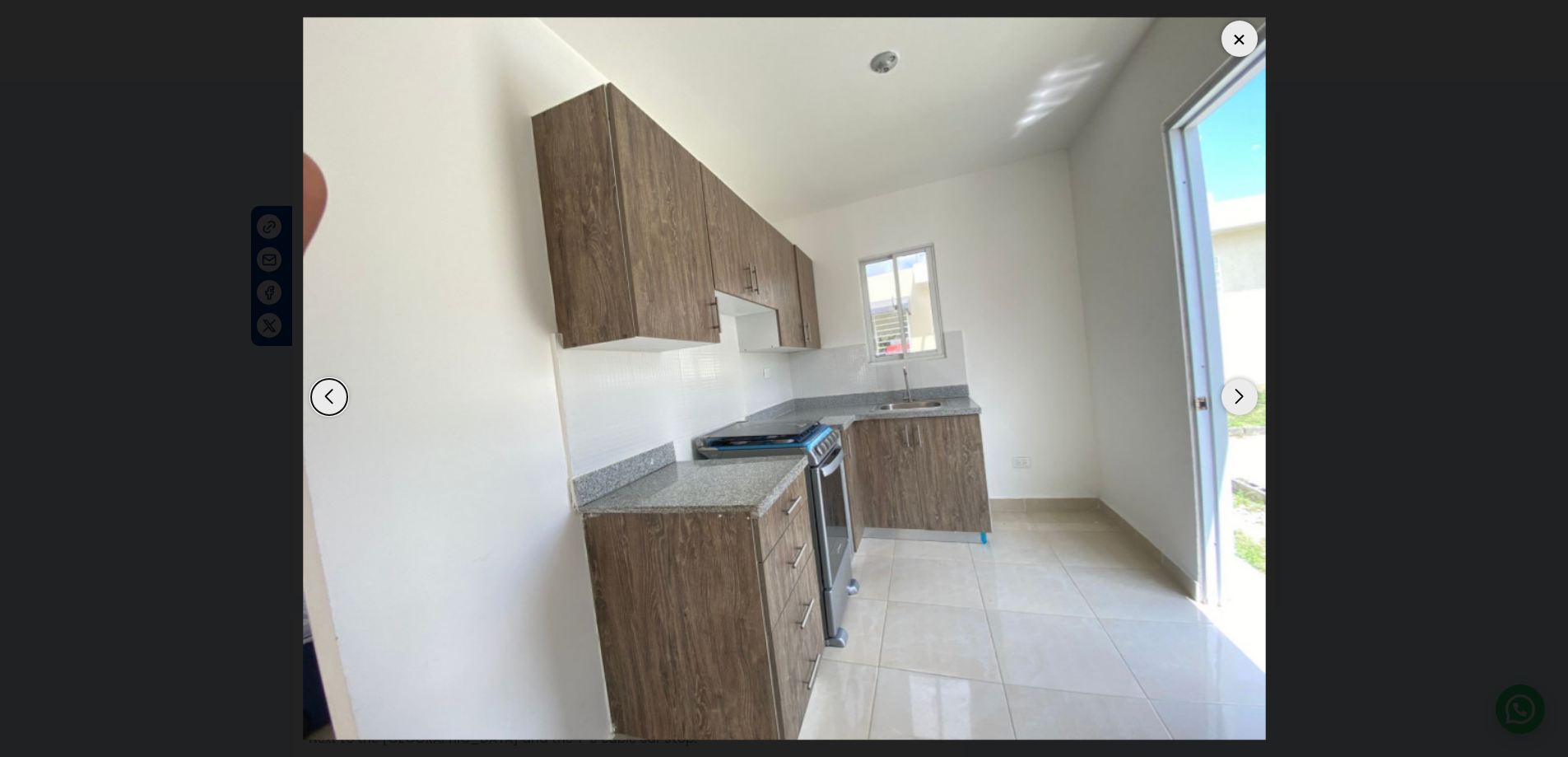
click at [1238, 389] on div "Next slide" at bounding box center [1240, 396] width 36 height 36
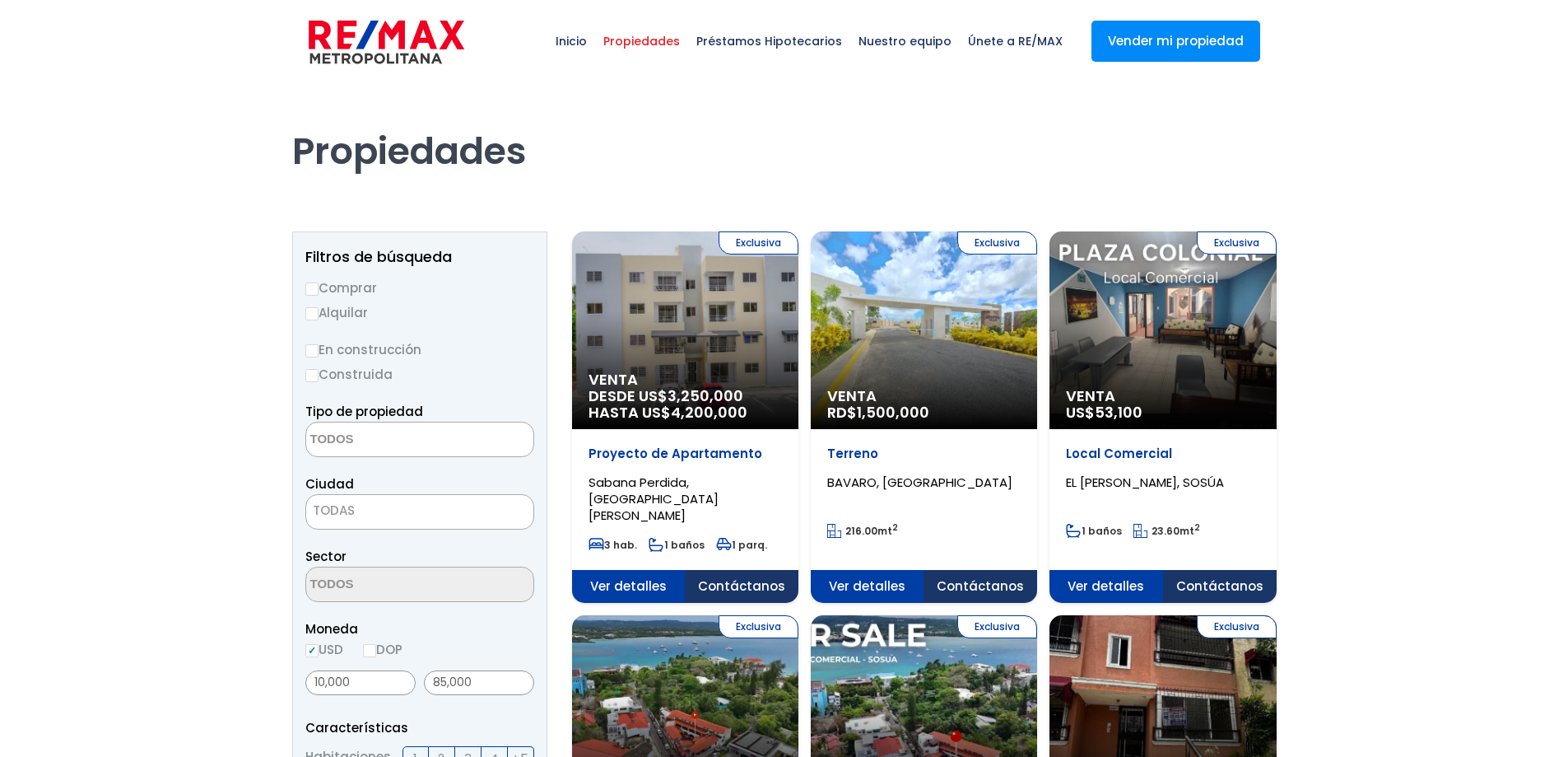
select select
